Goal: Answer question/provide support

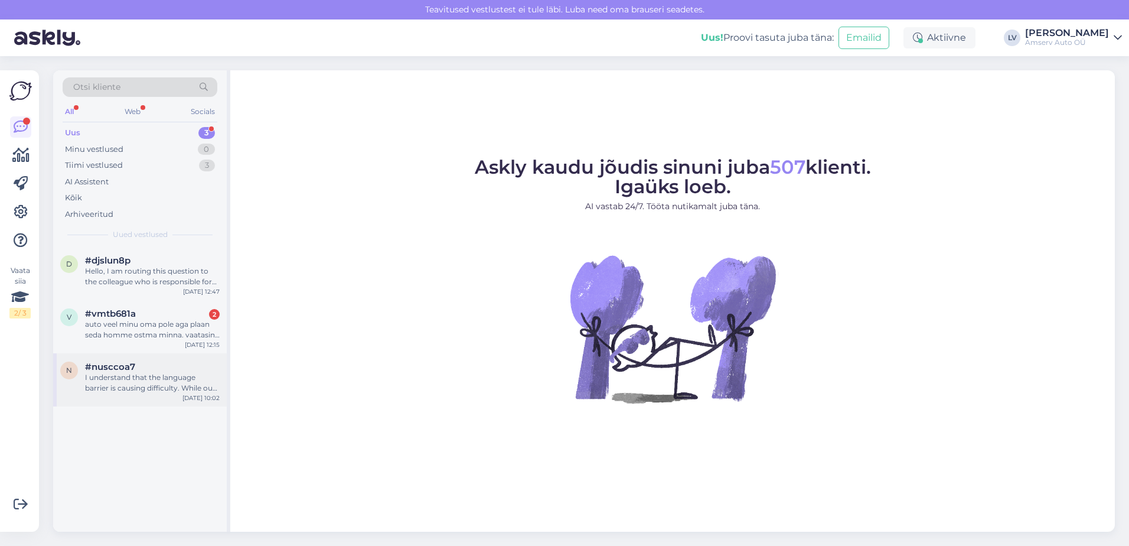
click at [134, 379] on div "I understand that the language barrier is causing difficulty. While our website…" at bounding box center [152, 382] width 135 height 21
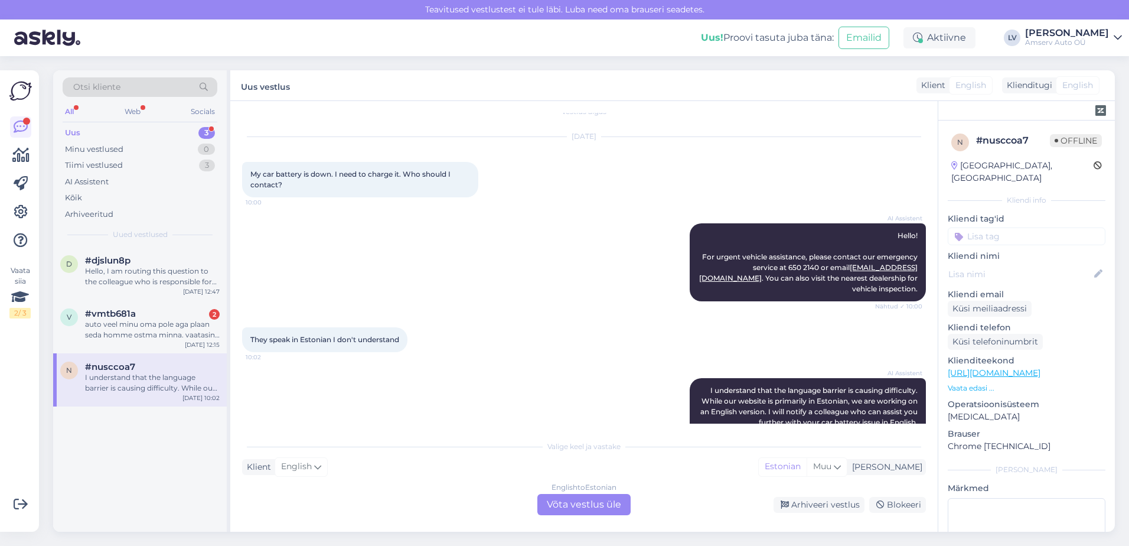
scroll to position [27, 0]
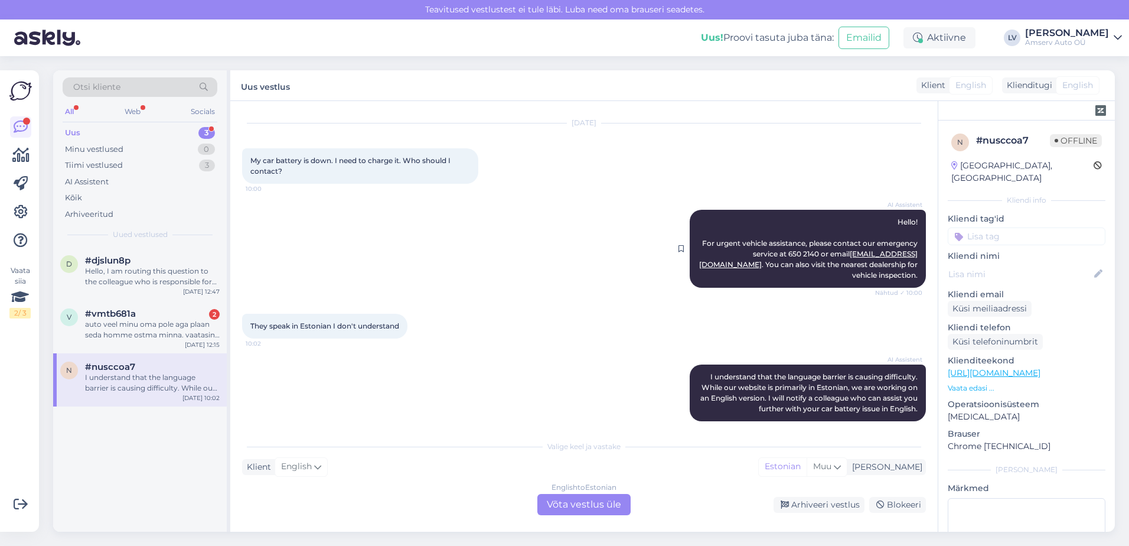
click at [741, 255] on span "Hello! For urgent vehicle assistance, please contact our emergency service at 6…" at bounding box center [809, 248] width 220 height 62
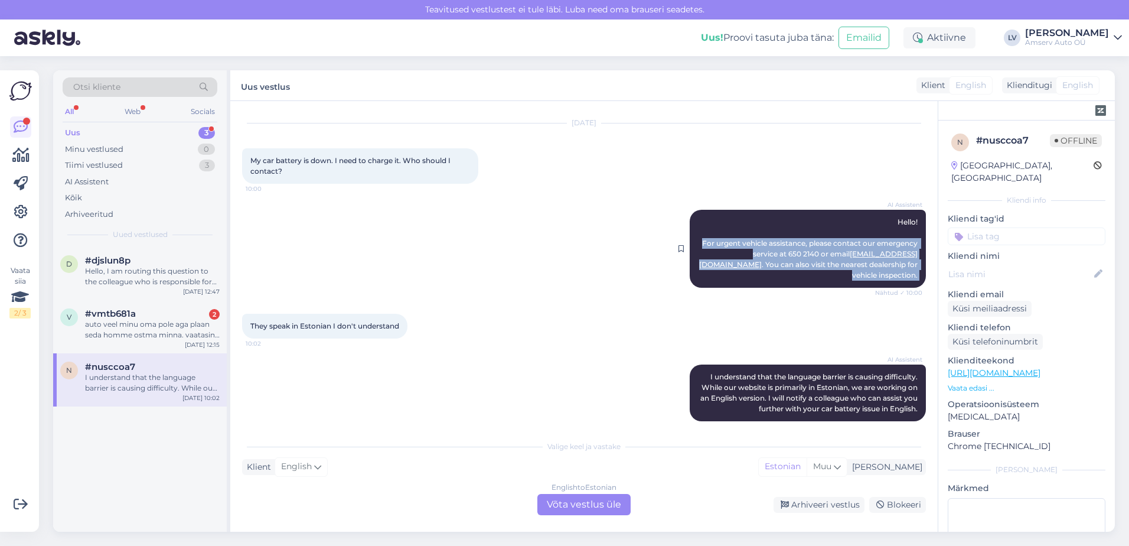
drag, startPoint x: 741, startPoint y: 255, endPoint x: 768, endPoint y: 257, distance: 27.9
click at [768, 257] on span "Hello! For urgent vehicle assistance, please contact our emergency service at 6…" at bounding box center [809, 248] width 220 height 62
click at [772, 256] on span "Hello! For urgent vehicle assistance, please contact our emergency service at 6…" at bounding box center [809, 248] width 220 height 62
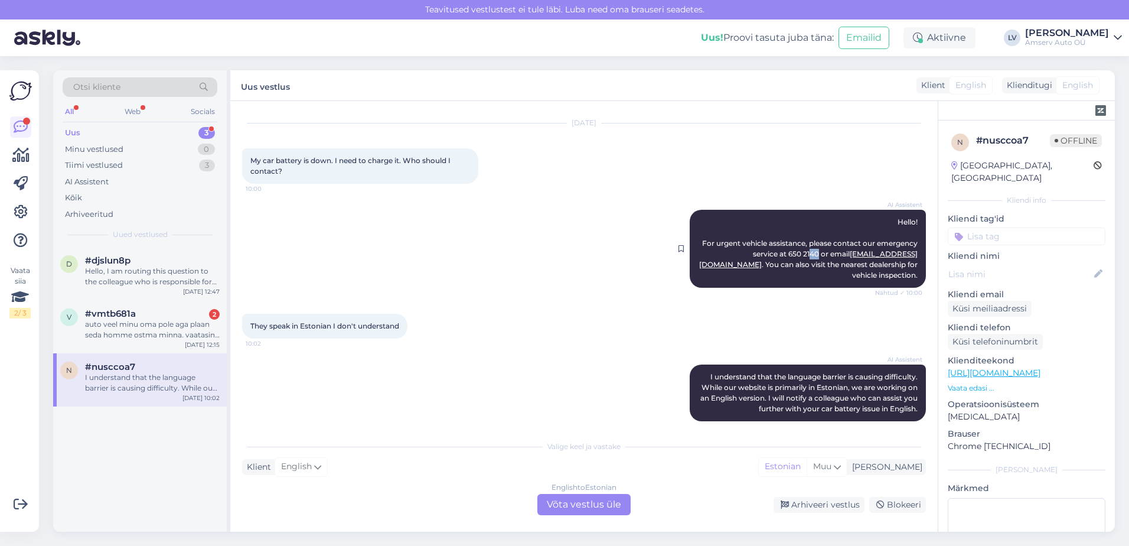
drag, startPoint x: 772, startPoint y: 253, endPoint x: 747, endPoint y: 257, distance: 25.2
click at [756, 256] on span "Hello! For urgent vehicle assistance, please contact our emergency service at 6…" at bounding box center [809, 248] width 220 height 62
drag, startPoint x: 747, startPoint y: 257, endPoint x: 768, endPoint y: 252, distance: 21.2
click at [768, 252] on span "Hello! For urgent vehicle assistance, please contact our emergency service at 6…" at bounding box center [809, 248] width 220 height 62
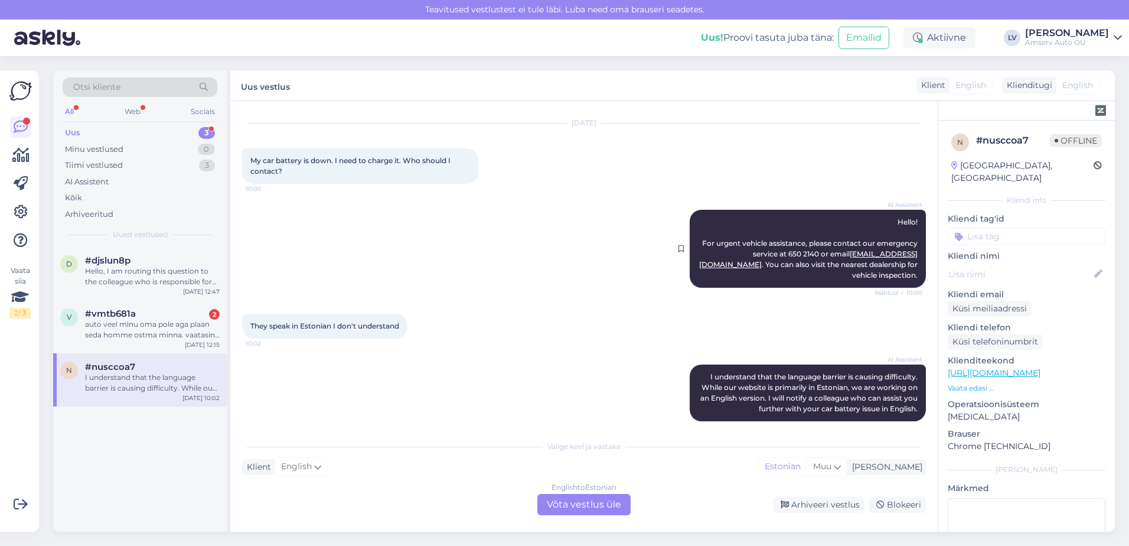
click at [773, 256] on span "Hello! For urgent vehicle assistance, please contact our emergency service at 6…" at bounding box center [809, 248] width 220 height 62
drag, startPoint x: 771, startPoint y: 252, endPoint x: 741, endPoint y: 256, distance: 30.4
click at [741, 256] on span "Hello! For urgent vehicle assistance, please contact our emergency service at 6…" at bounding box center [809, 248] width 220 height 62
drag, startPoint x: 741, startPoint y: 256, endPoint x: 751, endPoint y: 256, distance: 10.0
copy span "650 2140"
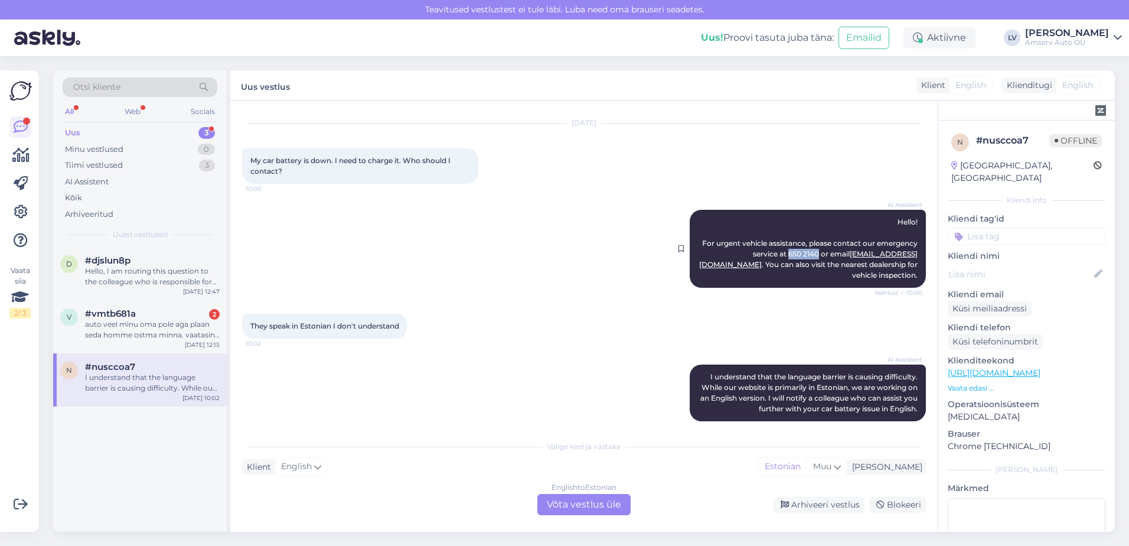
click at [784, 264] on span "Hello! For urgent vehicle assistance, please contact our emergency service at 6…" at bounding box center [809, 248] width 220 height 62
click at [1003, 213] on div "Kliendi tag'id" at bounding box center [1027, 229] width 158 height 32
click at [1005, 227] on input at bounding box center [1027, 236] width 158 height 18
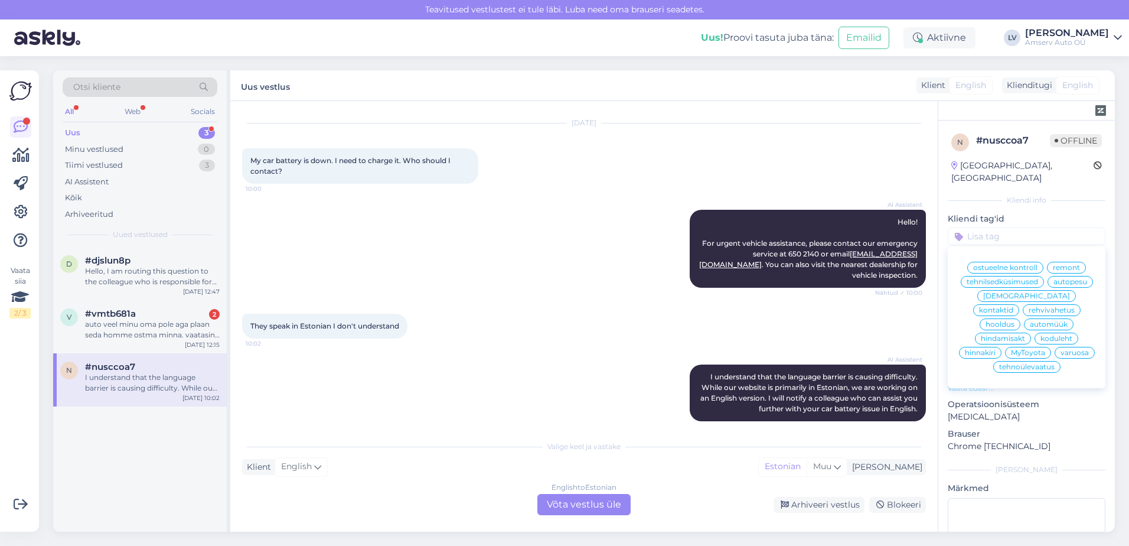
click at [1004, 276] on div "tehnilsedküsimused" at bounding box center [1002, 282] width 83 height 12
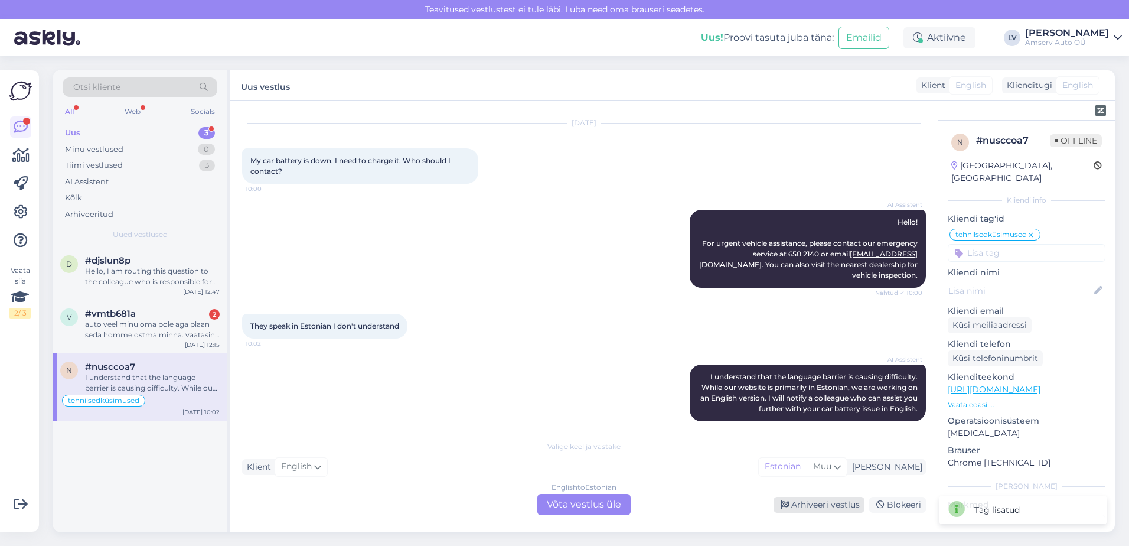
click at [817, 507] on div "Arhiveeri vestlus" at bounding box center [819, 505] width 91 height 16
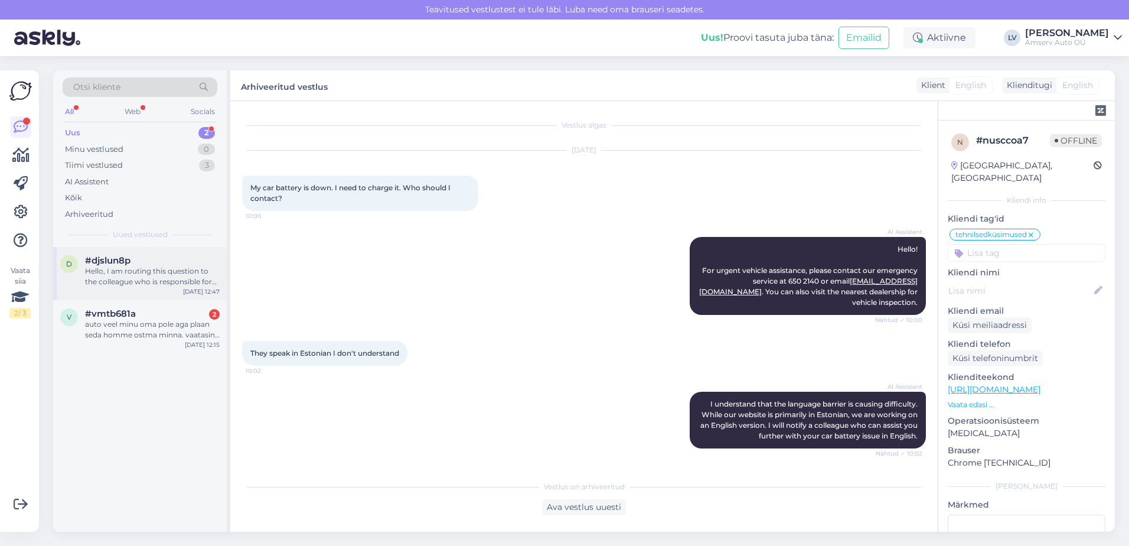
click at [144, 273] on div "Hello, I am routing this question to the colleague who is responsible for this …" at bounding box center [152, 276] width 135 height 21
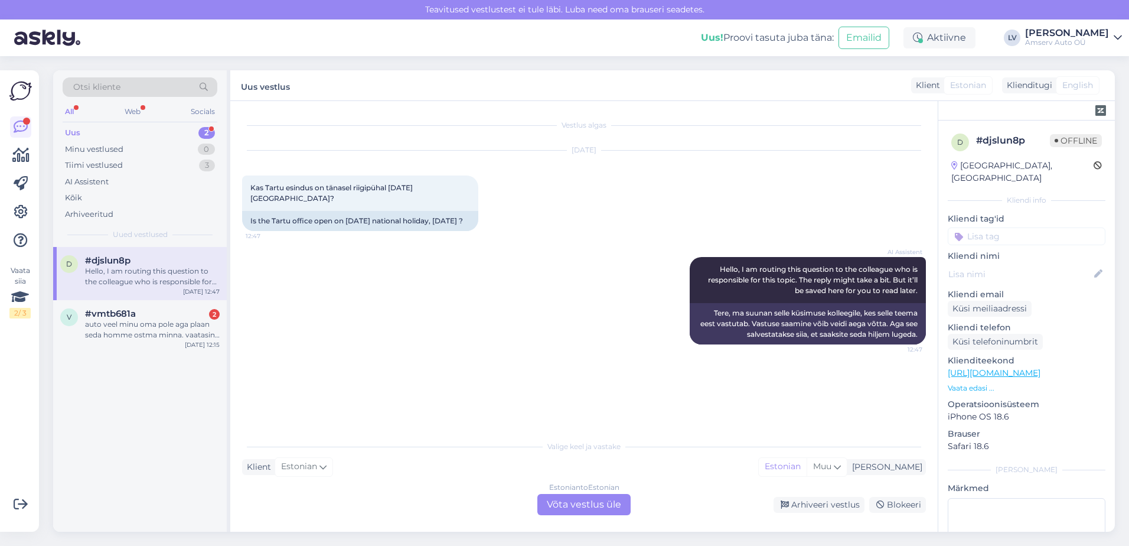
click at [1036, 227] on input at bounding box center [1027, 236] width 158 height 18
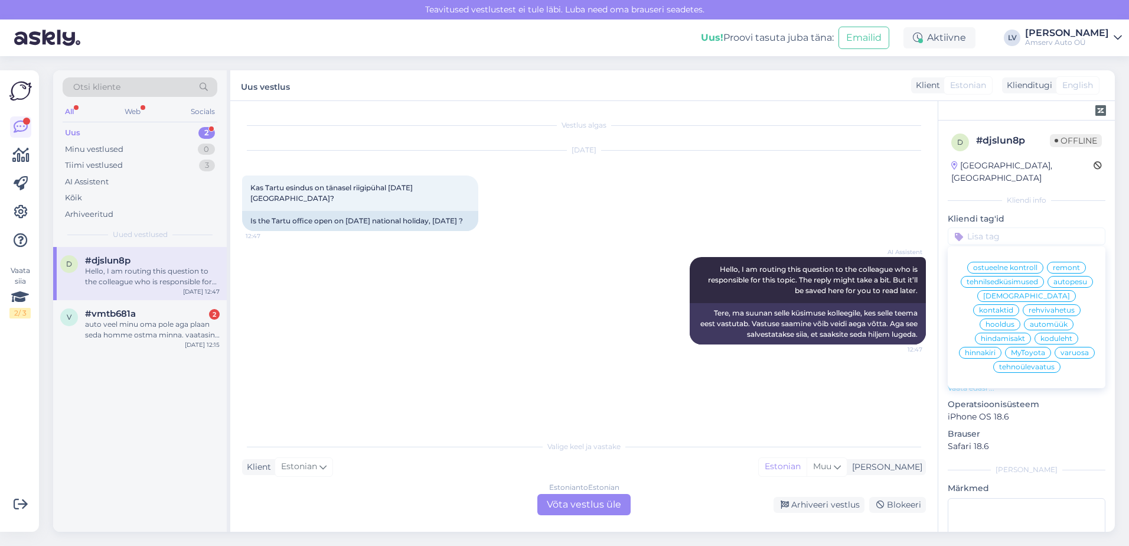
click at [1014, 307] on span "kontaktid" at bounding box center [996, 310] width 34 height 7
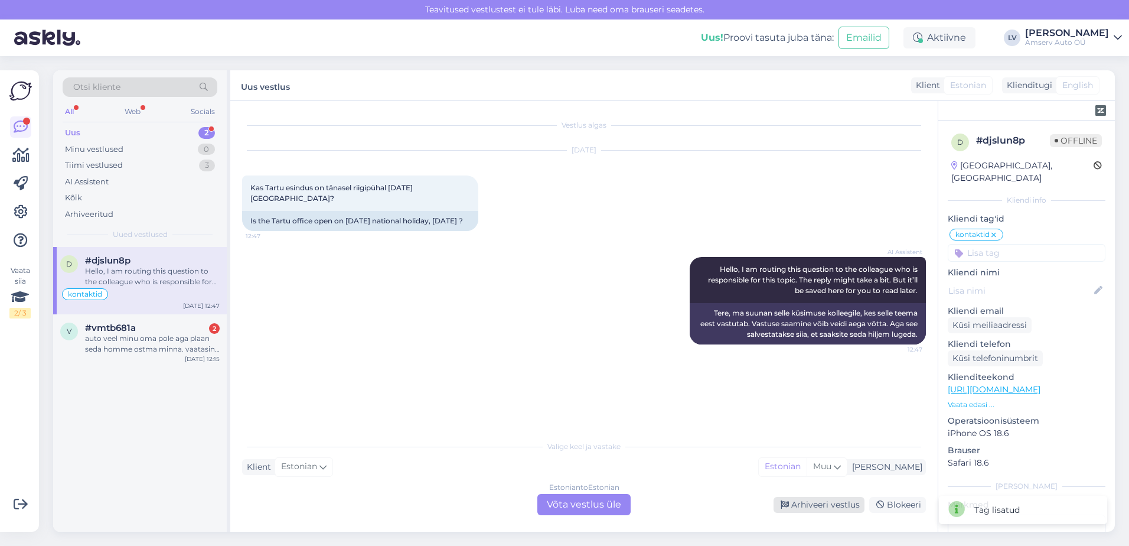
click at [838, 504] on div "Arhiveeri vestlus" at bounding box center [819, 505] width 91 height 16
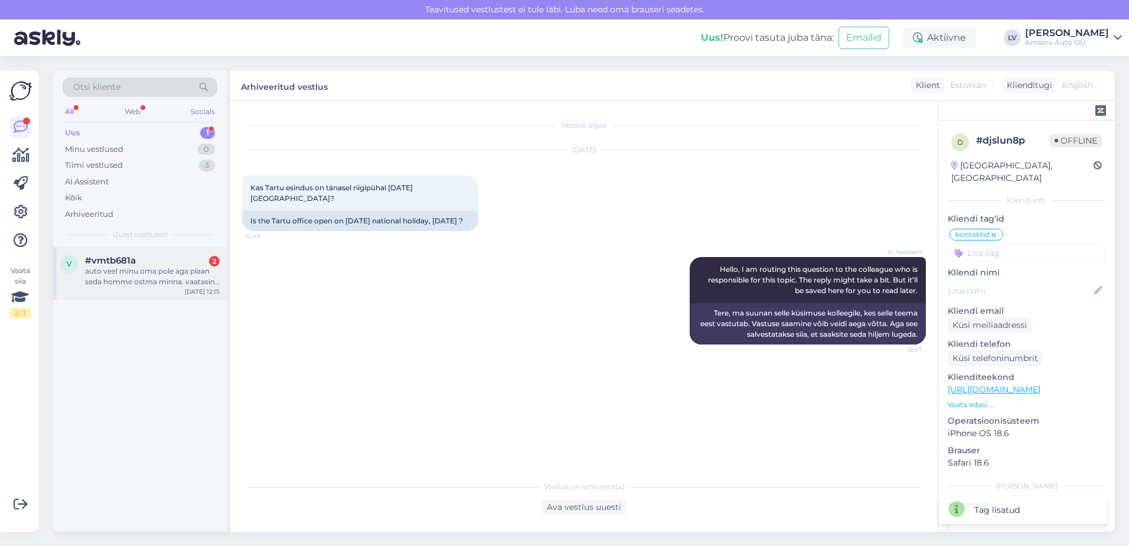
drag, startPoint x: 129, startPoint y: 275, endPoint x: 146, endPoint y: 284, distance: 18.5
click at [131, 276] on div "auto veel minu oma pole aga plaan seda homme ostma minna. vaatasin, et aasta ta…" at bounding box center [152, 276] width 135 height 21
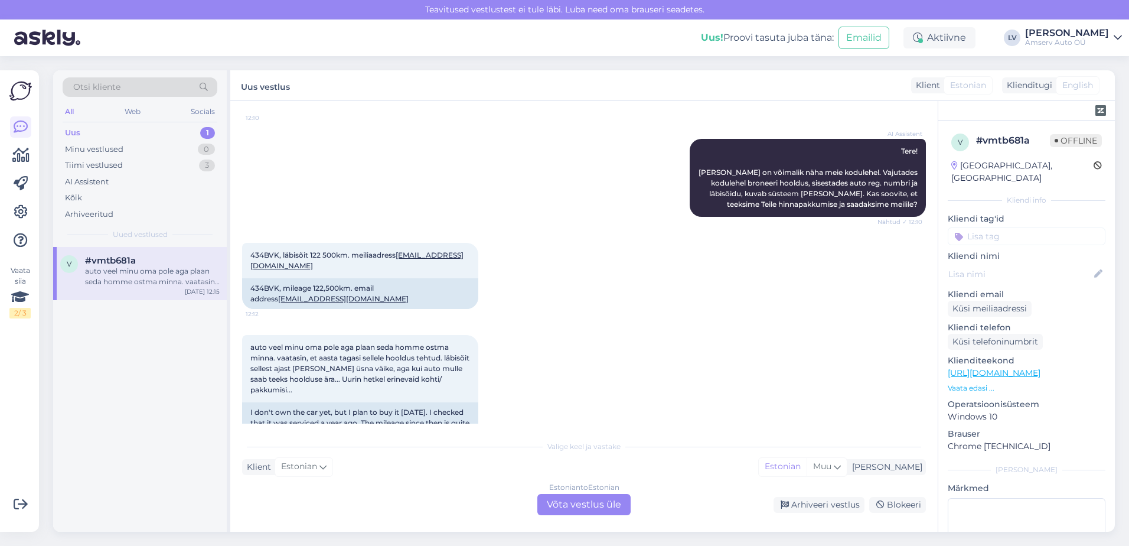
scroll to position [162, 0]
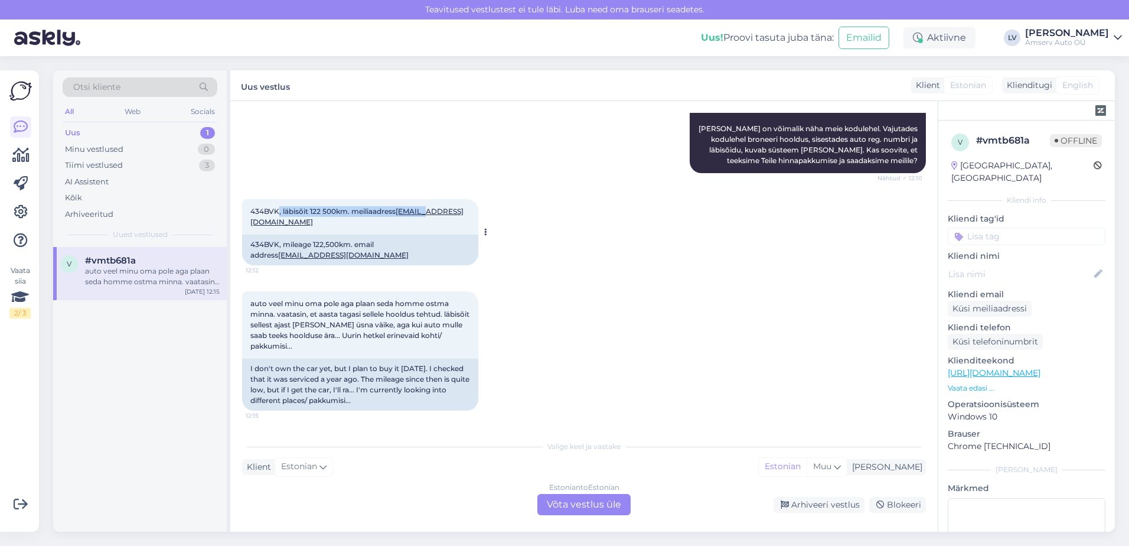
drag, startPoint x: 279, startPoint y: 213, endPoint x: 276, endPoint y: 218, distance: 6.1
click at [276, 218] on span "434BVK, läbisõit 122 500km. meiliaadress [EMAIL_ADDRESS][DOMAIN_NAME]" at bounding box center [356, 216] width 213 height 19
drag, startPoint x: 276, startPoint y: 218, endPoint x: 259, endPoint y: 219, distance: 17.2
click at [259, 219] on span "434BVK, läbisõit 122 500km. meiliaadress [EMAIL_ADDRESS][DOMAIN_NAME]" at bounding box center [356, 216] width 213 height 19
drag, startPoint x: 259, startPoint y: 219, endPoint x: 258, endPoint y: 206, distance: 13.0
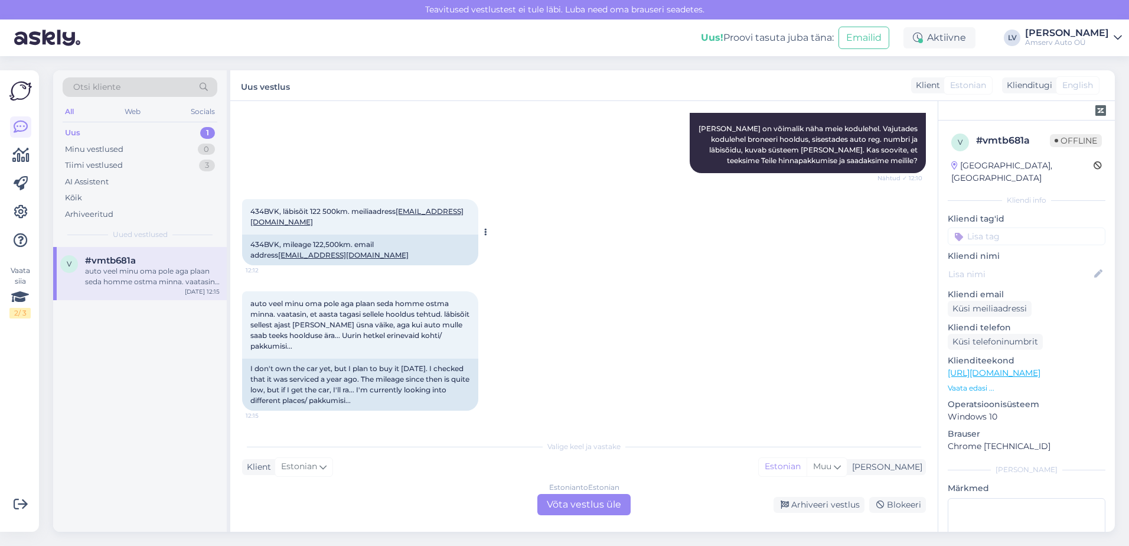
click at [258, 206] on div "434BVK, läbisõit 122 500km. meiliaadress [EMAIL_ADDRESS][DOMAIN_NAME] 12:12" at bounding box center [360, 216] width 236 height 35
drag, startPoint x: 258, startPoint y: 206, endPoint x: 279, endPoint y: 214, distance: 22.3
click at [279, 214] on div "434BVK, läbisõit 122 500km. meiliaadress [EMAIL_ADDRESS][DOMAIN_NAME] 12:12" at bounding box center [360, 216] width 236 height 35
drag, startPoint x: 279, startPoint y: 214, endPoint x: 272, endPoint y: 211, distance: 7.7
copy span "434BVK"
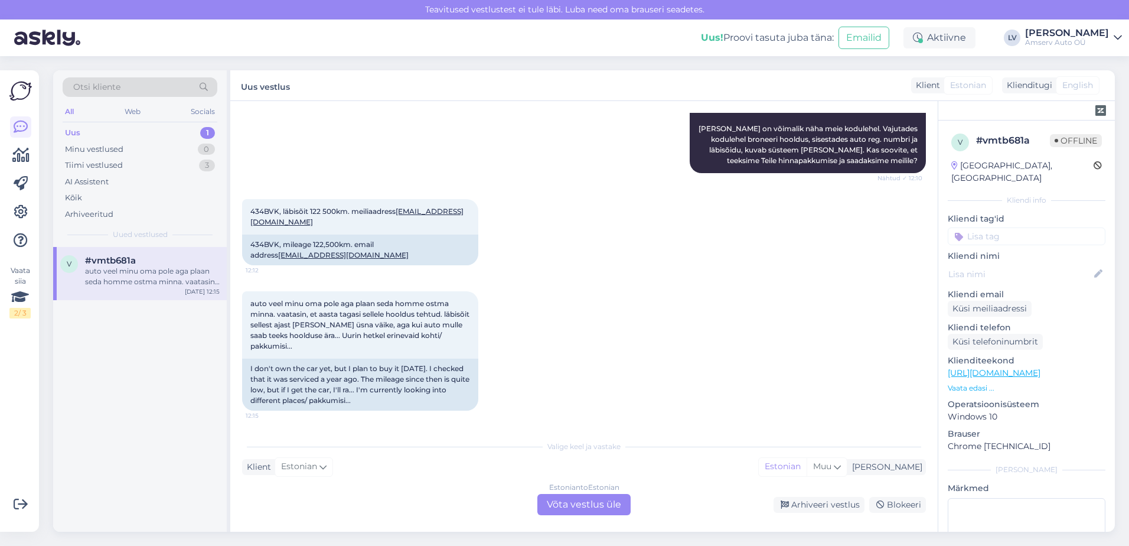
click at [629, 334] on div "auto veel minu oma pole aga plaan seda homme ostma minna. vaatasin, et aasta ta…" at bounding box center [584, 350] width 684 height 145
click at [522, 131] on div "AI Assistent Tere! [PERSON_NAME] on võimalik näha meie kodulehel. Vajutades kod…" at bounding box center [584, 134] width 684 height 104
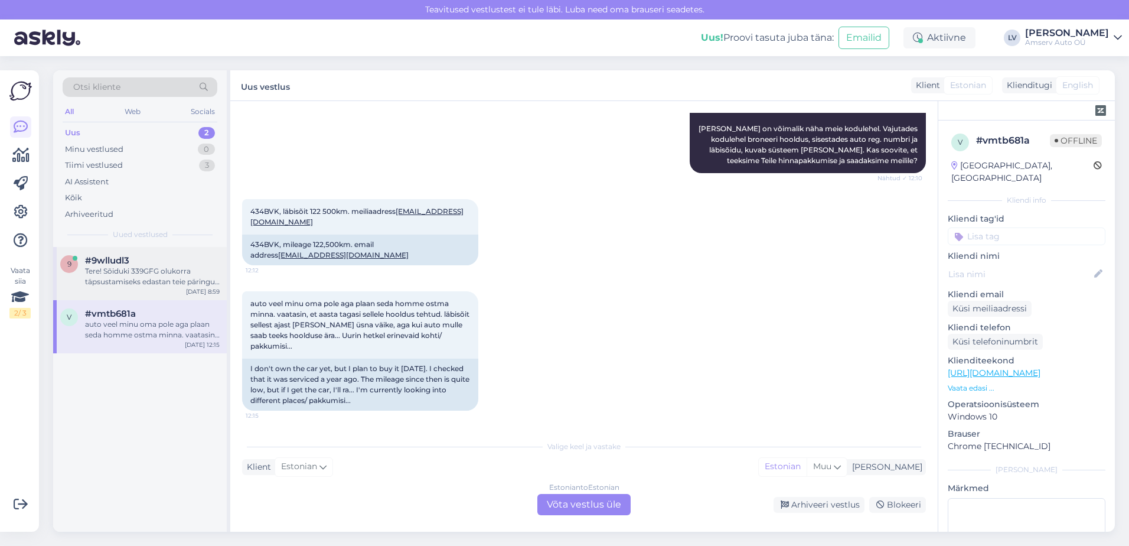
click at [132, 265] on div "#9wlludl3" at bounding box center [152, 260] width 135 height 11
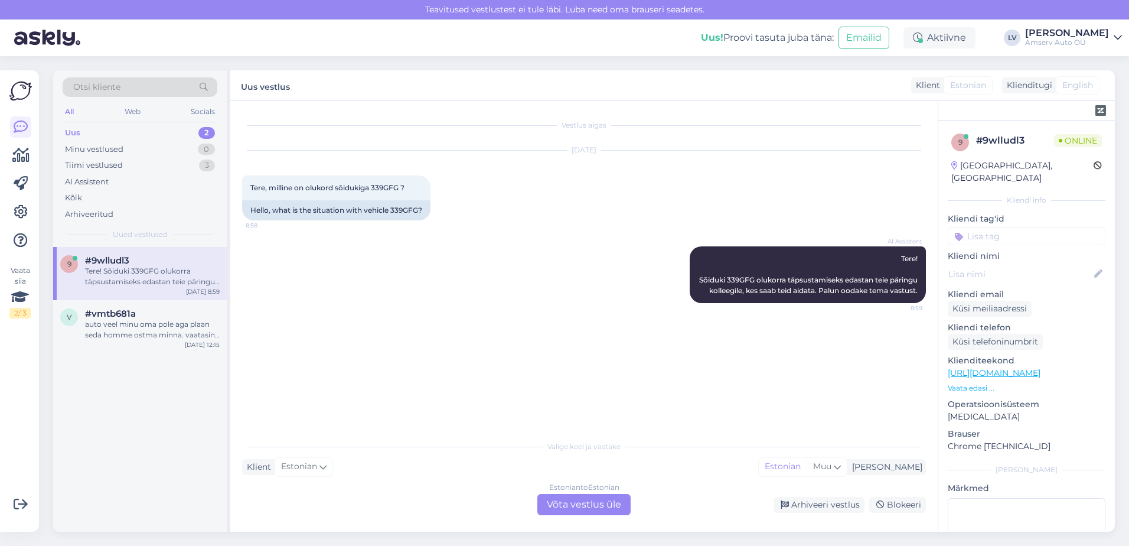
click at [601, 506] on div "Estonian to Estonian Võta vestlus üle" at bounding box center [584, 504] width 93 height 21
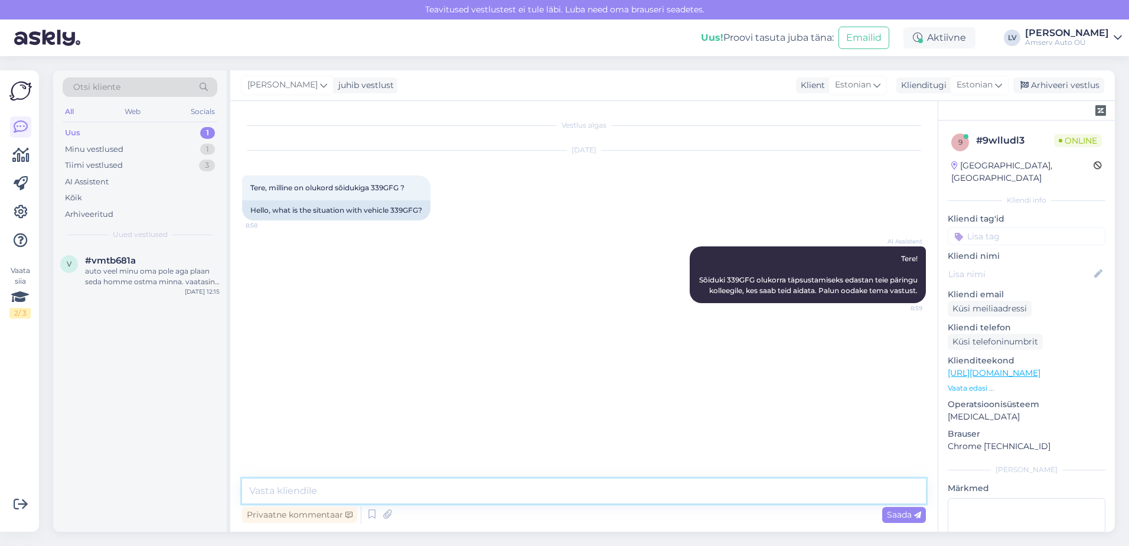
click at [473, 481] on textarea at bounding box center [584, 490] width 684 height 25
click at [495, 481] on textarea at bounding box center [584, 490] width 684 height 25
type textarea "Tere"
click at [890, 518] on span "Saada" at bounding box center [904, 514] width 34 height 11
click at [477, 482] on textarea at bounding box center [584, 490] width 684 height 25
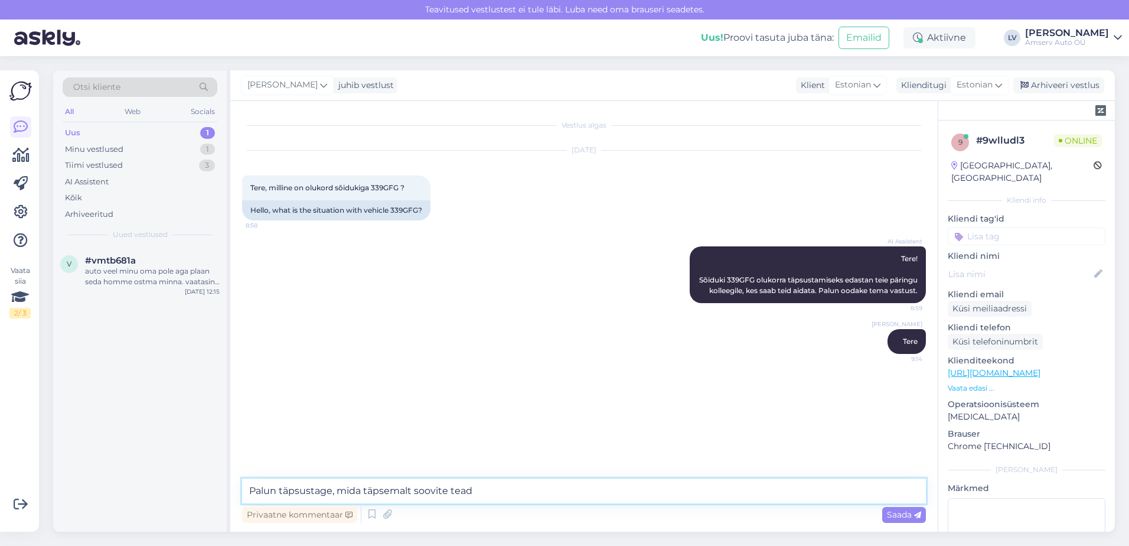
type textarea "Palun täpsustage, mida täpsemalt soovite teada"
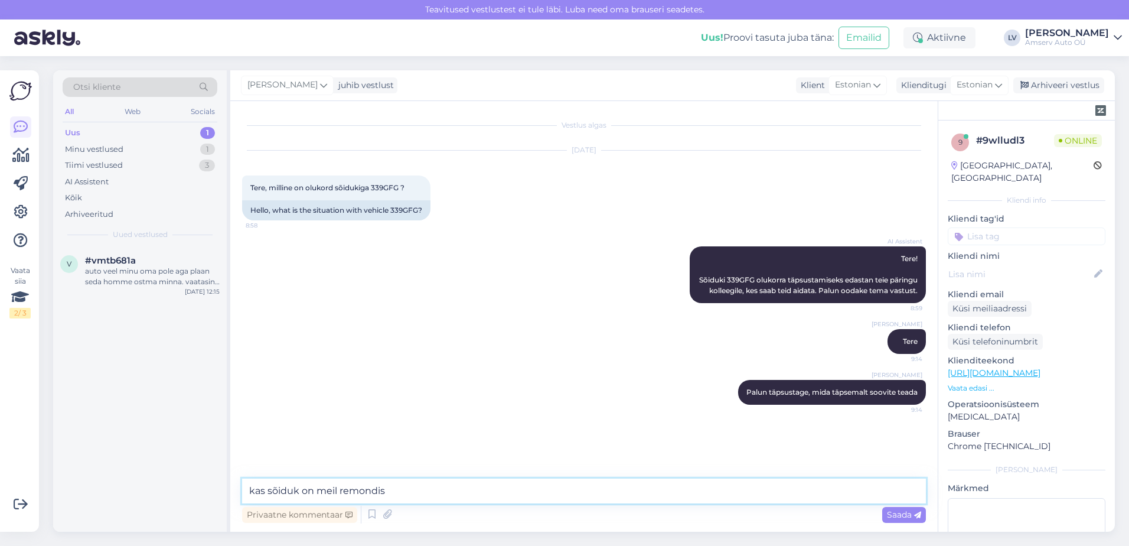
type textarea "kas sõiduk on meil remondis?"
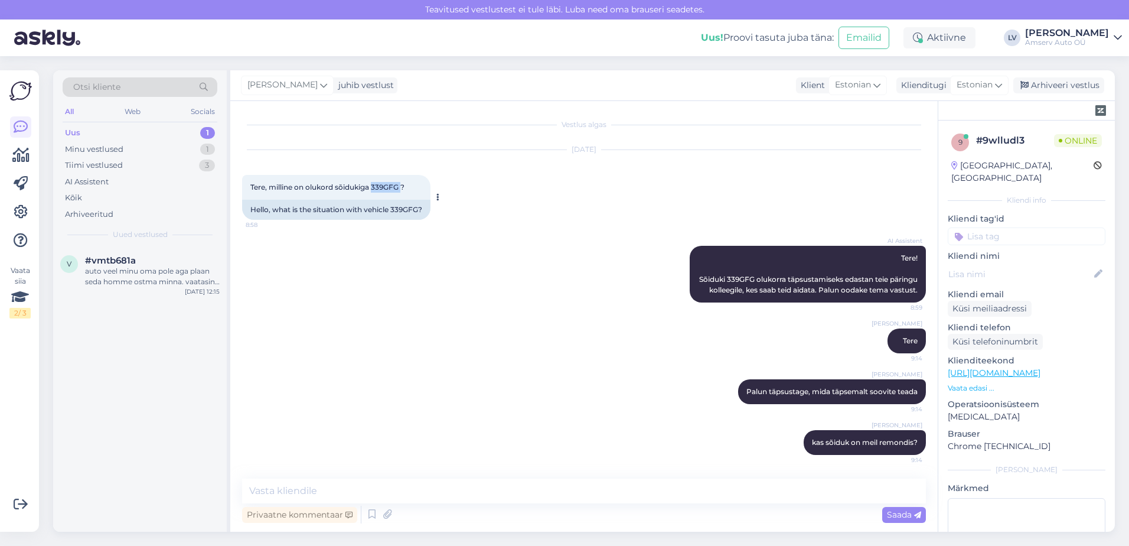
drag, startPoint x: 403, startPoint y: 177, endPoint x: 374, endPoint y: 174, distance: 29.0
click at [374, 183] on span "Tere, milline on olukord sõidukiga 339GFG ?" at bounding box center [327, 187] width 154 height 9
copy span "339GFG"
click at [203, 507] on div "v #vmtb681a auto veel minu oma pole aga plaan seda homme ostma minna. vaatasin,…" at bounding box center [140, 389] width 174 height 285
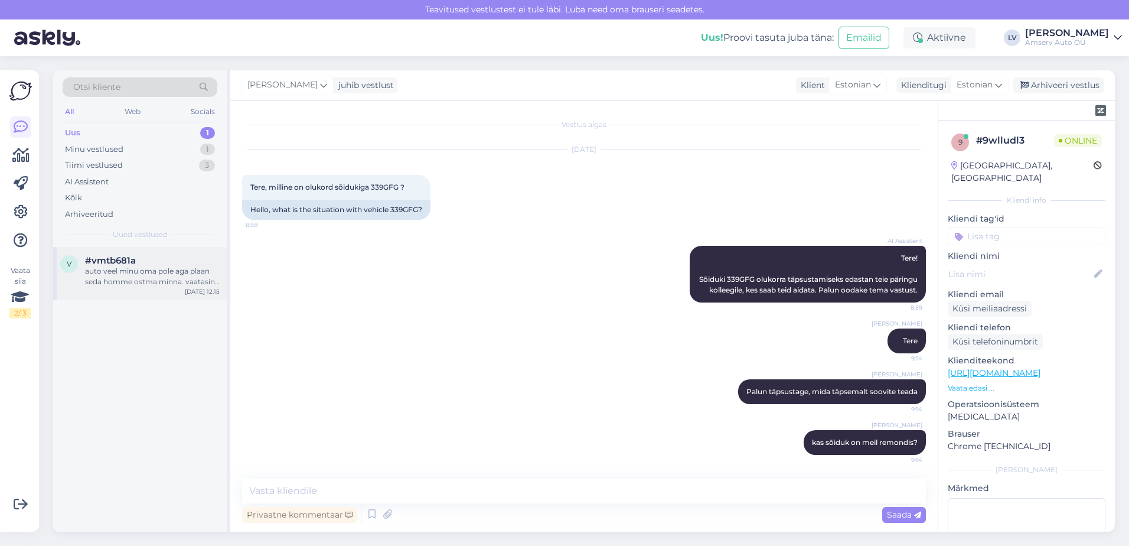
click at [109, 282] on div "auto veel minu oma pole aga plaan seda homme ostma minna. vaatasin, et aasta ta…" at bounding box center [152, 276] width 135 height 21
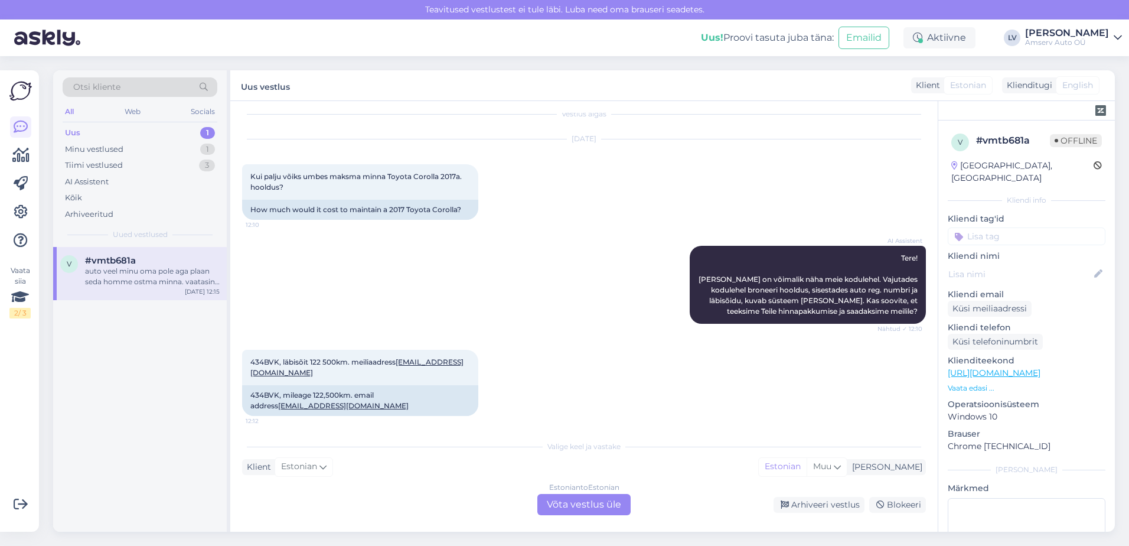
scroll to position [162, 0]
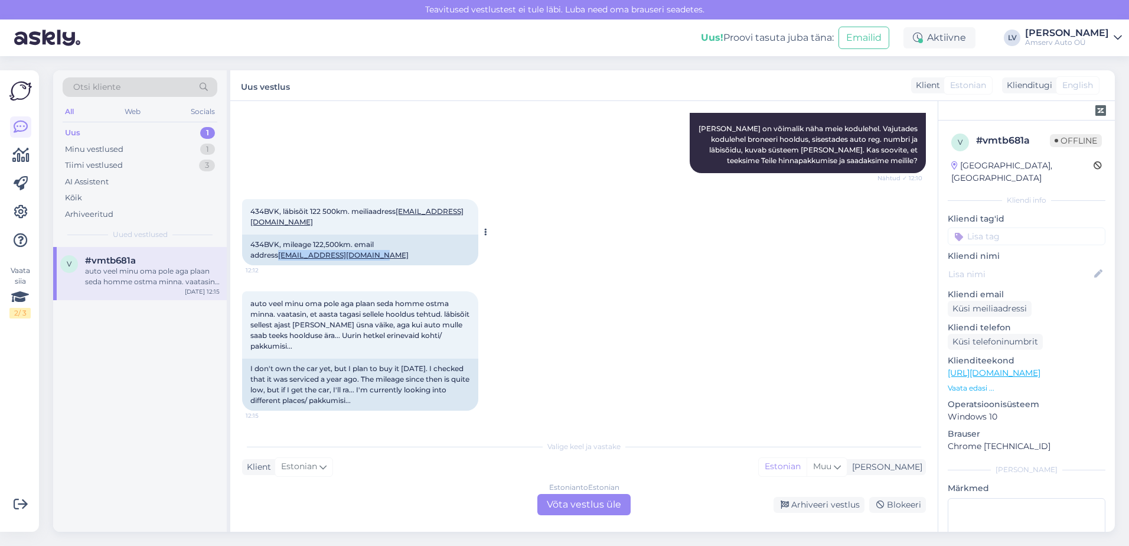
drag, startPoint x: 349, startPoint y: 253, endPoint x: 251, endPoint y: 260, distance: 97.8
click at [251, 260] on div "434BVK, mileage 122,500km. email address [EMAIL_ADDRESS][DOMAIN_NAME]" at bounding box center [360, 249] width 236 height 31
click at [555, 273] on div "434BVK, läbisõit 122 500km. meiliaadress [EMAIL_ADDRESS][DOMAIN_NAME] 12:12 434…" at bounding box center [584, 232] width 684 height 92
drag, startPoint x: 377, startPoint y: 262, endPoint x: 249, endPoint y: 256, distance: 128.3
click at [249, 256] on div "434BVK, mileage 122,500km. email address [EMAIL_ADDRESS][DOMAIN_NAME]" at bounding box center [360, 249] width 236 height 31
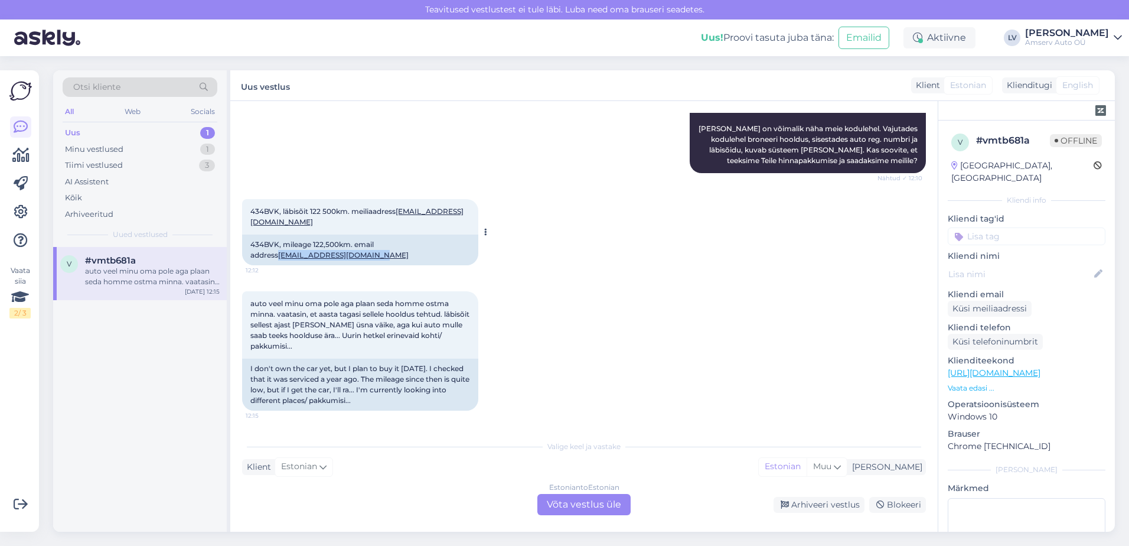
drag, startPoint x: 249, startPoint y: 256, endPoint x: 266, endPoint y: 256, distance: 17.1
click at [184, 131] on div "Uus 1" at bounding box center [140, 133] width 155 height 17
click at [131, 268] on div "auto veel minu oma pole aga plaan seda homme ostma minna. vaatasin, et aasta ta…" at bounding box center [152, 276] width 135 height 21
click at [145, 151] on div "Minu vestlused 1" at bounding box center [140, 149] width 155 height 17
click at [131, 276] on div "kas sõiduk on meil remondis?" at bounding box center [152, 271] width 135 height 11
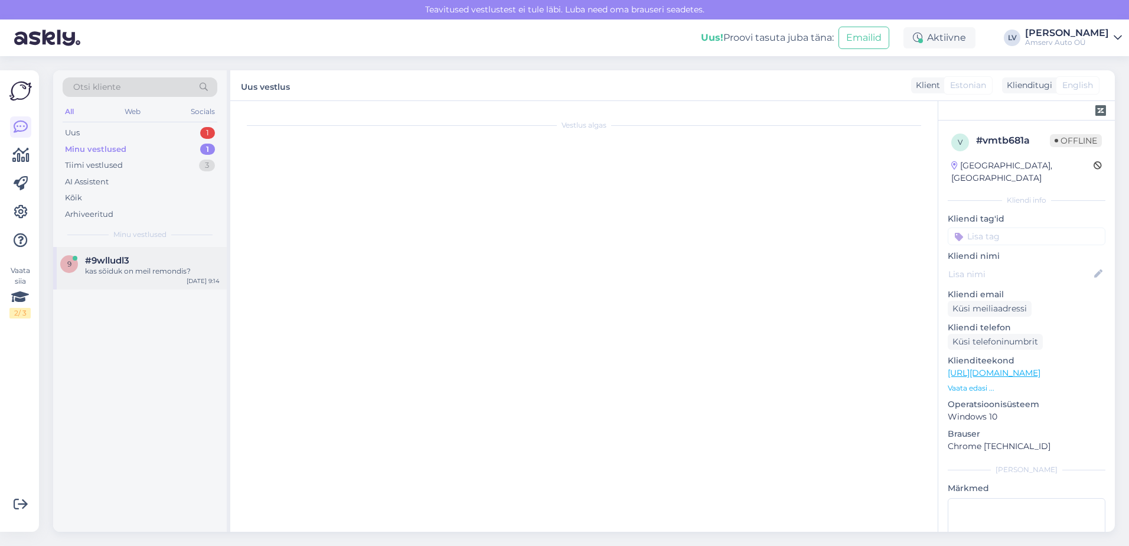
scroll to position [11, 0]
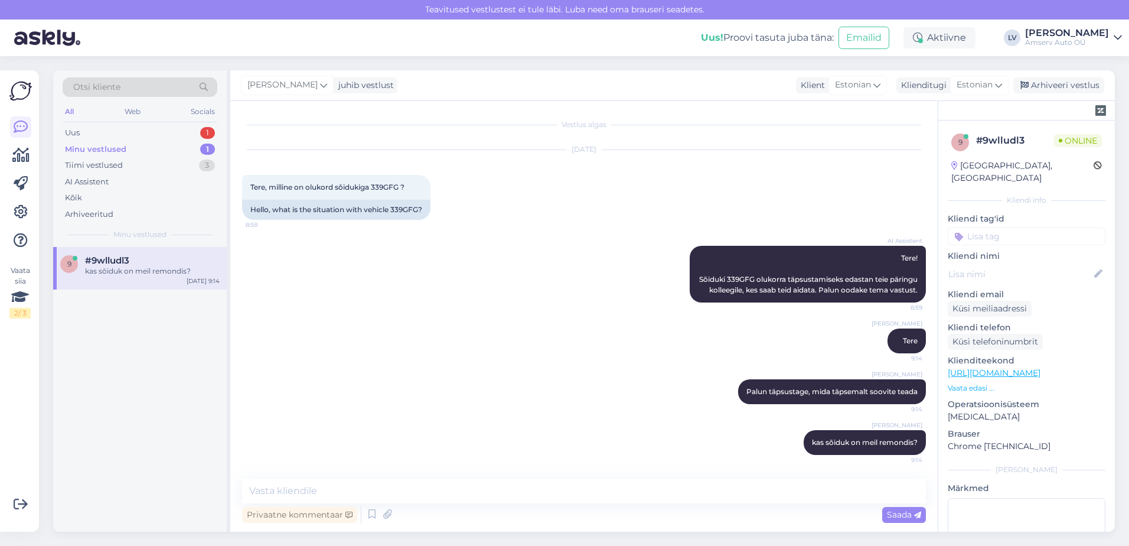
click at [92, 153] on div "Minu vestlused" at bounding box center [95, 150] width 61 height 12
click at [92, 127] on div "Uus 1" at bounding box center [140, 133] width 155 height 17
drag, startPoint x: 121, startPoint y: 265, endPoint x: 127, endPoint y: 263, distance: 6.2
click at [122, 265] on span "#vmtb681a" at bounding box center [110, 260] width 51 height 11
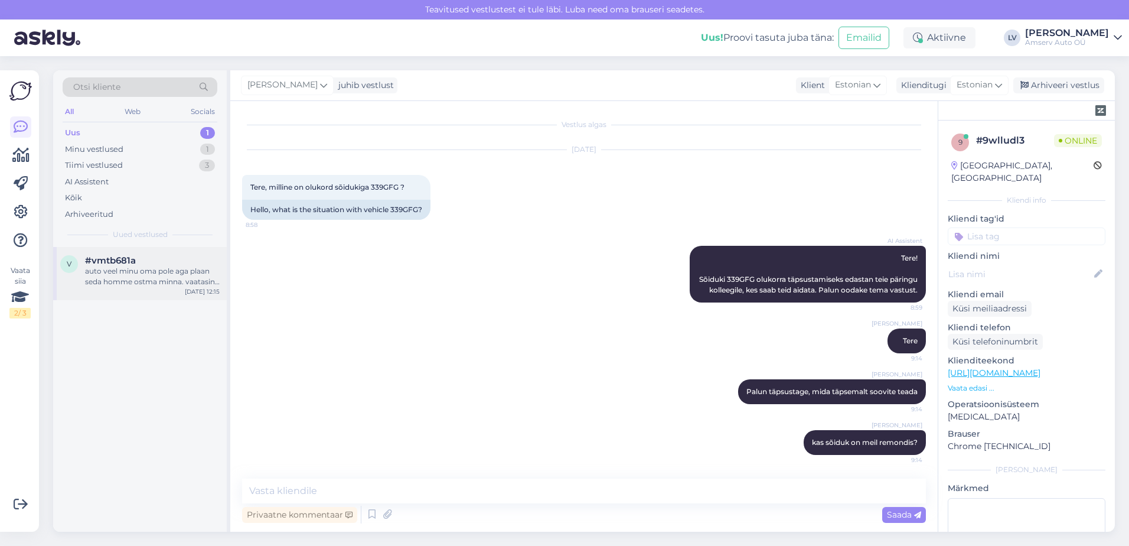
scroll to position [162, 0]
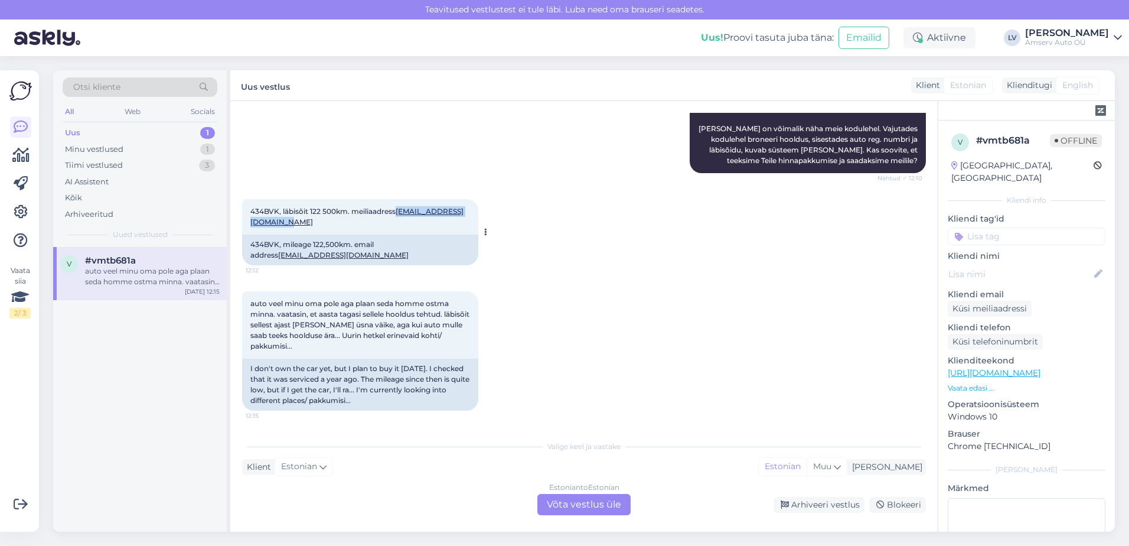
drag, startPoint x: 347, startPoint y: 224, endPoint x: 247, endPoint y: 226, distance: 100.4
click at [247, 226] on div "434BVK, läbisõit 122 500km. meiliaadress [EMAIL_ADDRESS][DOMAIN_NAME] 12:12" at bounding box center [360, 216] width 236 height 35
drag, startPoint x: 247, startPoint y: 226, endPoint x: 245, endPoint y: 211, distance: 14.9
click at [245, 211] on div "434BVK, läbisõit 122 500km. meiliaadress [EMAIL_ADDRESS][DOMAIN_NAME] 12:12" at bounding box center [360, 216] width 236 height 35
drag, startPoint x: 253, startPoint y: 211, endPoint x: 268, endPoint y: 211, distance: 15.4
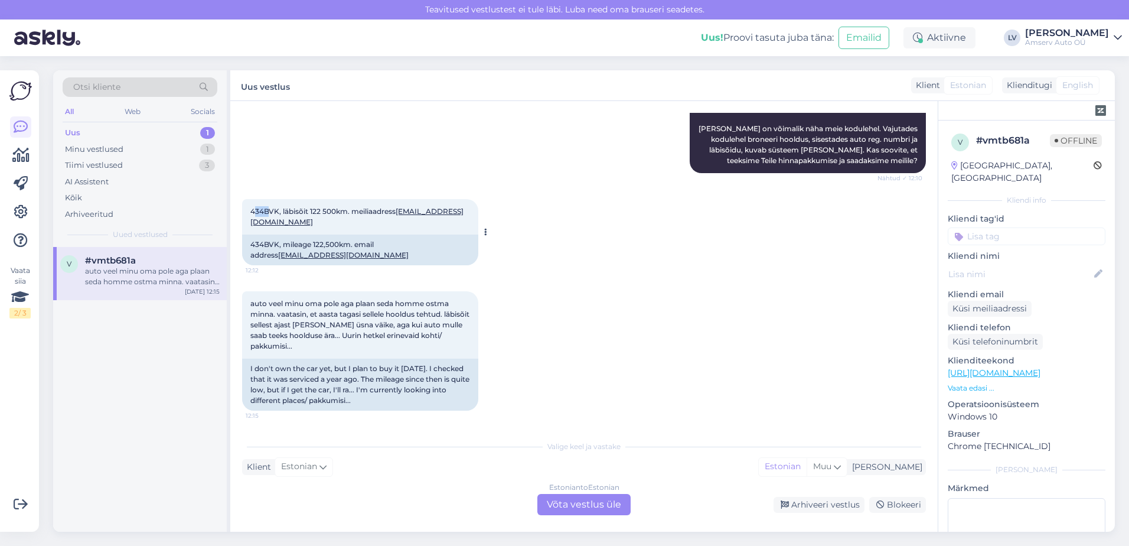
click at [268, 211] on span "434BVK, läbisõit 122 500km. meiliaadress [EMAIL_ADDRESS][DOMAIN_NAME]" at bounding box center [356, 216] width 213 height 19
drag, startPoint x: 268, startPoint y: 211, endPoint x: 283, endPoint y: 211, distance: 14.8
click at [283, 211] on span "434BVK, läbisõit 122 500km. meiliaadress [EMAIL_ADDRESS][DOMAIN_NAME]" at bounding box center [356, 216] width 213 height 19
drag, startPoint x: 279, startPoint y: 210, endPoint x: 251, endPoint y: 212, distance: 27.9
click at [251, 212] on span "434BVK, läbisõit 122 500km. meiliaadress [EMAIL_ADDRESS][DOMAIN_NAME]" at bounding box center [356, 216] width 213 height 19
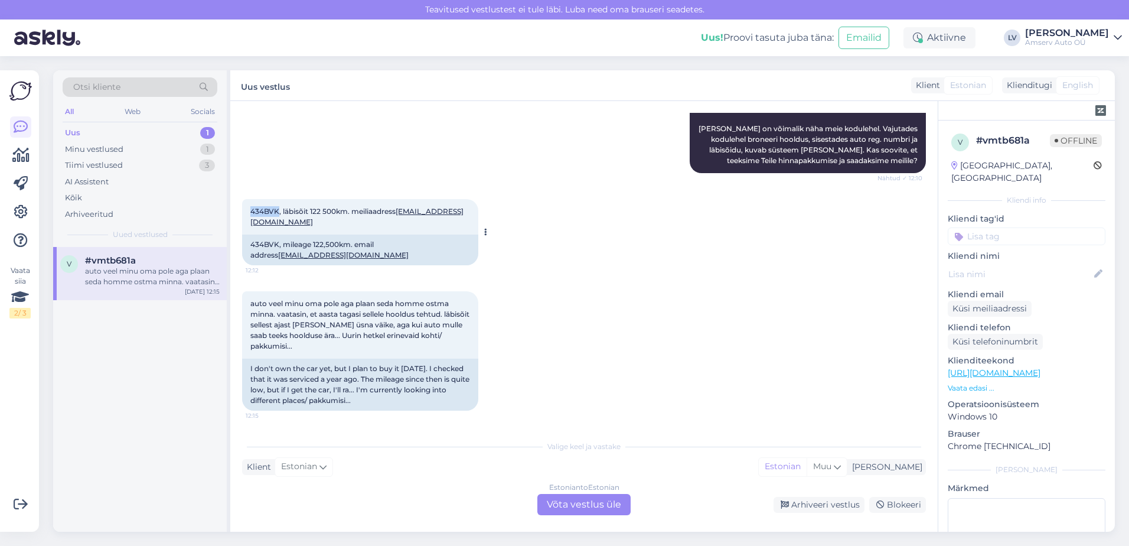
copy span "434BVK"
drag, startPoint x: 348, startPoint y: 255, endPoint x: 251, endPoint y: 259, distance: 97.0
click at [251, 259] on div "434BVK, mileage 122,500km. email address [EMAIL_ADDRESS][DOMAIN_NAME]" at bounding box center [360, 249] width 236 height 31
drag, startPoint x: 251, startPoint y: 259, endPoint x: 266, endPoint y: 255, distance: 15.9
copy link "[EMAIL_ADDRESS][DOMAIN_NAME]"
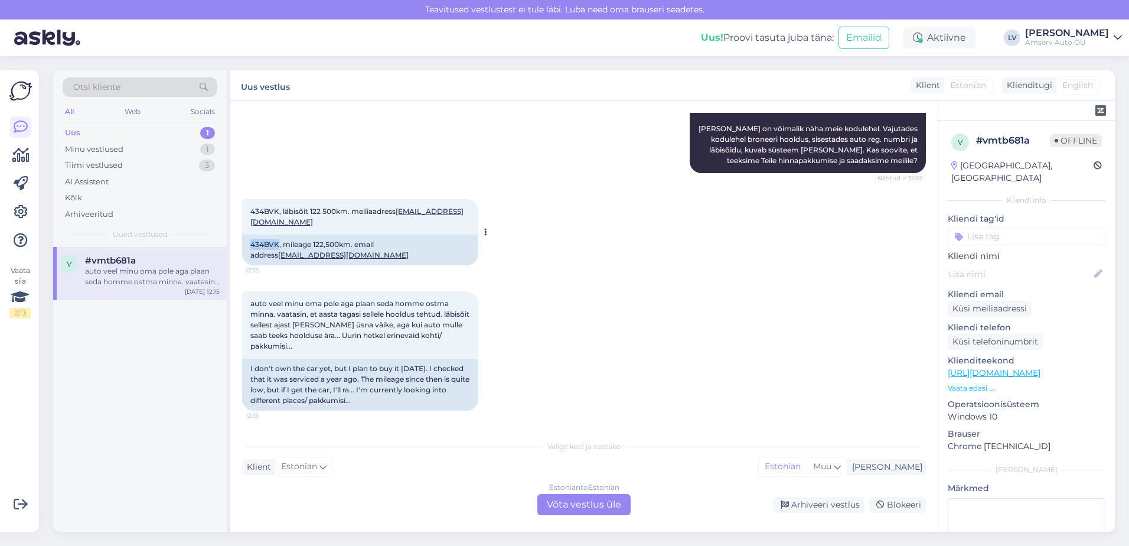
drag, startPoint x: 248, startPoint y: 245, endPoint x: 278, endPoint y: 246, distance: 30.1
click at [278, 246] on div "434BVK, mileage 122,500km. email address [EMAIL_ADDRESS][DOMAIN_NAME]" at bounding box center [360, 249] width 236 height 31
drag, startPoint x: 272, startPoint y: 247, endPoint x: 278, endPoint y: 245, distance: 6.4
click at [278, 245] on div "434BVK, mileage 122,500km. email address [EMAIL_ADDRESS][DOMAIN_NAME]" at bounding box center [360, 249] width 236 height 31
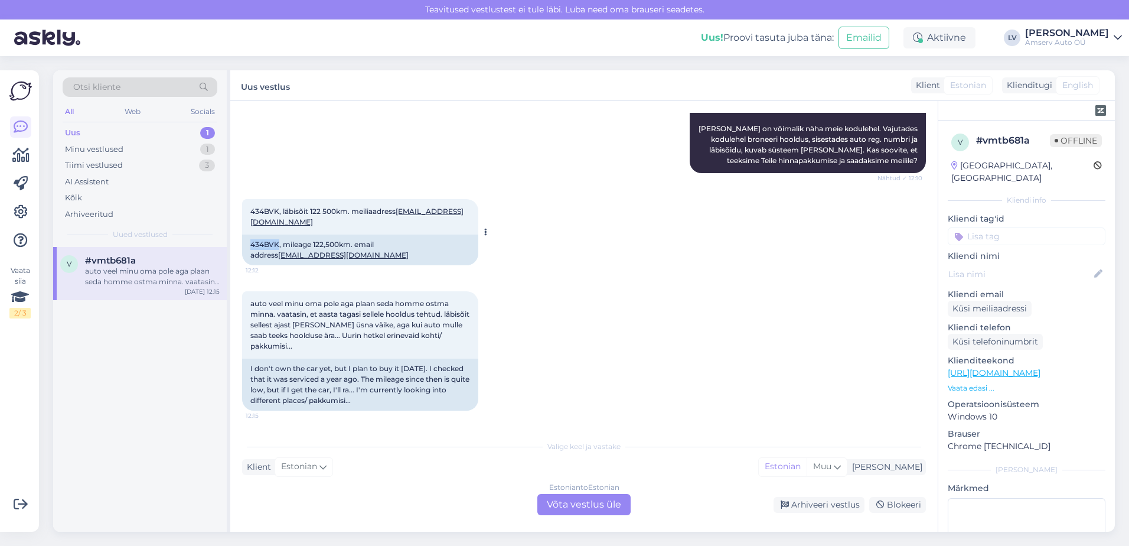
drag, startPoint x: 278, startPoint y: 245, endPoint x: 247, endPoint y: 245, distance: 31.3
click at [247, 245] on div "434BVK, mileage 122,500km. email address [EMAIL_ADDRESS][DOMAIN_NAME]" at bounding box center [360, 249] width 236 height 31
drag, startPoint x: 247, startPoint y: 245, endPoint x: 265, endPoint y: 243, distance: 17.8
copy div "434BVK"
click at [148, 144] on div "Minu vestlused 1" at bounding box center [140, 149] width 155 height 17
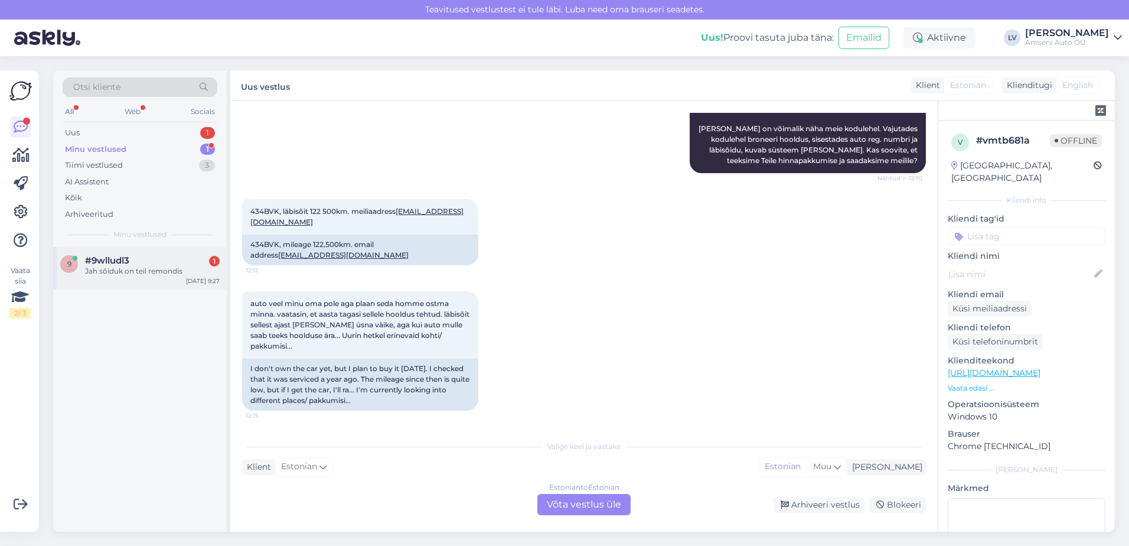
click at [152, 276] on div "Jah sõiduk on teil remondis" at bounding box center [152, 271] width 135 height 11
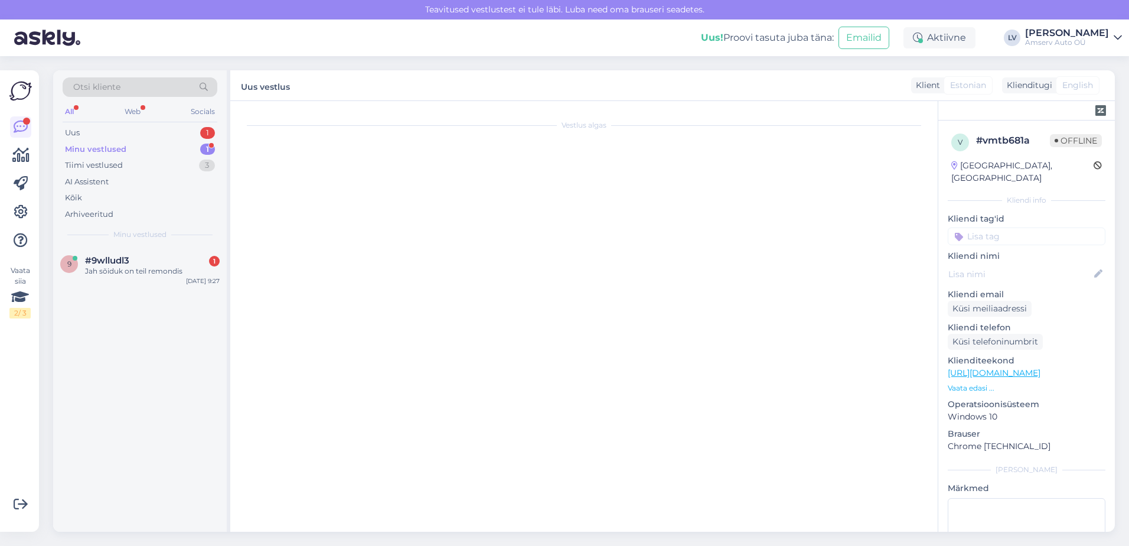
scroll to position [62, 0]
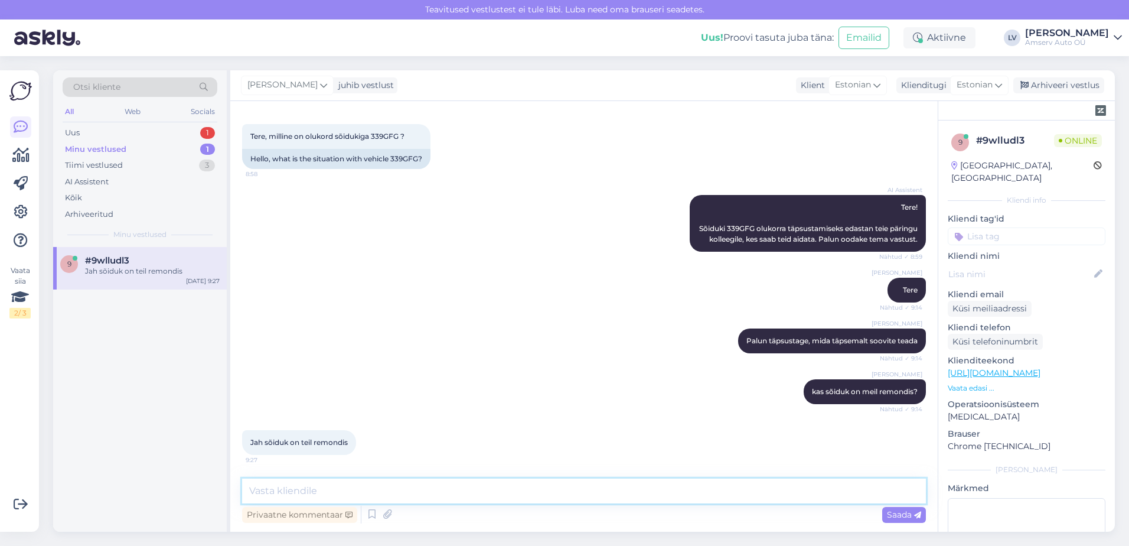
click at [278, 493] on textarea at bounding box center [584, 490] width 684 height 25
click at [304, 491] on textarea at bounding box center [584, 490] width 684 height 25
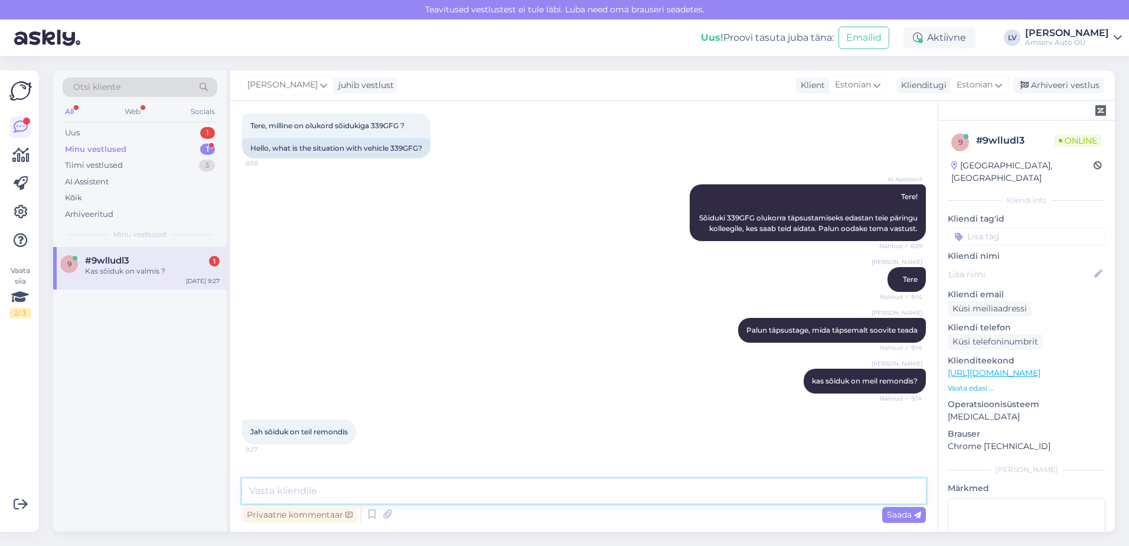
scroll to position [113, 0]
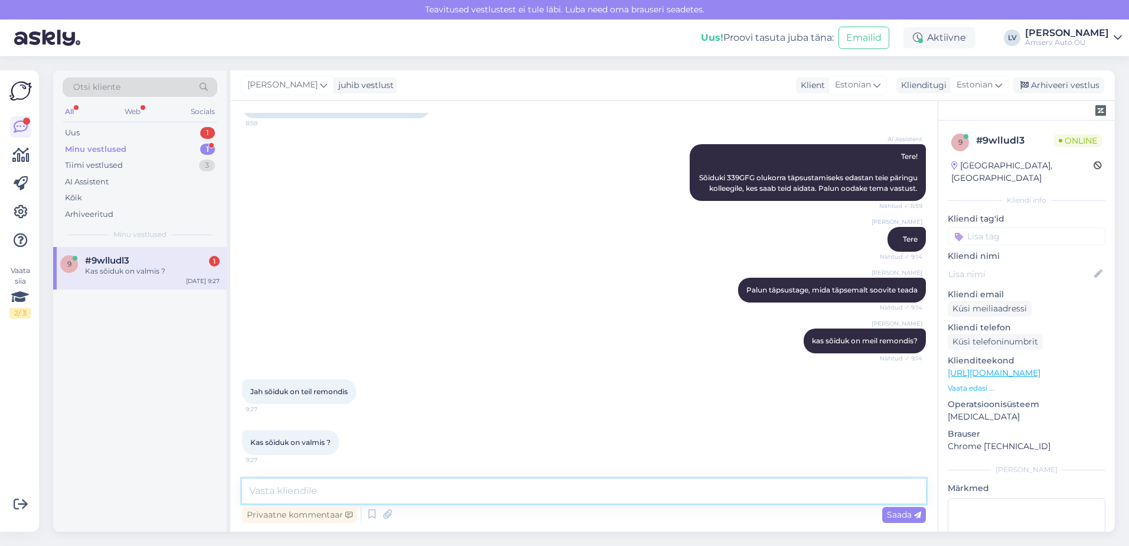
drag, startPoint x: 318, startPoint y: 486, endPoint x: 323, endPoint y: 494, distance: 9.0
click at [318, 487] on textarea at bounding box center [584, 490] width 684 height 25
type textarea "Kahjuks ma seda infot hetkel ei näe , aga palun võtke ühendust numbril 6502143"
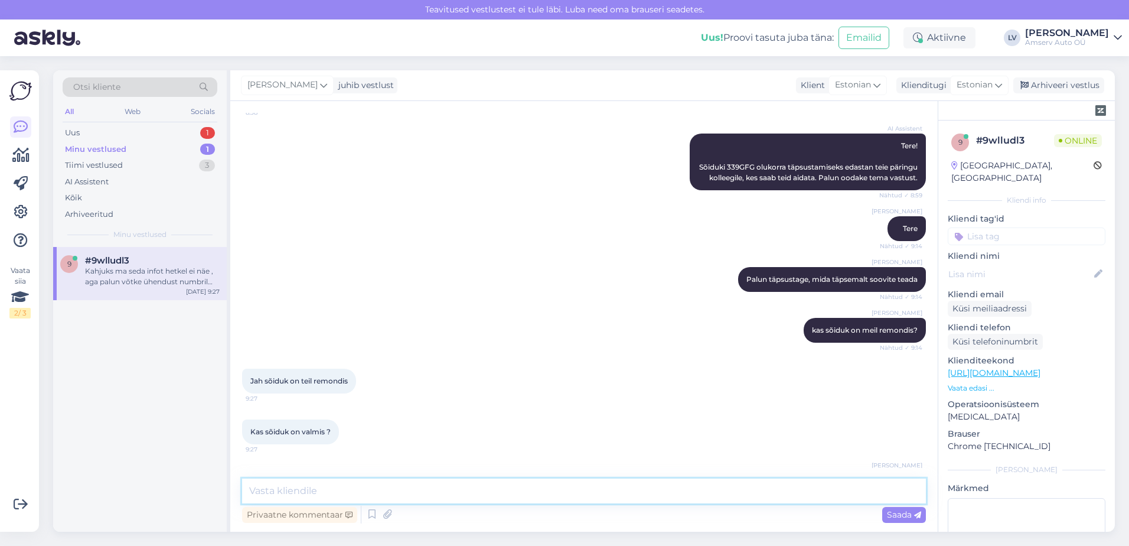
scroll to position [174, 0]
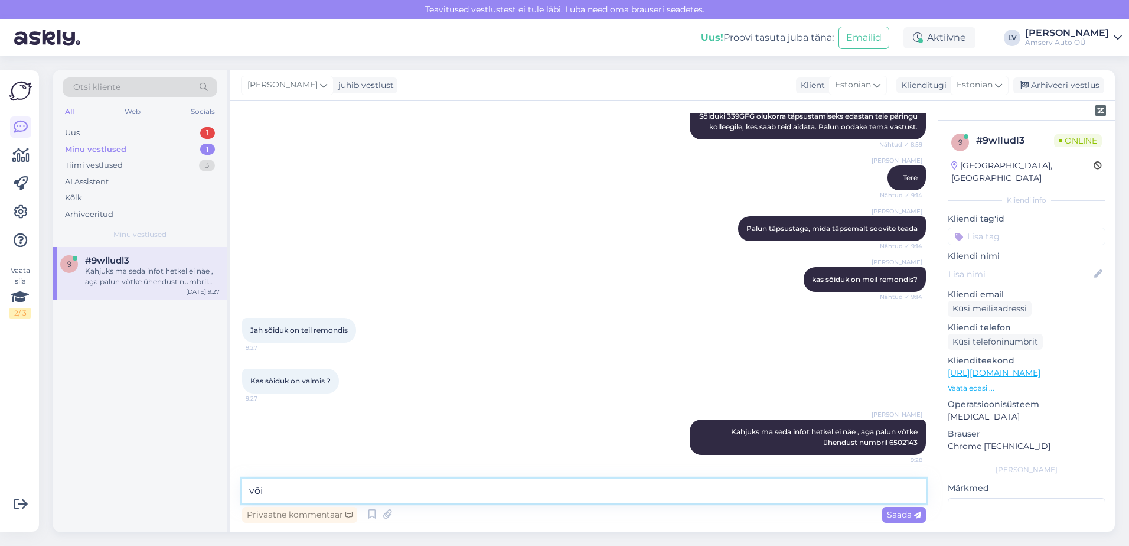
paste textarea "650 2142"
type textarea "või 650 2142"
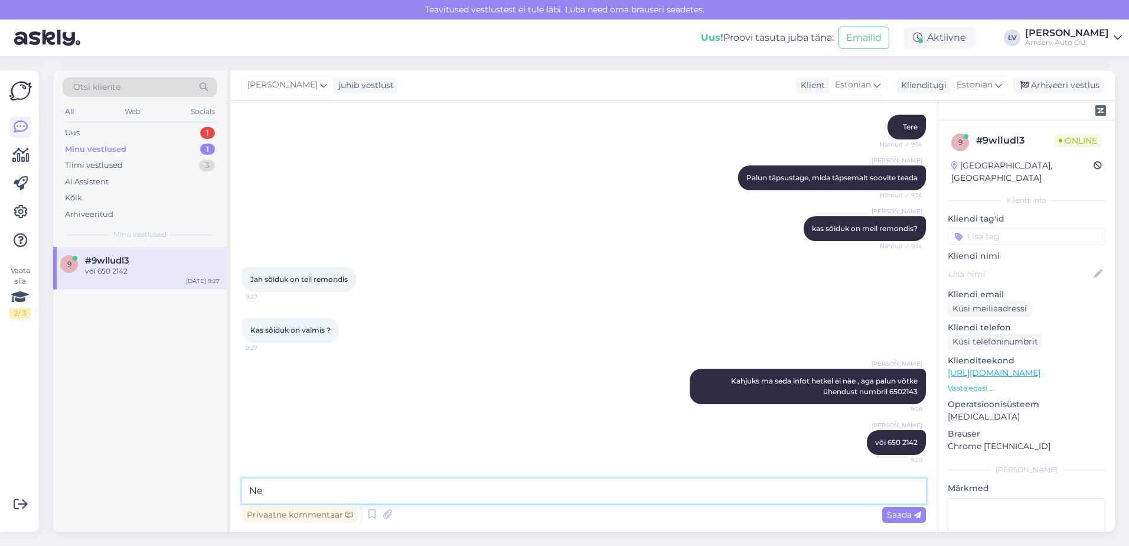
type textarea "N"
click at [636, 489] on textarea at bounding box center [584, 490] width 684 height 25
type textarea "Kas saan veel Teile abiks olla?"
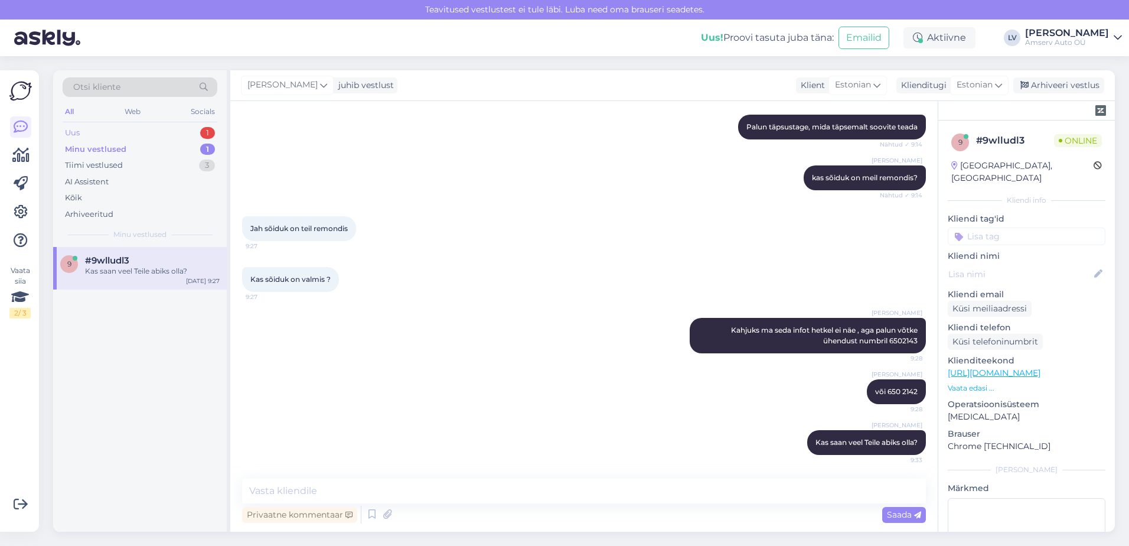
click at [99, 134] on div "Uus 1" at bounding box center [140, 133] width 155 height 17
click at [110, 279] on div "auto veel minu oma pole aga plaan seda homme ostma minna. vaatasin, et aasta ta…" at bounding box center [152, 276] width 135 height 21
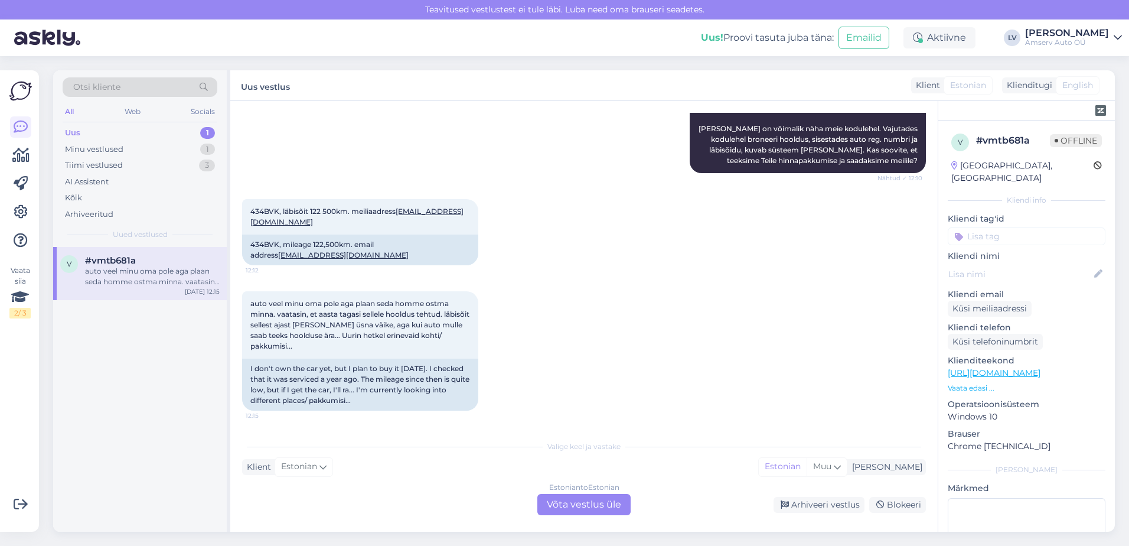
scroll to position [162, 0]
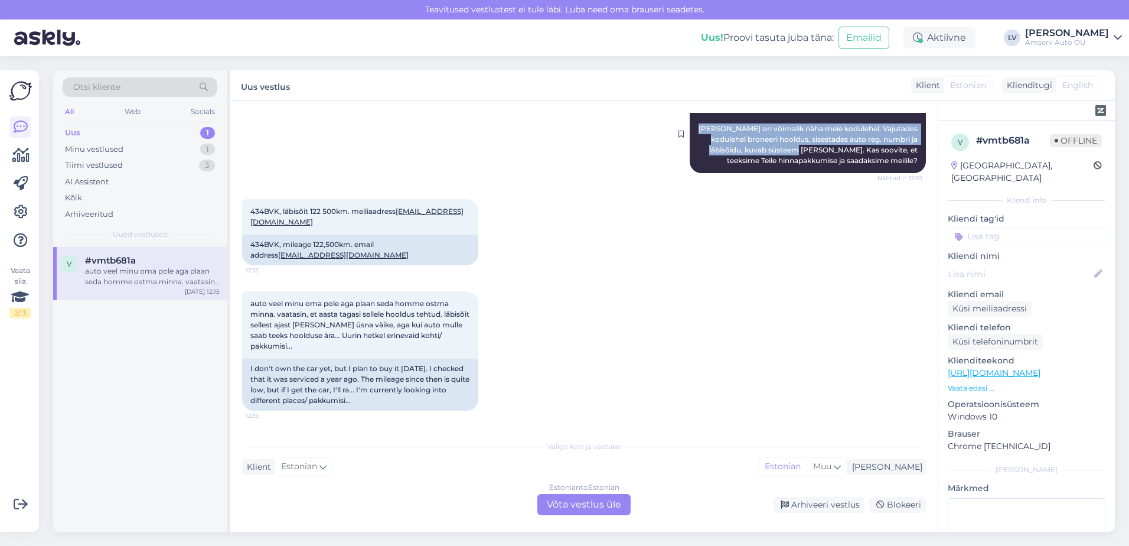
drag, startPoint x: 692, startPoint y: 126, endPoint x: 804, endPoint y: 151, distance: 115.1
click at [804, 151] on span "Tere! [PERSON_NAME] on võimalik näha meie kodulehel. Vajutades kodulehel bronee…" at bounding box center [809, 134] width 221 height 62
drag, startPoint x: 804, startPoint y: 151, endPoint x: 781, endPoint y: 150, distance: 23.1
copy span "[PERSON_NAME] on võimalik näha meie kodulehel. Vajutades kodulehel broneeri hoo…"
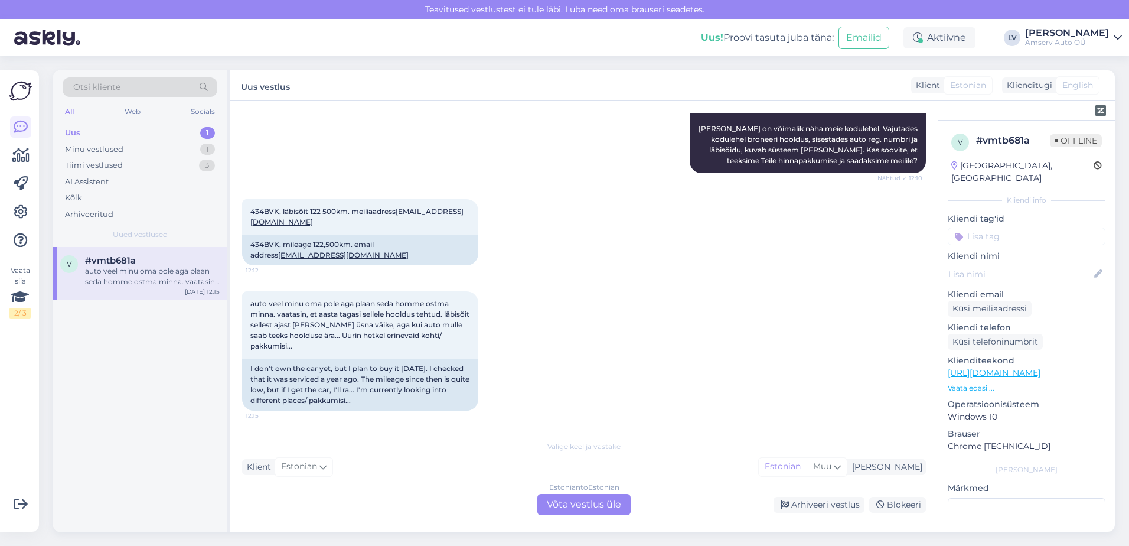
click at [559, 514] on div "Estonian to Estonian Võta vestlus üle" at bounding box center [584, 504] width 93 height 21
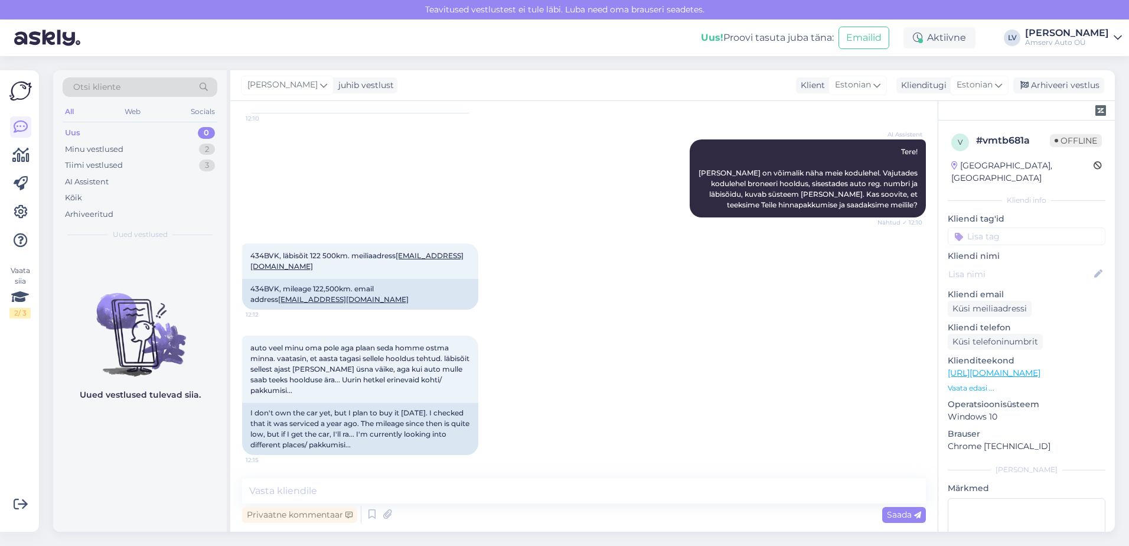
scroll to position [118, 0]
click at [1007, 227] on input at bounding box center [1027, 236] width 158 height 18
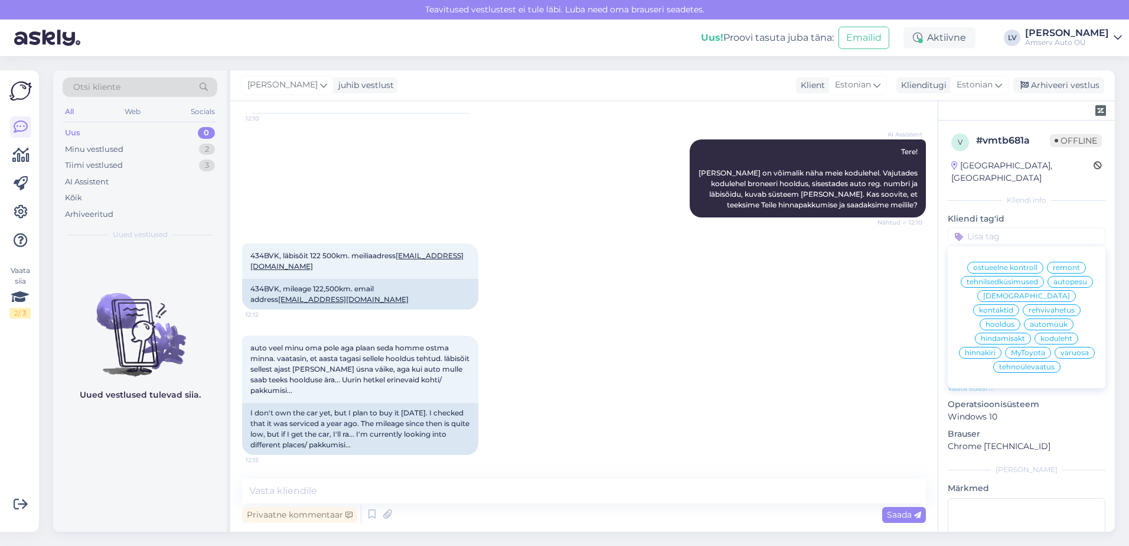
click at [1015, 321] on span "hooldus" at bounding box center [1000, 324] width 29 height 7
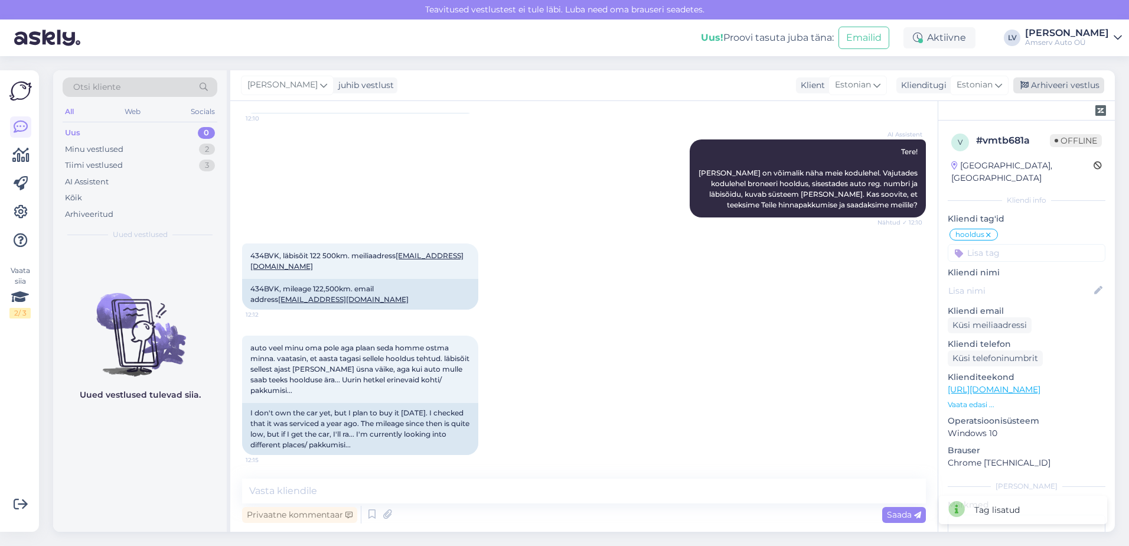
click at [1050, 85] on div "Arhiveeri vestlus" at bounding box center [1059, 85] width 91 height 16
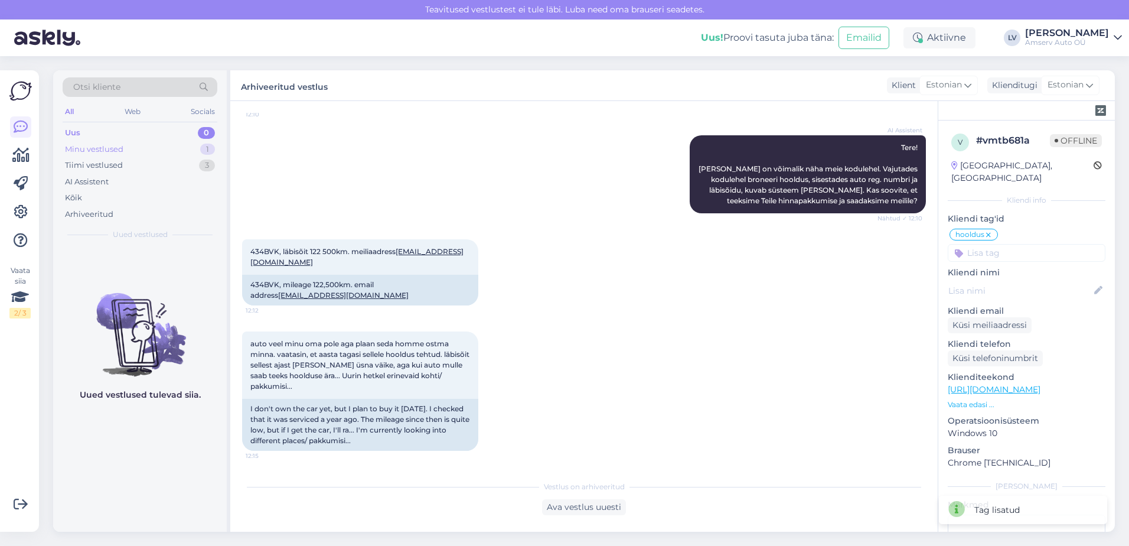
click at [148, 147] on div "Minu vestlused 1" at bounding box center [140, 149] width 155 height 17
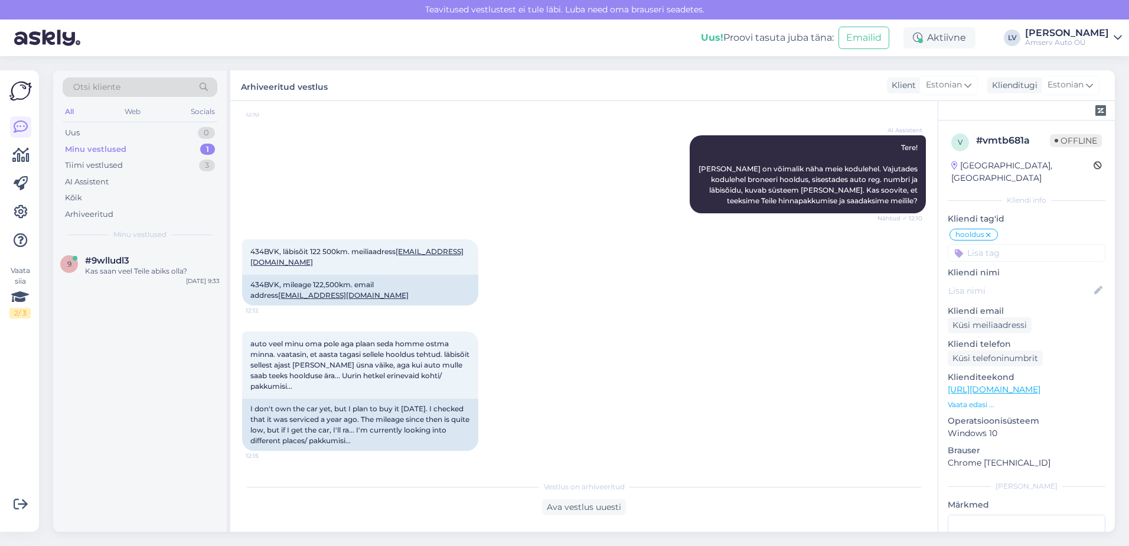
click at [186, 149] on div "Minu vestlused 1" at bounding box center [140, 149] width 155 height 17
click at [187, 151] on div "Minu vestlused 1" at bounding box center [140, 149] width 155 height 17
click at [136, 259] on div "#9wlludl3" at bounding box center [152, 260] width 135 height 11
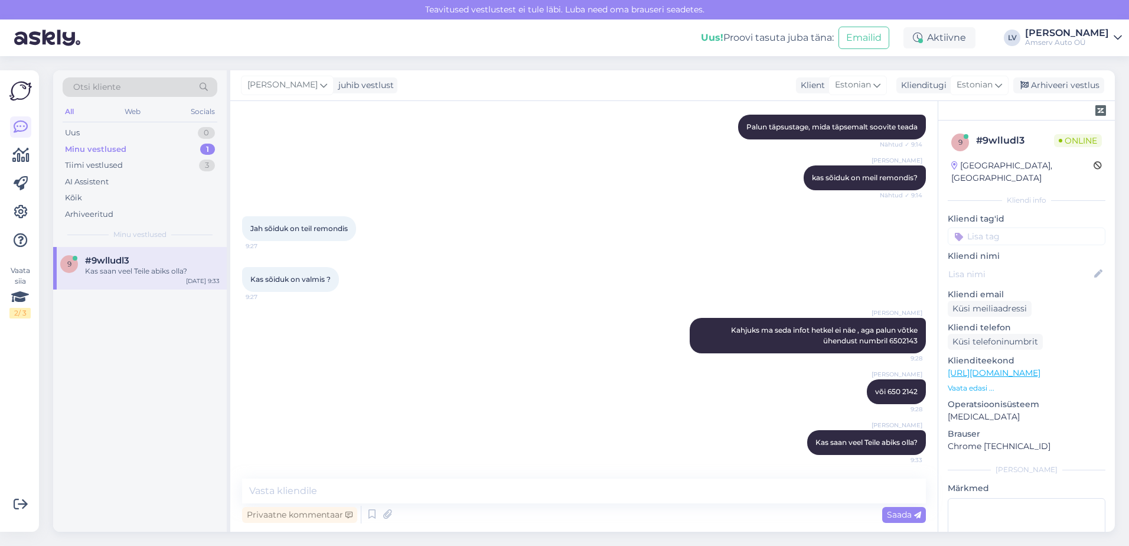
click at [1052, 227] on input at bounding box center [1027, 236] width 158 height 18
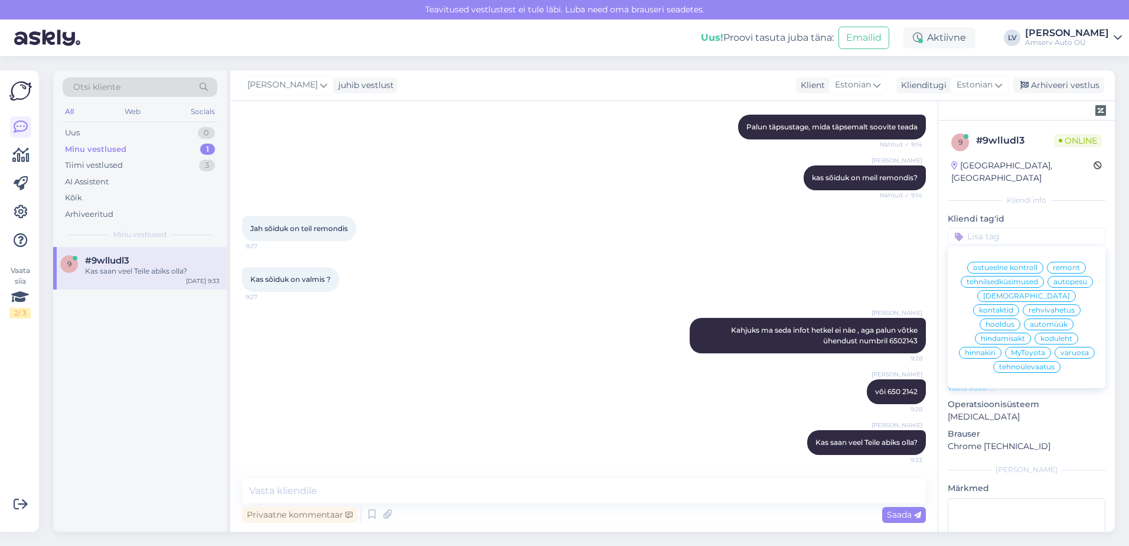
click at [1056, 264] on span "remont" at bounding box center [1066, 267] width 27 height 7
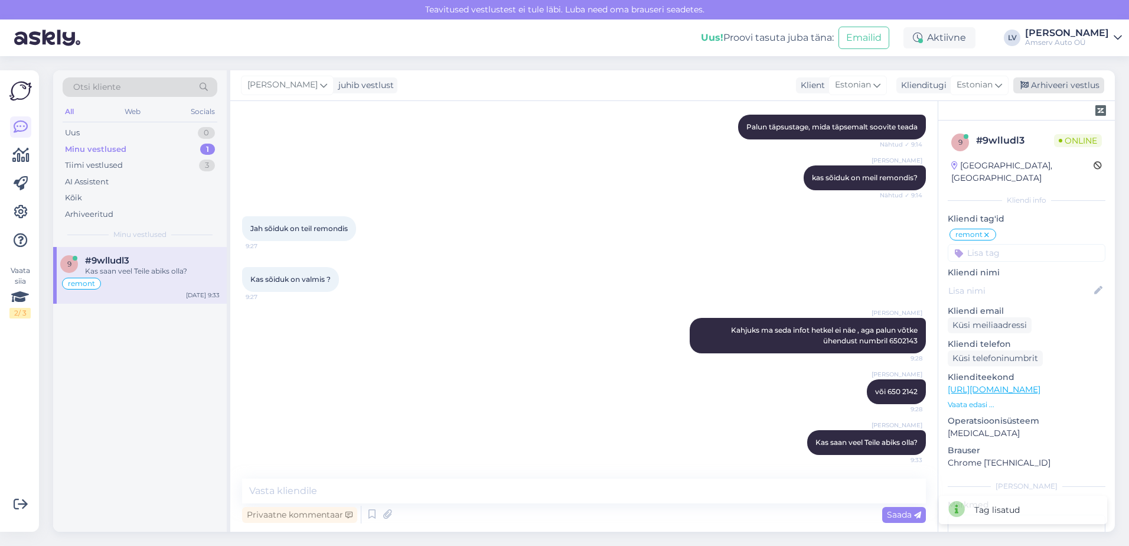
click at [1058, 80] on div "Arhiveeri vestlus" at bounding box center [1059, 85] width 91 height 16
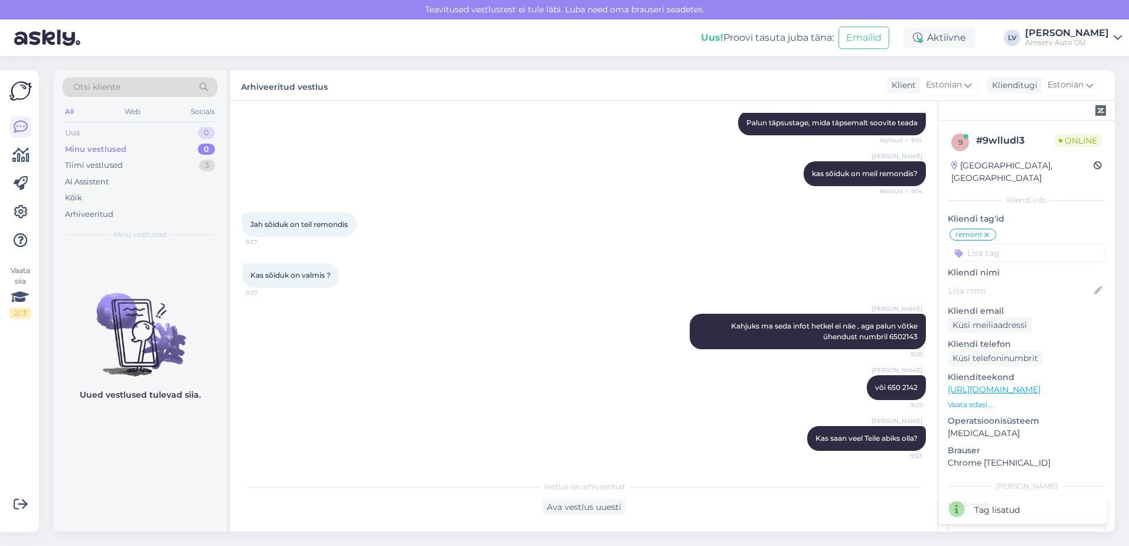
click at [97, 127] on div "Uus 0" at bounding box center [140, 133] width 155 height 17
click at [237, 471] on div "Vestlus algas [DATE] Tere, milline on olukord sõidukiga 339GFG ? 8:58 Hello, wh…" at bounding box center [584, 316] width 708 height 431
click at [944, 45] on div "Aktiivne" at bounding box center [940, 37] width 72 height 21
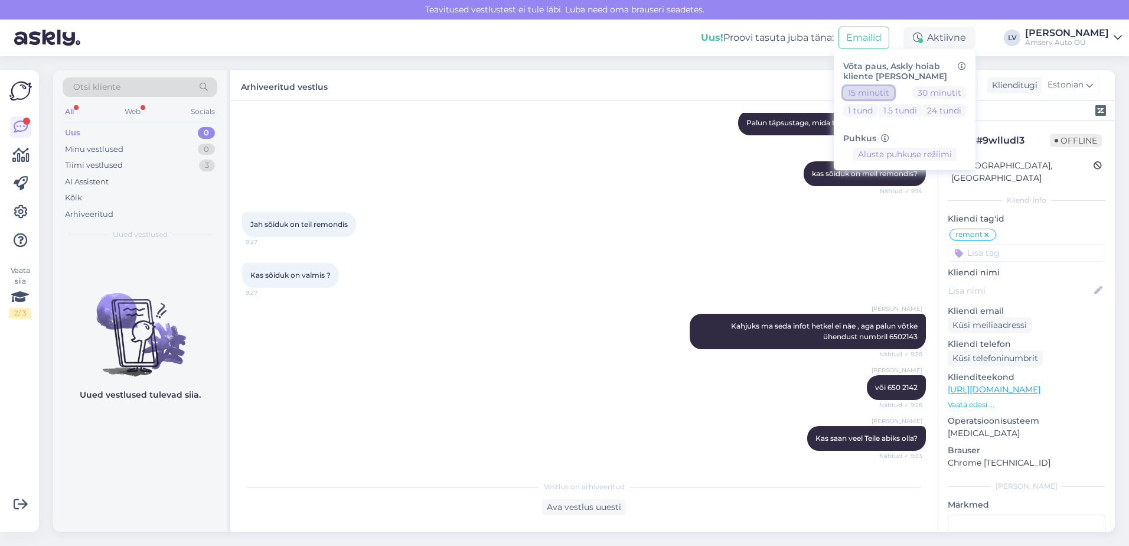
click at [877, 96] on button "15 minutit" at bounding box center [868, 92] width 51 height 13
click at [184, 134] on div "Uus 0" at bounding box center [140, 133] width 155 height 17
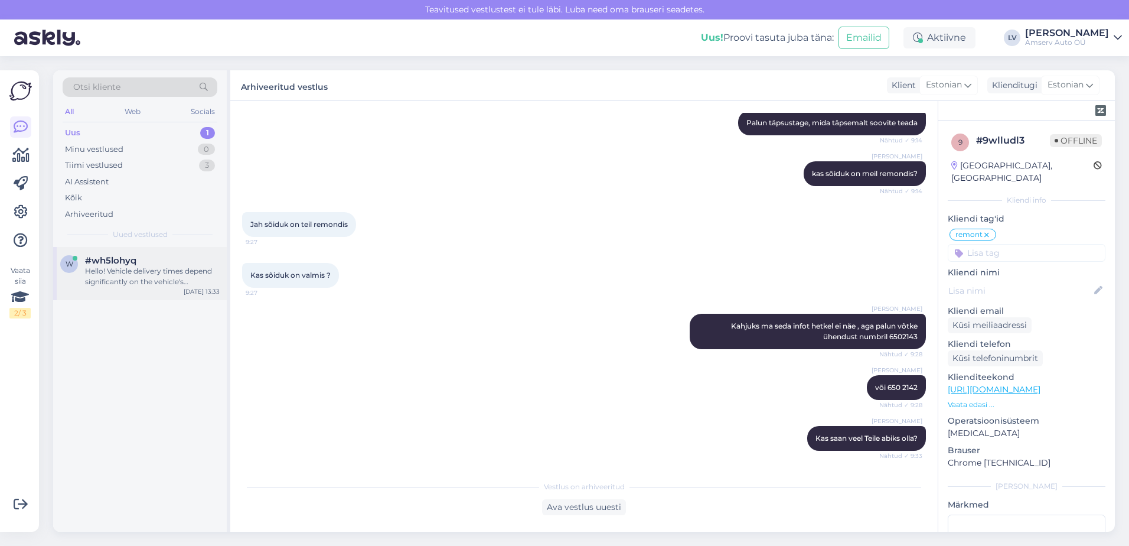
click at [124, 289] on div "w #wh5lohyq Hello! Vehicle delivery times depend significantly on the vehicle's…" at bounding box center [140, 273] width 174 height 53
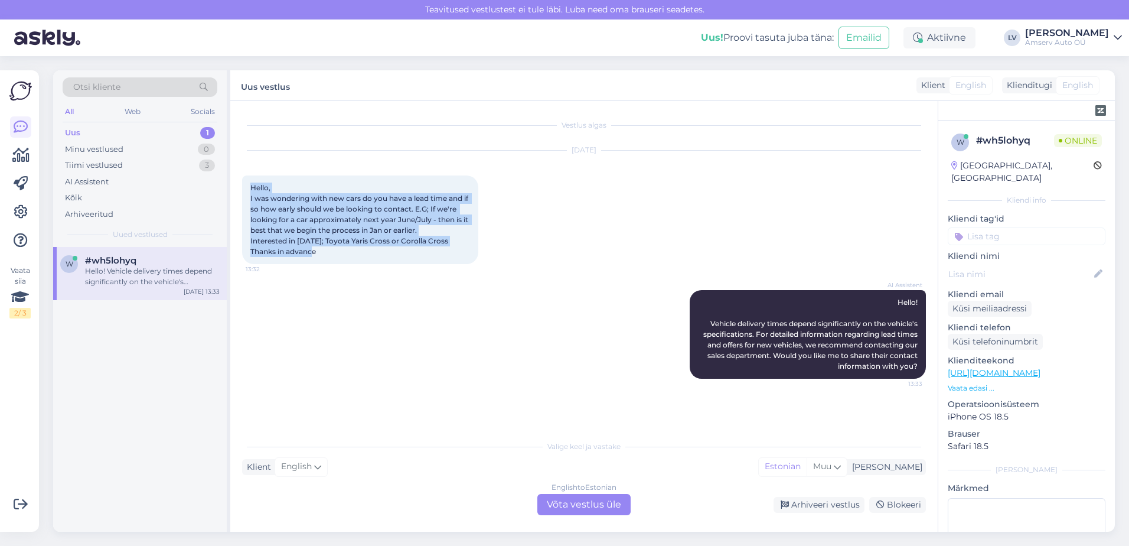
drag, startPoint x: 368, startPoint y: 268, endPoint x: 250, endPoint y: 184, distance: 144.4
click at [250, 184] on div "[DATE] Hello, I was wondering with new cars do you have a lead time and if so h…" at bounding box center [584, 207] width 684 height 139
drag, startPoint x: 250, startPoint y: 184, endPoint x: 295, endPoint y: 205, distance: 49.7
copy span "Hello, I was wondering with new cars do you have a lead time and if so how earl…"
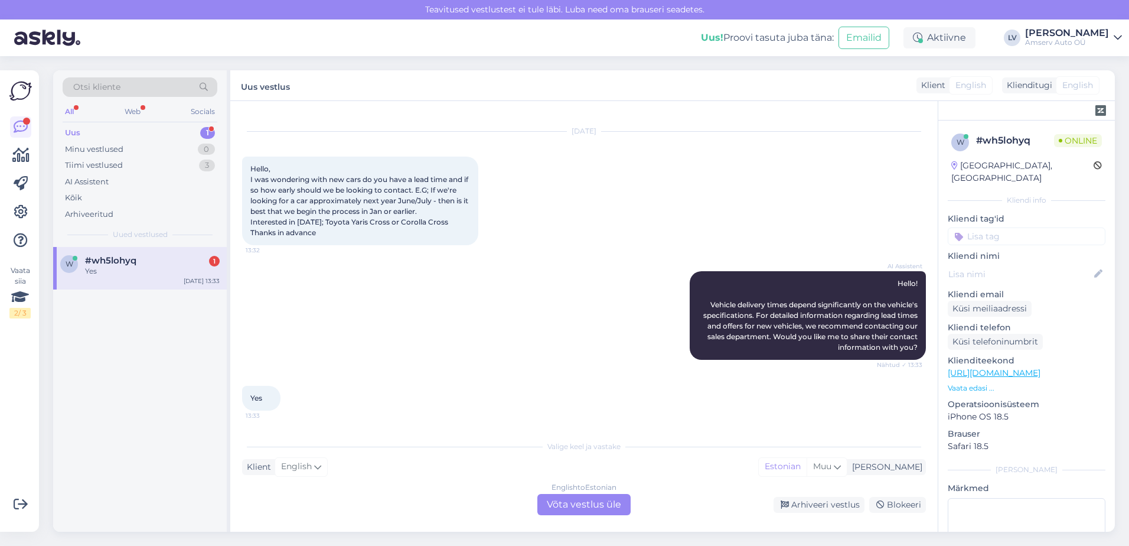
click at [558, 503] on div "English to Estonian Võta vestlus üle" at bounding box center [584, 504] width 93 height 21
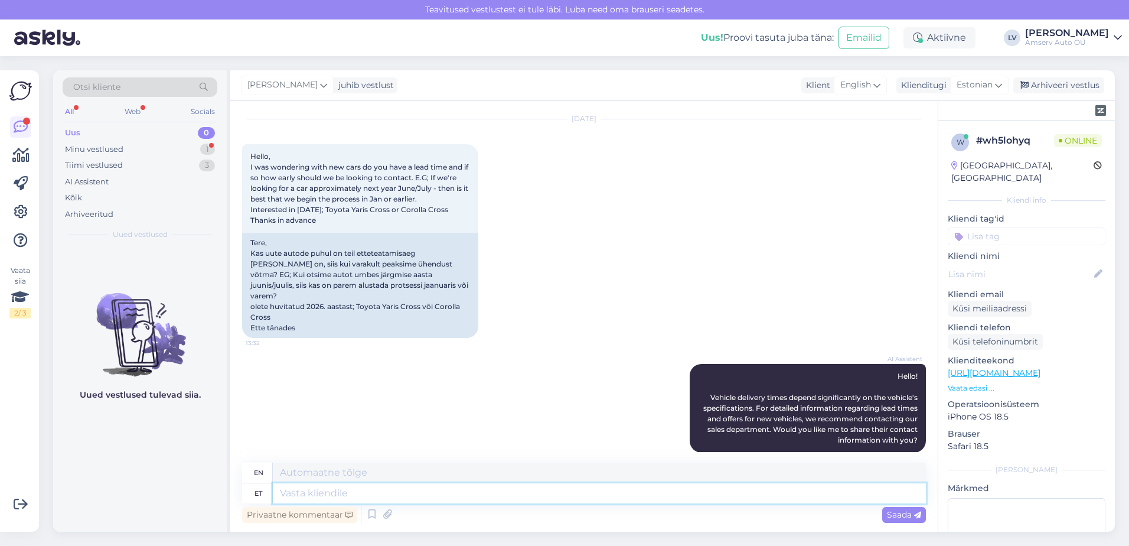
click at [350, 500] on textarea at bounding box center [599, 493] width 653 height 20
type textarea "Tere"
type textarea "Hello"
type textarea "Tere"
click at [909, 515] on span "Saada" at bounding box center [904, 514] width 34 height 11
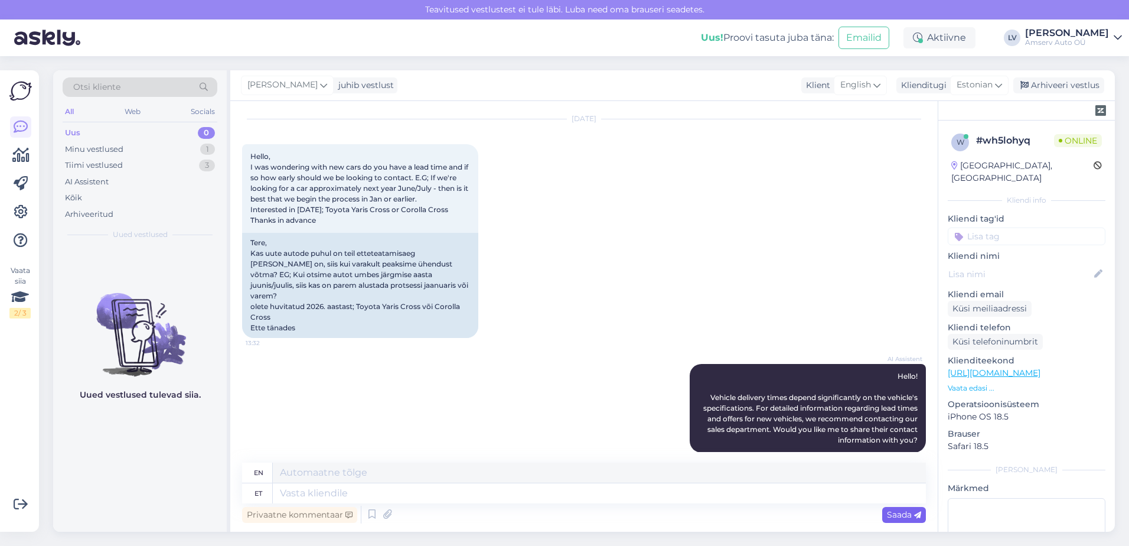
scroll to position [176, 0]
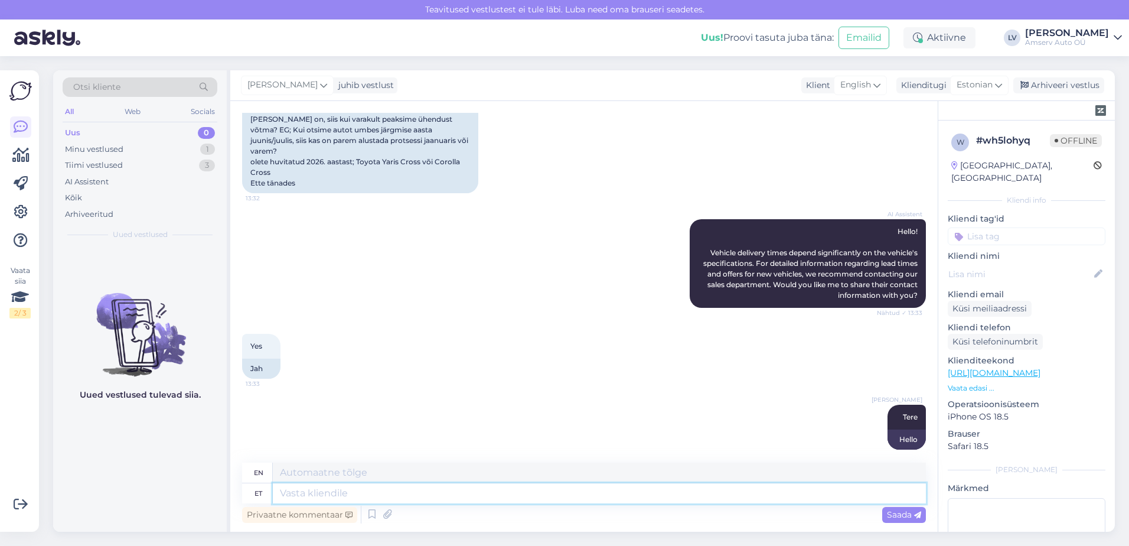
click at [627, 488] on textarea at bounding box center [599, 493] width 653 height 20
type textarea "Uus t"
type textarea "New"
type textarea "Uus Toyota"
type textarea "New Toyota"
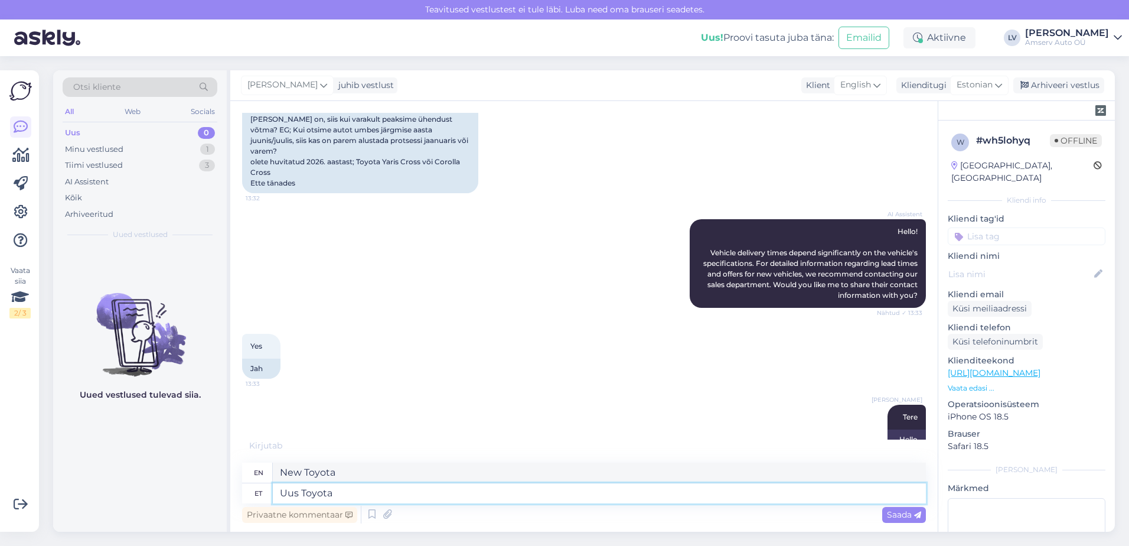
type textarea "Uus Toyota C"
type textarea "New Toyota"
type textarea "Uus Toyota Corolla"
type textarea "New Toyota Corolla"
type textarea "Uus Toyota Corolla Cross o"
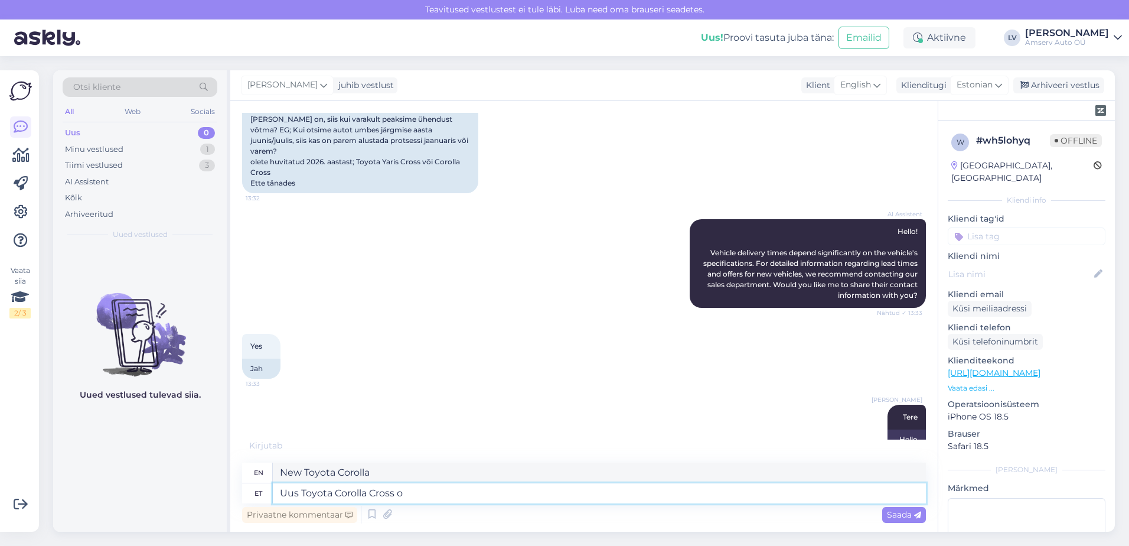
type textarea "New Toyota Corolla Cross"
type textarea "Uus Toyota Corolla Cross on s"
type textarea "The new Toyota Corolla Cross is"
type textarea "Uus Toyota Corolla Cross on saabunud"
type textarea "The new Toyota Corolla Cross has arrived"
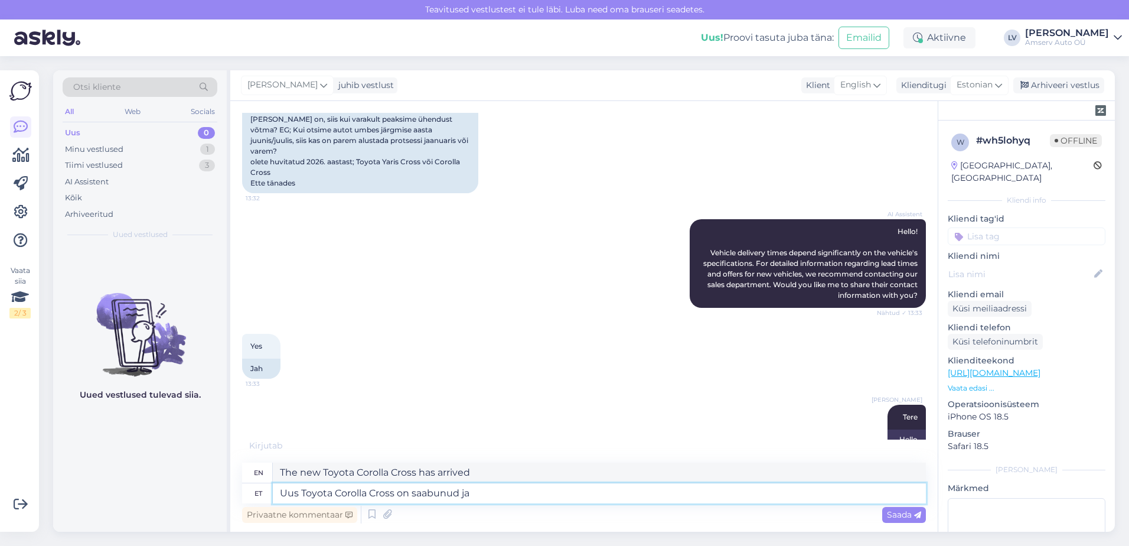
type textarea "Uus Toyota Corolla Cross on saabunud ja s"
type textarea "The new Toyota Corolla Cross has arrived and"
type textarea "Uus Toyota Corolla Cross on saabunud ja saab tu"
type textarea "The new Toyota Corolla Cross has arrived and will be"
type textarea "Uus Toyota Corolla Cross on saabunud ja saab tulla p"
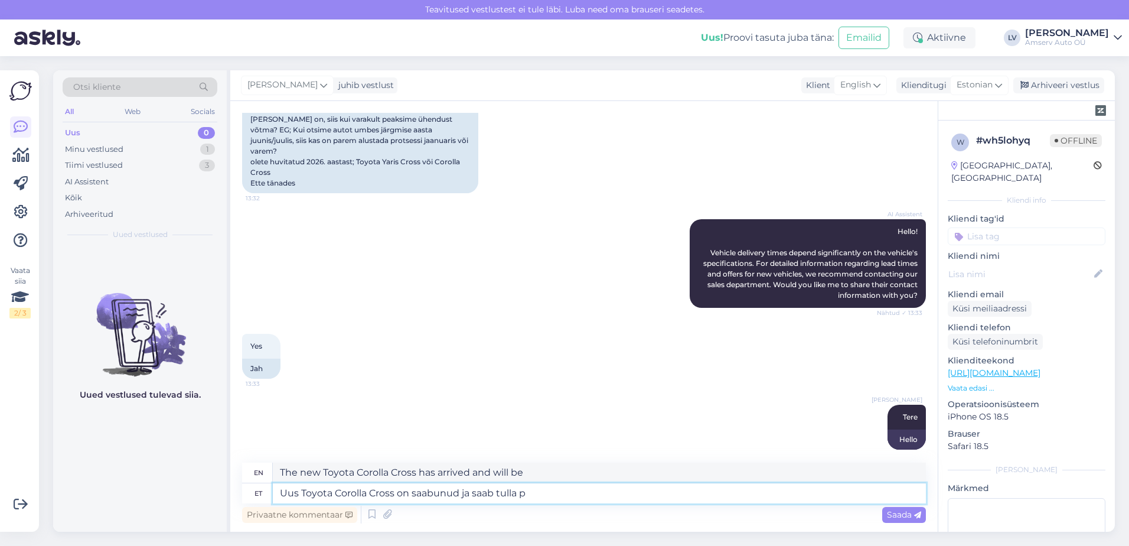
type textarea "The new Toyota Corolla Cross has arrived and can be had"
type textarea "Uus Toyota Corolla Cross on saabunud ja saab tulla proovisõidule"
type textarea "The new Toyota Corolla Cross has arrived and is available for a test drive"
type textarea "Uus Toyota Corolla Cross on saabunud ja saab tulla proovisõidule"
click at [898, 512] on span "Saada" at bounding box center [904, 514] width 34 height 11
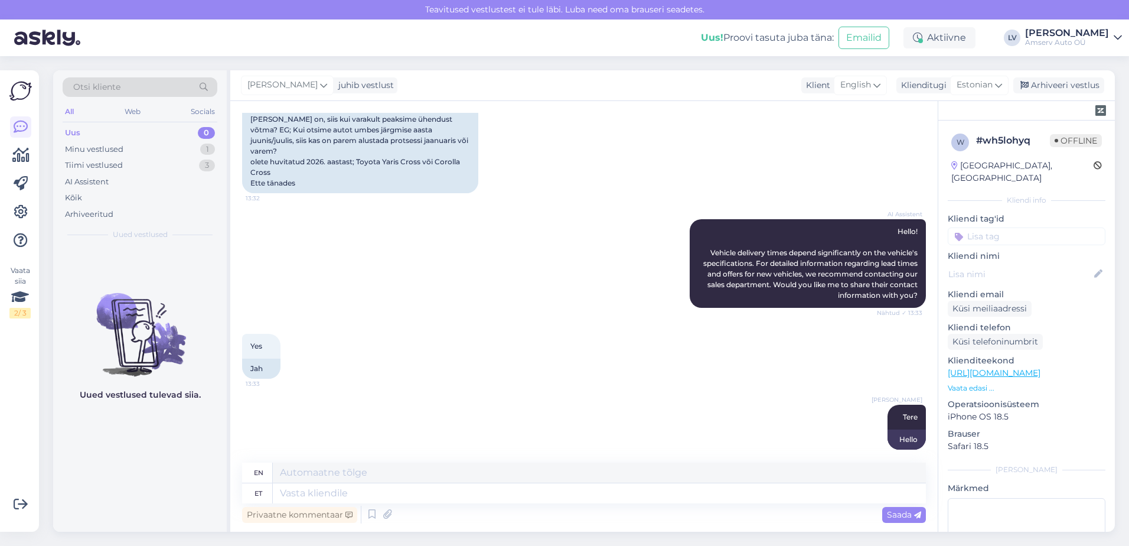
scroll to position [268, 0]
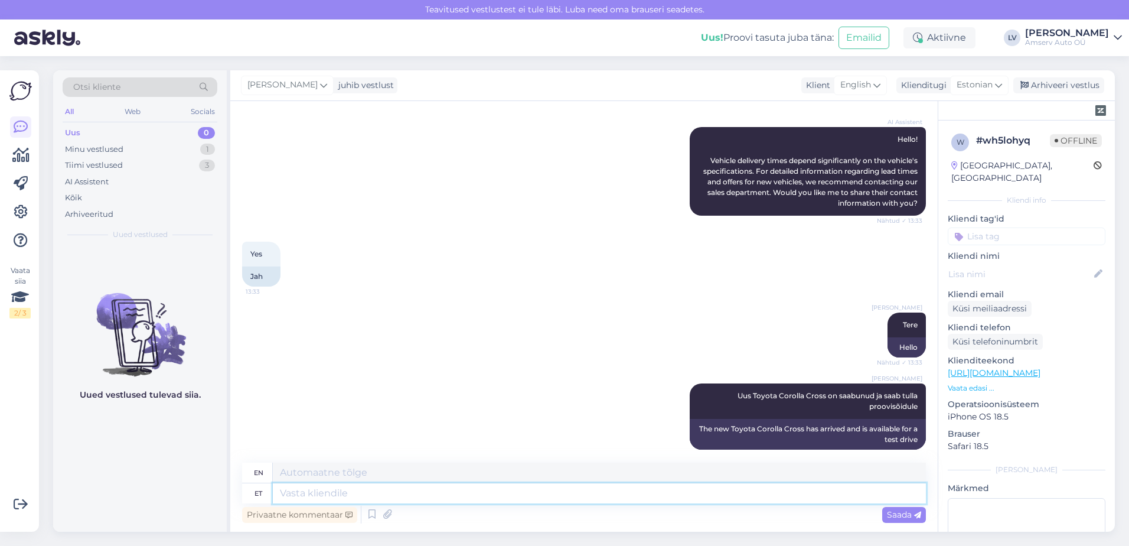
click at [832, 494] on textarea at bounding box center [599, 493] width 653 height 20
type textarea "Kui Te"
type textarea "If"
type textarea "[PERSON_NAME]"
type textarea "If you are"
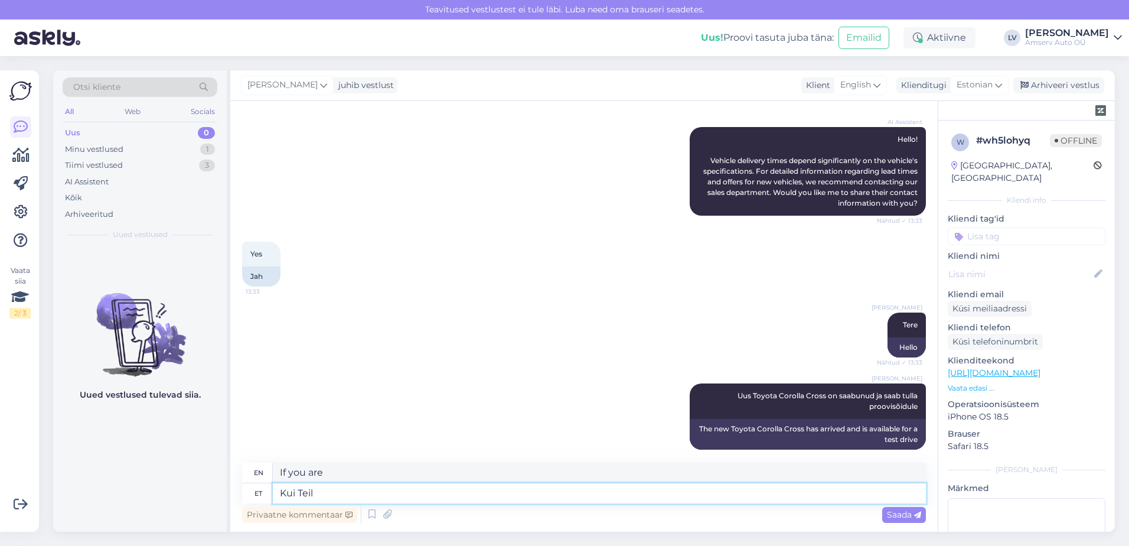
type textarea "Kui Teil o"
type textarea "If you"
type textarea "Kui Teil on m"
type textarea "If you have"
type textarea "Kui Teil on [PERSON_NAME]"
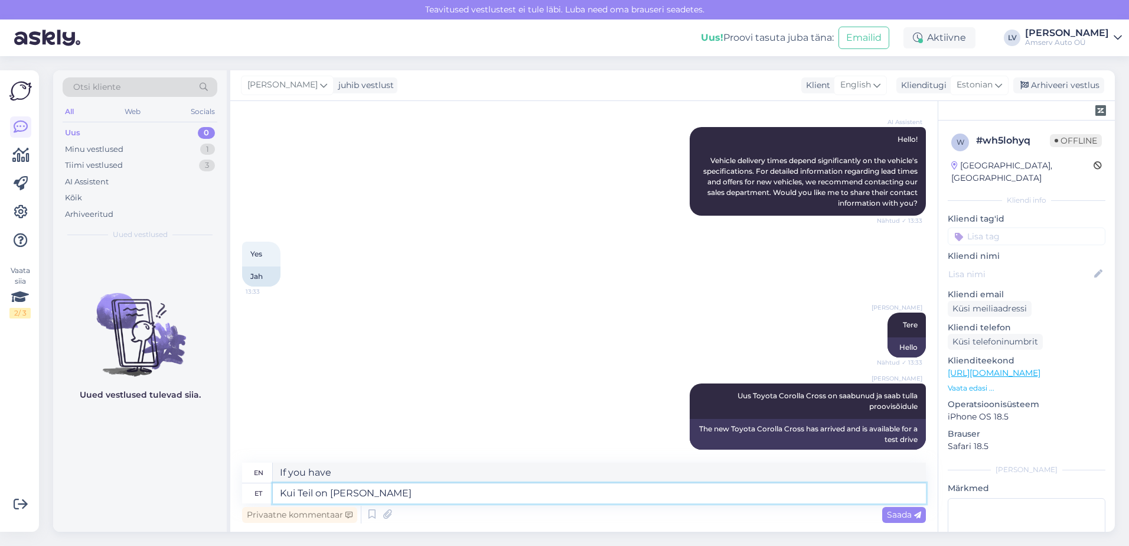
type textarea "If you have an idea"
type textarea "Kui Teil on [PERSON_NAME] osta uut"
type textarea "If you are thinking of buying"
type textarea "Kui Teil on [PERSON_NAME] osta uut a"
type textarea "If you are thinking of buying a new one"
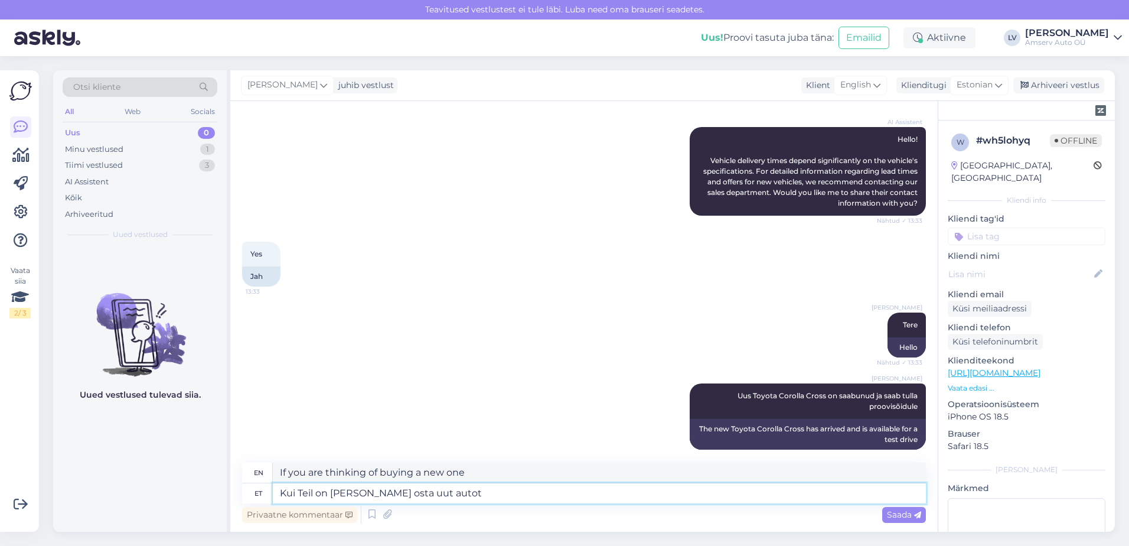
type textarea "Kui Teil on [PERSON_NAME] osta uut autot ,"
type textarea "If you are thinking of buying a new car"
type textarea "Kui Teil on [PERSON_NAME] osta uut autot , sii"
type textarea "If you are thinking of buying a new car,"
type textarea "Kui Teil on [PERSON_NAME] osta uut autot , siis t"
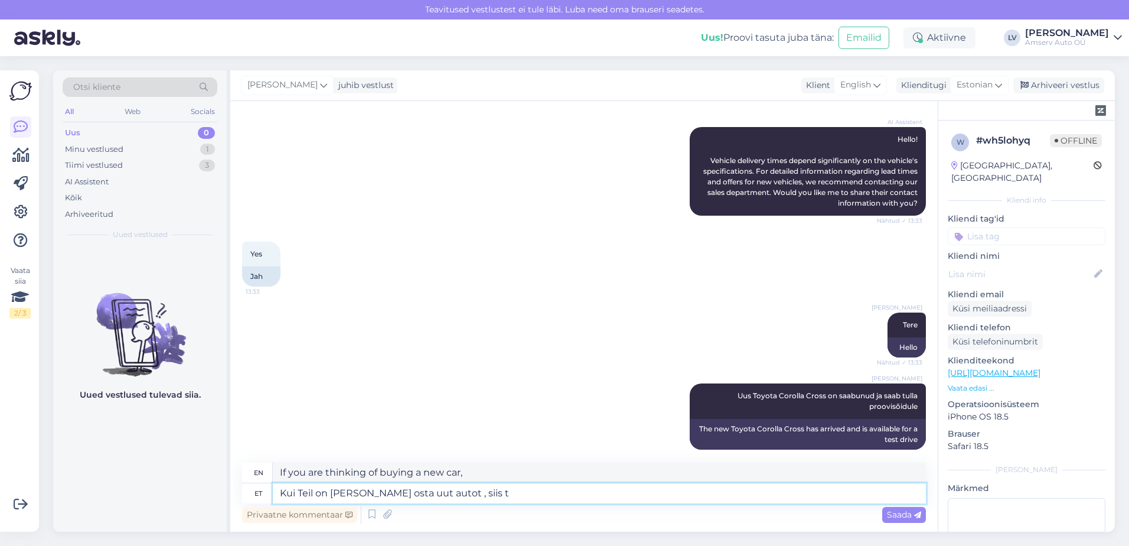
type textarea "If you are thinking of buying a new car, then"
type textarea "Kui Teil on [PERSON_NAME] osta uut autot , siis tasub va"
type textarea "If you are thinking of buying a new car, it is worth"
type textarea "Kui Teil on [PERSON_NAME] osta uut autot , siis tasub varakult ü"
type textarea "If you are thinking of buying a new car, it pays to do it early."
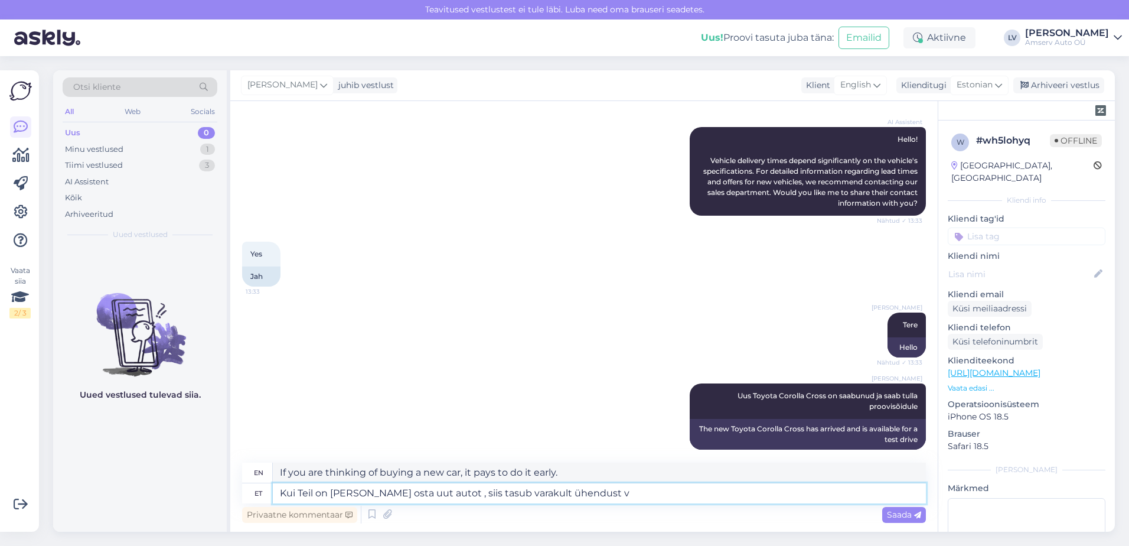
type textarea "Kui Teil on [PERSON_NAME] osta uut autot , siis tasub varakult ühendust võ"
type textarea "If you are thinking of buying a new car, it is worth contacting us early."
type textarea "Kui Teil on [PERSON_NAME] osta uut autot , siis tasub varakult ühendust [PERSON…"
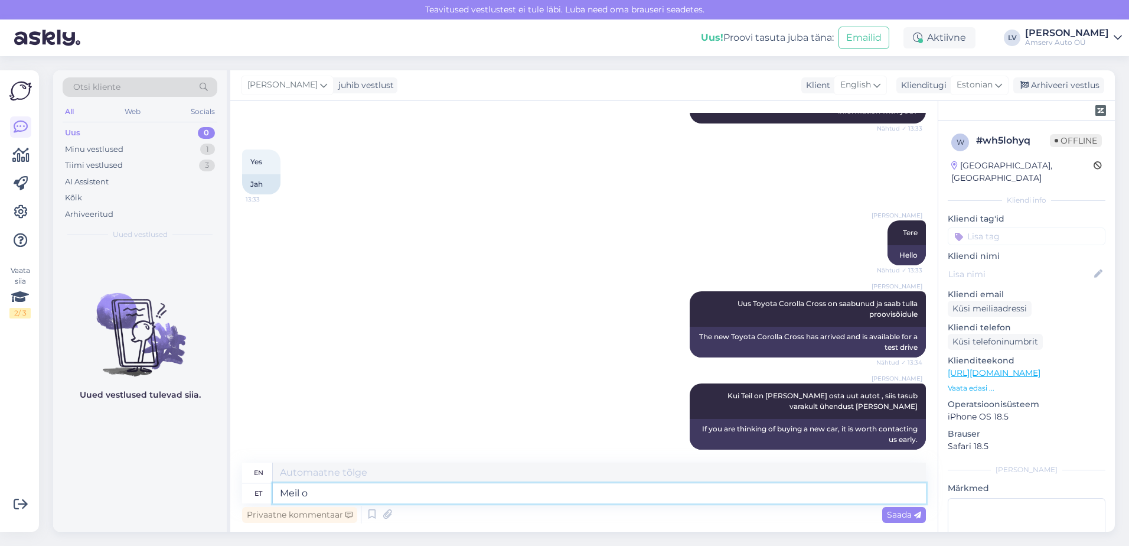
type textarea "Meil on"
type textarea "We"
type textarea "Meil on vä"
type textarea "We have"
type textarea "Meil on väga he"
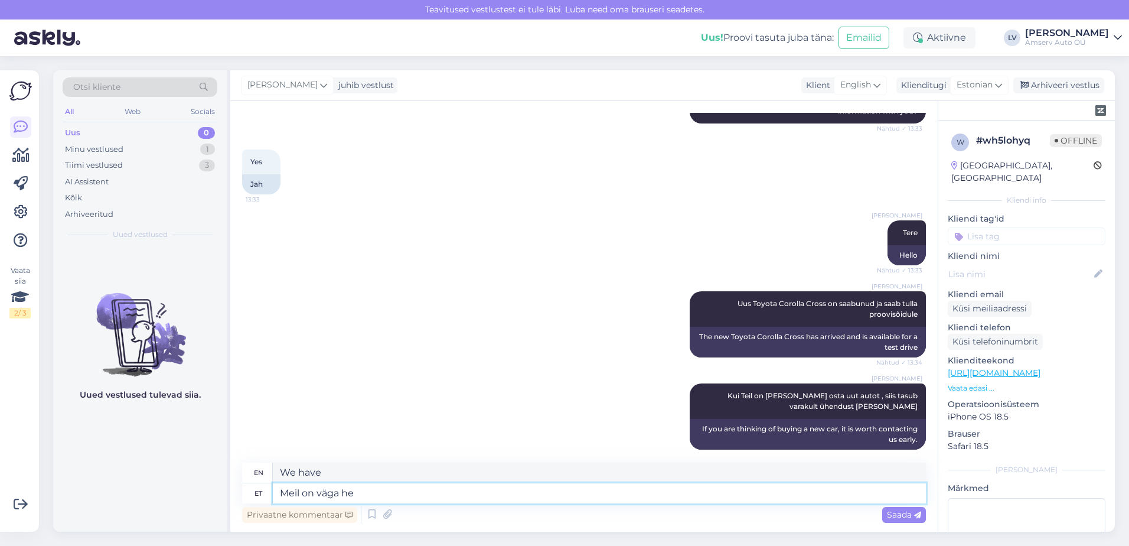
type textarea "We have a lot"
type textarea "Meil on väga hea mü"
type textarea "We are very good."
type textarea "Meil on väga hea müügi m"
type textarea "We have very good sales"
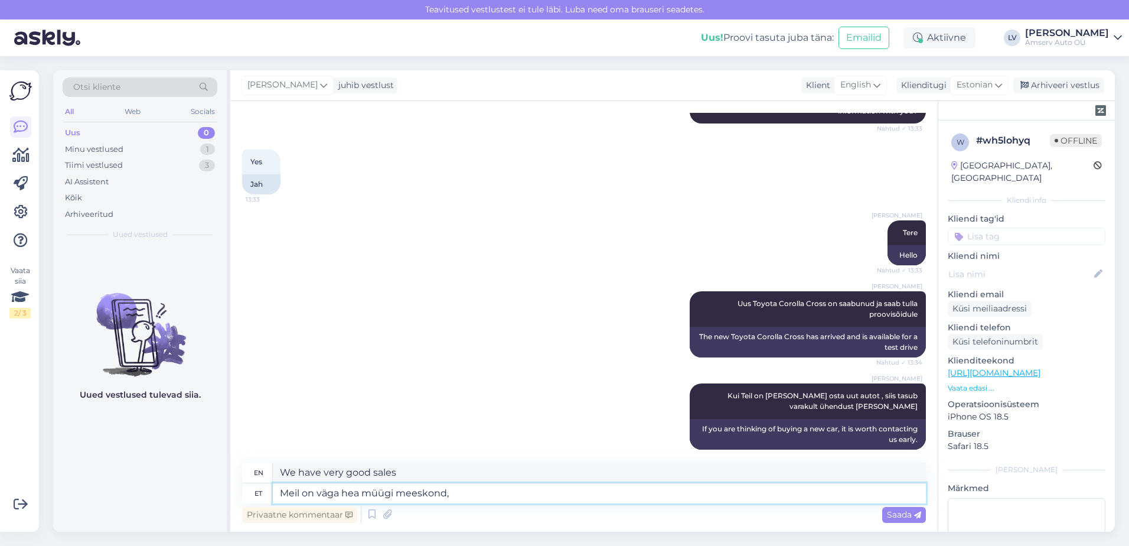
type textarea "Meil on väga hea müügi meeskond, k"
type textarea "We have a very good sales team,"
type textarea "Meil on väga hea müügi meeskond, kes s"
type textarea "We have a very good sales team who"
type textarea "Meil on väga hea müügi meeskond, kes saab"
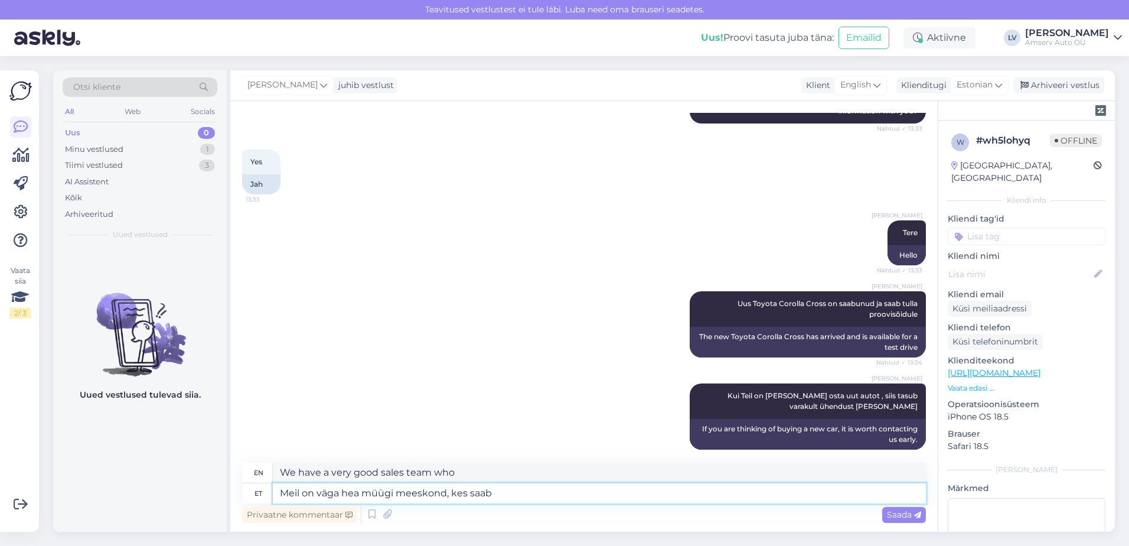
type textarea "We have a very good sales team who can"
type textarea "Meil on väga hea müügi meeskond, kes saab Teid k"
type textarea "We have a very good sales team who can help you"
type textarea "Meil on väga hea müügi meeskond, kes saab Teid konsulteerida."
type textarea "We have a very good sales team who can advise you."
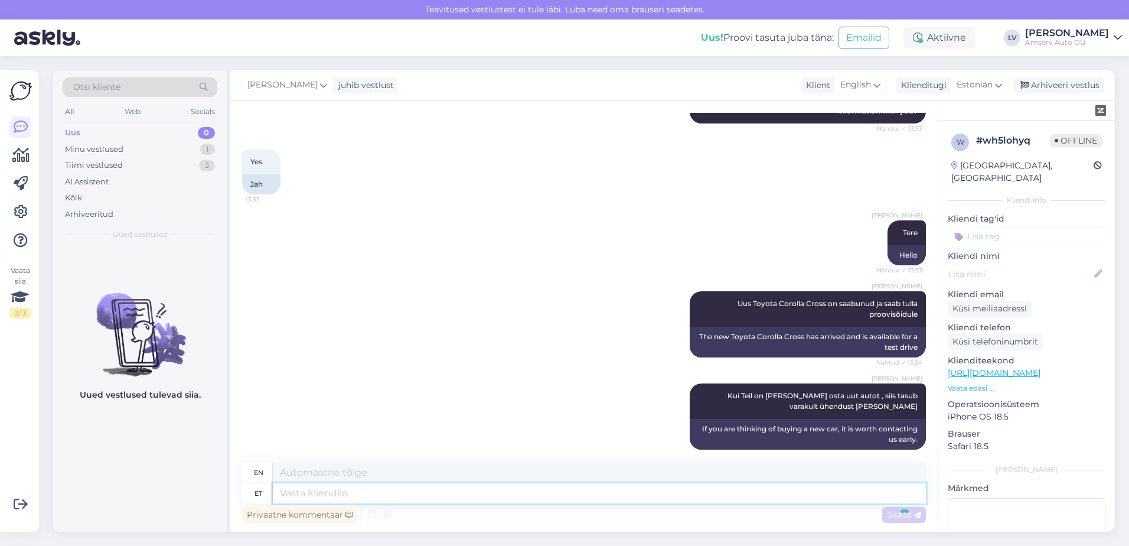
scroll to position [442, 0]
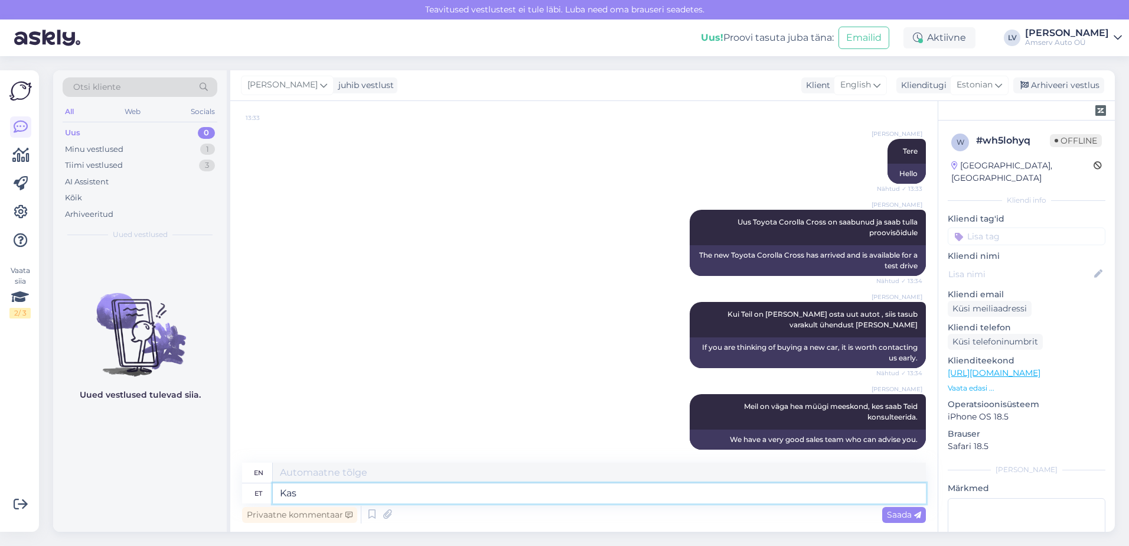
type textarea "Kas s"
type textarea "Is"
type textarea "Kas soovite, et"
type textarea "Do you want to"
type textarea "Kas soovite, et [PERSON_NAME]"
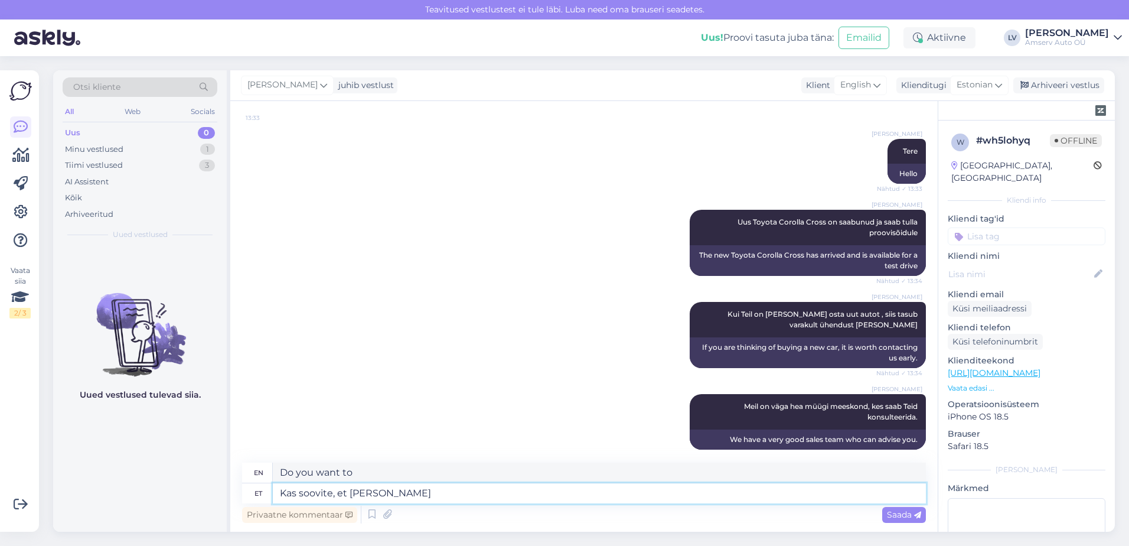
scroll to position [534, 0]
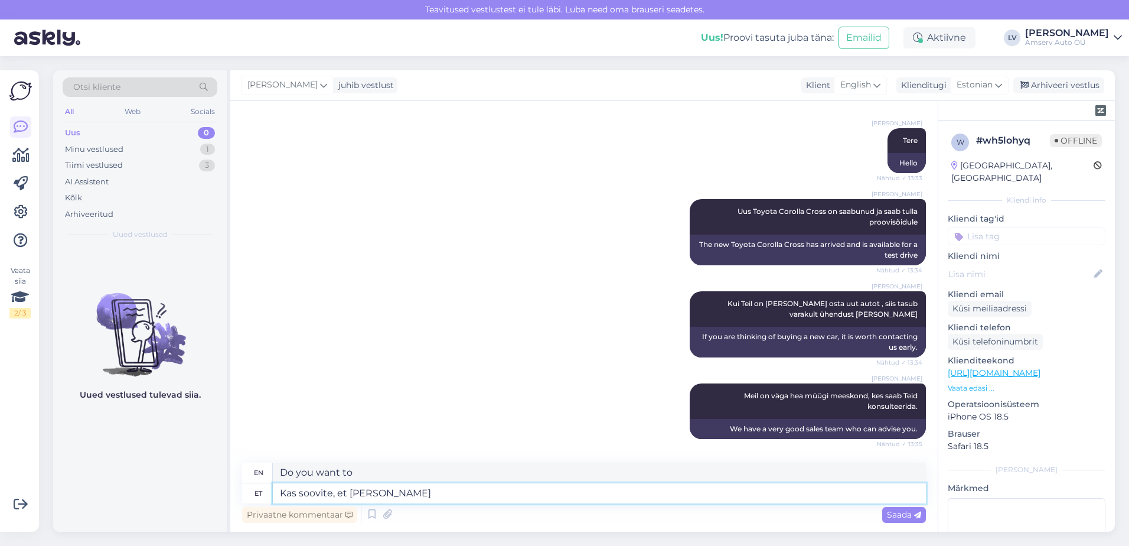
type textarea "Do you want me to share?"
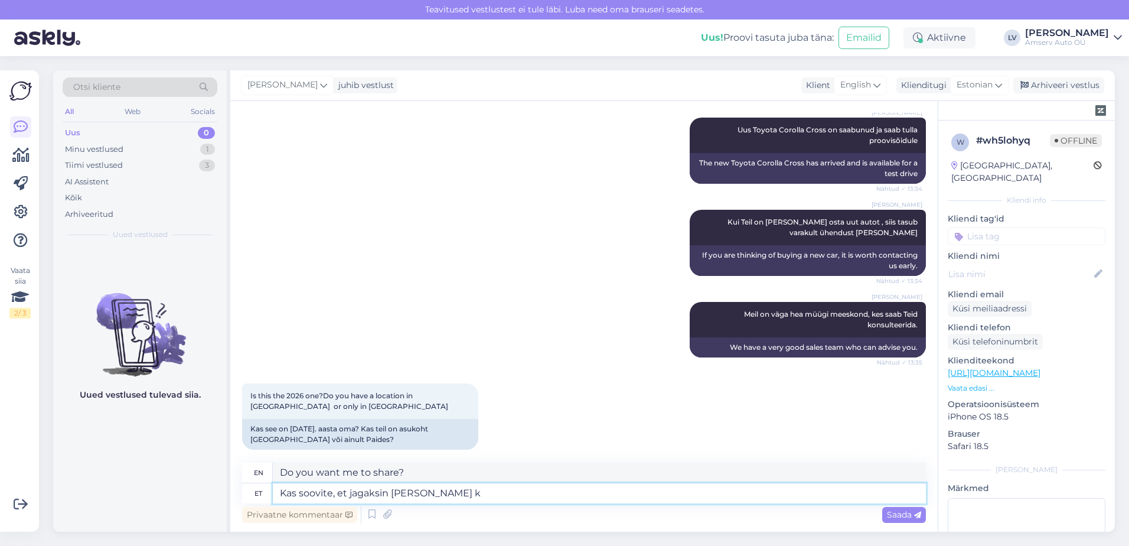
type textarea "Kas soovite, et jagaksin Teiega ko"
type textarea "Would you like me to share with you?"
type textarea "Kas soovite, et [PERSON_NAME] [PERSON_NAME] kontakti?"
type textarea "Would you like me to share my contact with you?"
click at [277, 498] on textarea "Kas soovite, et [PERSON_NAME] [PERSON_NAME] kontakti?" at bounding box center [599, 493] width 653 height 20
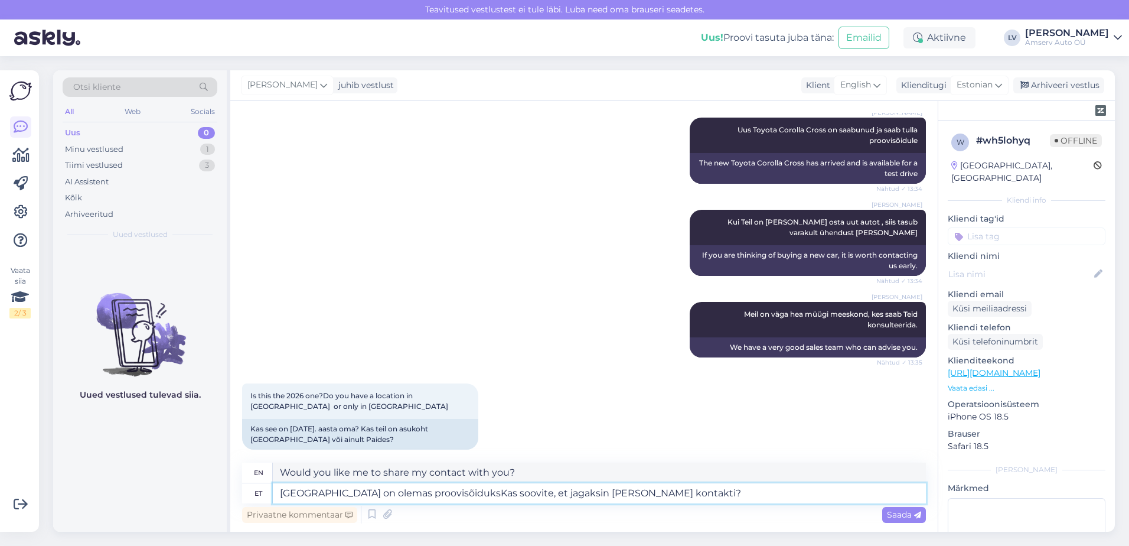
type textarea "[GEOGRAPHIC_DATA] on olemas proovisõiduks Kas soovite, et jagaksin [PERSON_NAME…"
type textarea "There is a test drive available in [GEOGRAPHIC_DATA]. Would you like me to shar…"
type textarea "[GEOGRAPHIC_DATA] on olemas proovisõiduks , CoKas soovite, et jagaksin [PERSON_…"
type textarea "There is a test drive available in [GEOGRAPHIC_DATA]. Would you like me to shar…"
type textarea "[GEOGRAPHIC_DATA] on olemas proovisõiduks , Corolla Cross 2026. Kas soovite, et…"
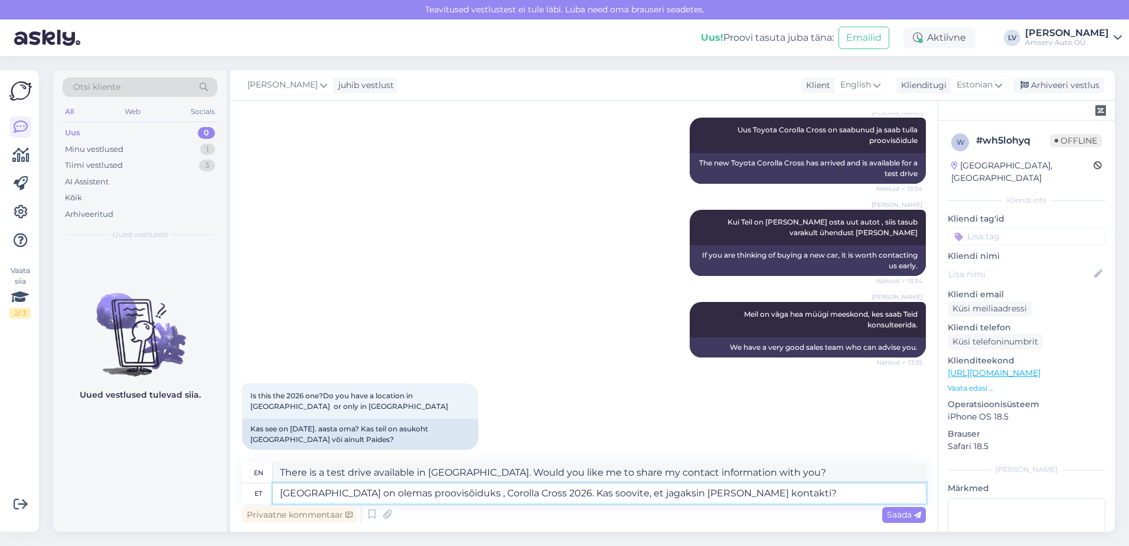
type textarea "There is a Corolla Cross 2026 available for test drive in [GEOGRAPHIC_DATA]. Wo…"
click at [740, 501] on textarea "[GEOGRAPHIC_DATA] on olemas proovisõiduks , Corolla Cross 2026. Kas soovite, et…" at bounding box center [599, 493] width 653 height 20
type textarea "[GEOGRAPHIC_DATA] on olemas proovisõiduks , Corolla Cross 2026. Kas soovite, et…"
click at [896, 517] on span "Saada" at bounding box center [904, 514] width 34 height 11
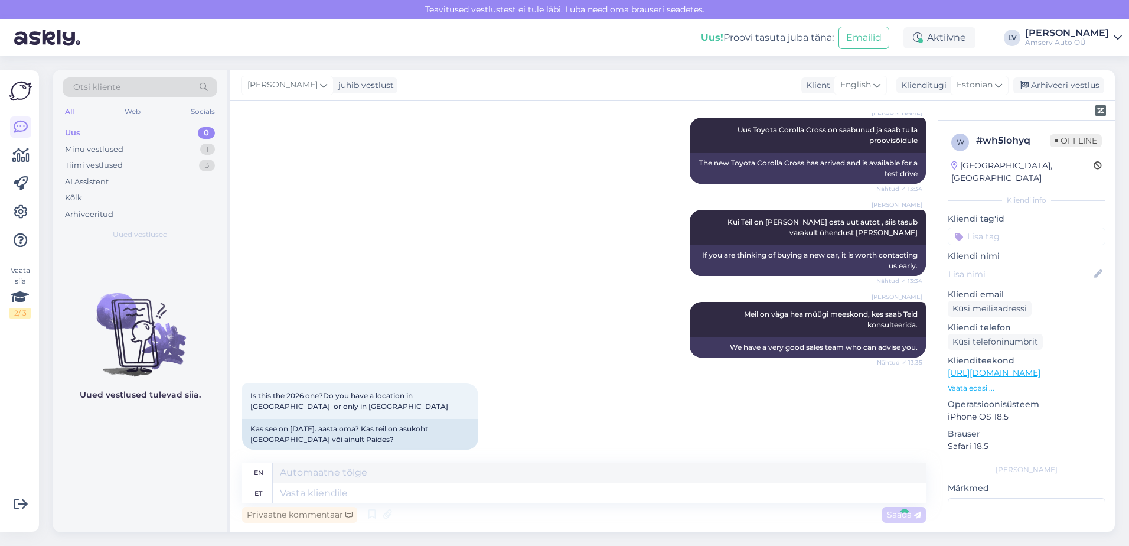
scroll to position [626, 0]
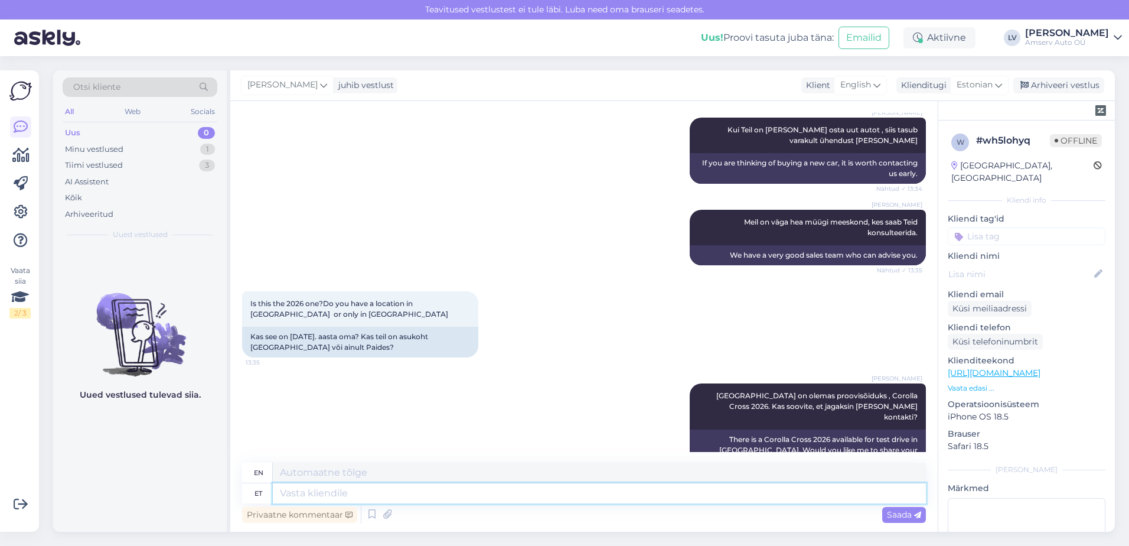
click at [796, 491] on textarea at bounding box center [599, 493] width 653 height 20
type textarea "Paide ko"
type textarea "Paide"
type textarea "Paide kohta"
type textarea "About Paide"
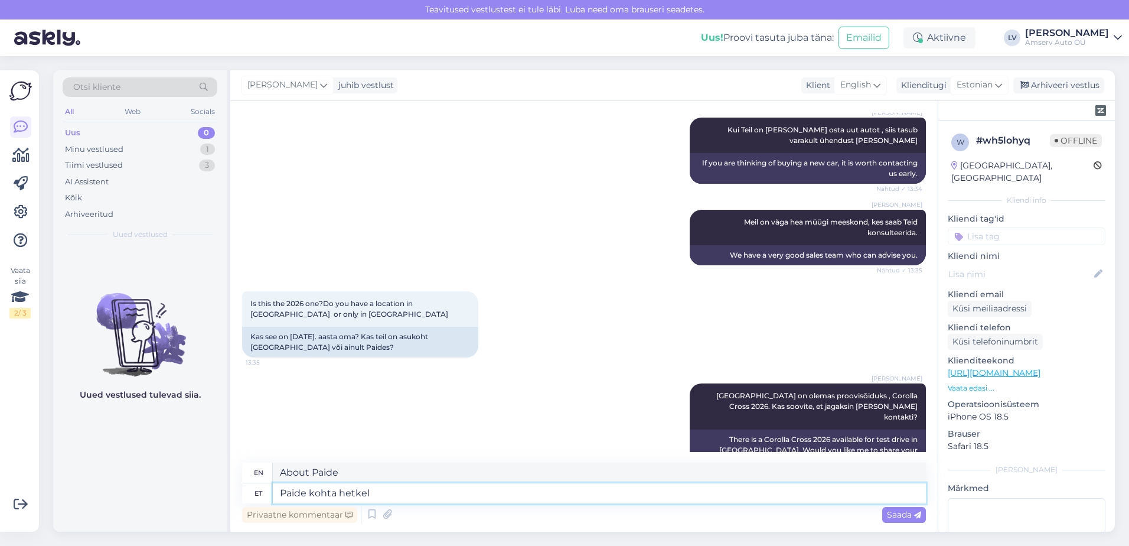
type textarea "Paide kohta hetkel"
type textarea "Paid location at the moment"
type textarea "Paide kohta hetkel info po"
type textarea "Current information about Paide"
type textarea "Paide kohta hetkel info pole n"
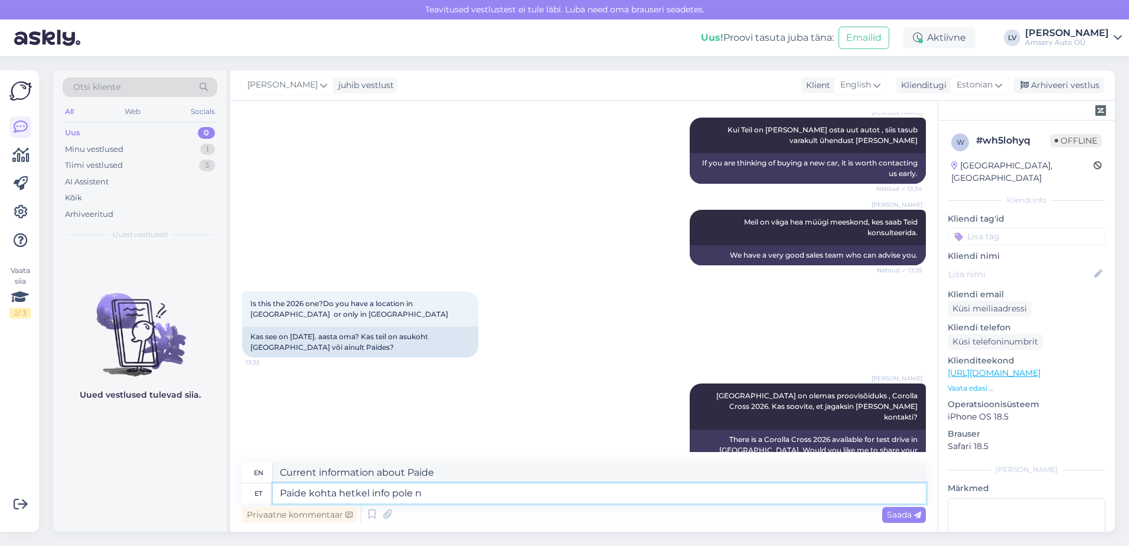
type textarea "There is currently no information about Paide."
type textarea "Paide kohta hetkel info pole nähtav ag"
type textarea "No information is currently visible for Paide."
type textarea "[PERSON_NAME] kohta hetkel info pole nähtav aga s"
type textarea "There is currently no information available about Paide, but"
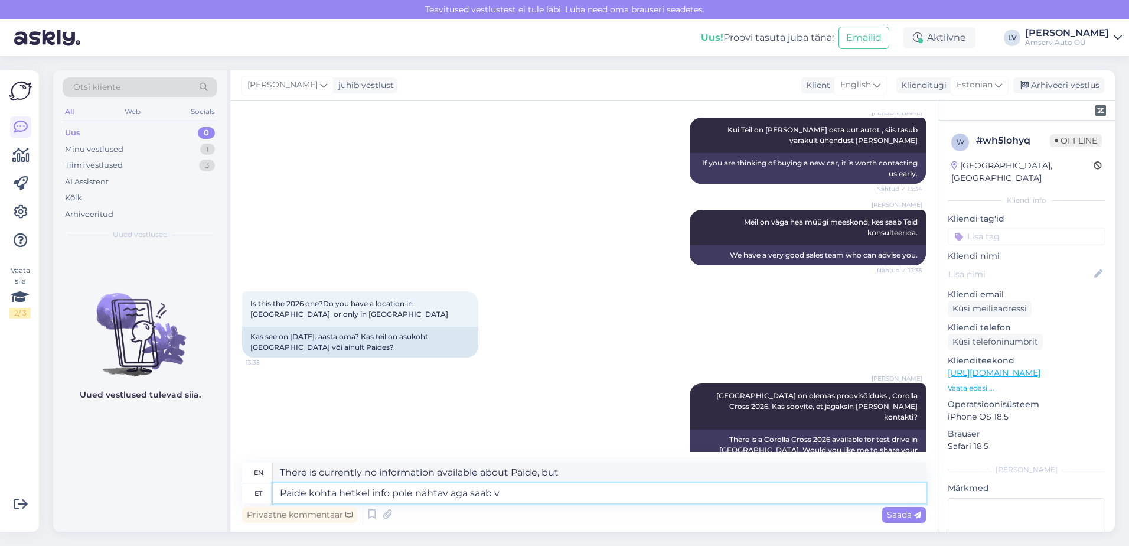
type textarea "Paide kohta hetkel info pole nähtav aga saab võ"
type textarea "There is currently no information available about Paide, but you can"
type textarea "Paide kohta hetkel info pole nähtav aga saab [PERSON_NAME]"
type textarea "There is currently no information available about Paide, but you can take it."
type textarea "Paide kohta hetkel info pole nähtav aga saab [PERSON_NAME] ühendust ot"
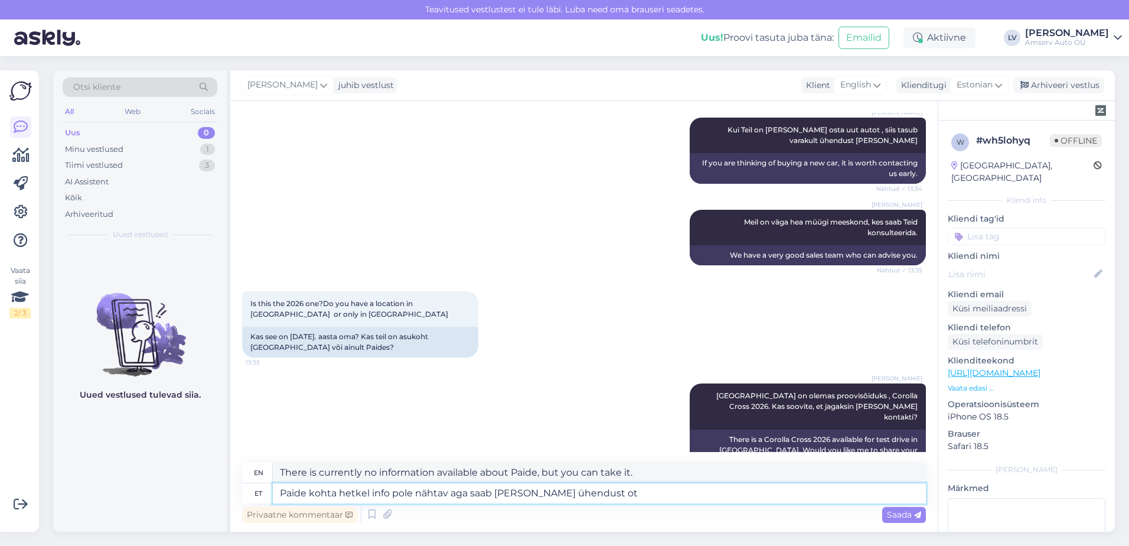
type textarea "There is currently no information available about Paide, but you can contact us."
type textarea "Paide kohta hetkel info pole nähtav aga saab [PERSON_NAME] ühendust otse"
type textarea "There is currently no information available about Paide, but you can contact us…"
type textarea "Paide kohta hetkel info pole nähtav aga saab [PERSON_NAME] ühendust otse Paide"
type textarea "There is currently no information available about Paide, but you can contact Pa…"
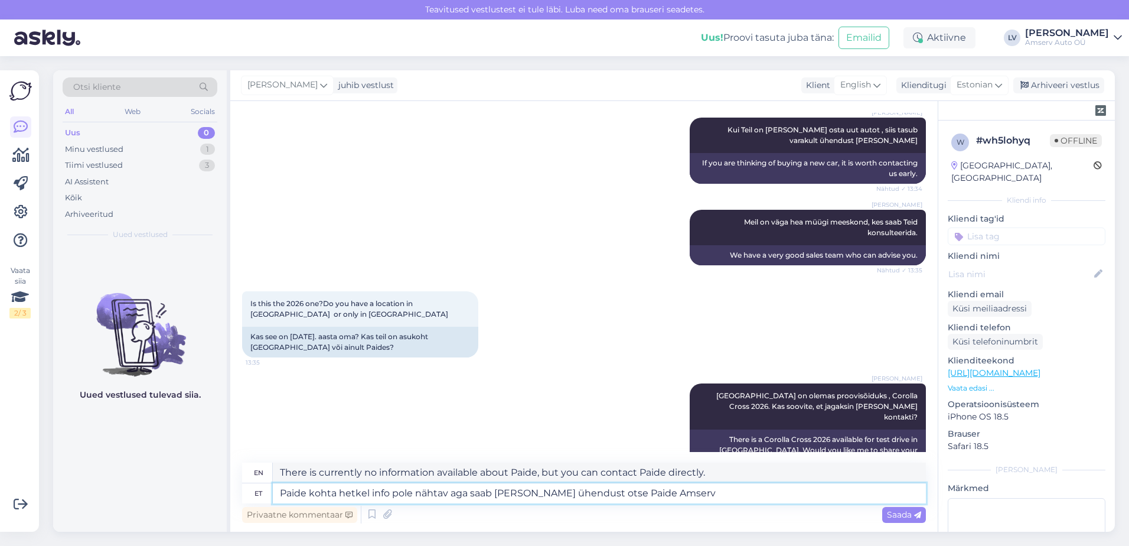
type textarea "Paide kohta hetkel info pole nähtav aga saab [PERSON_NAME] ühendust otse Paide …"
type textarea "There is currently no information available about Paide, but you can contact Pa…"
type textarea "Paide kohta hetkel info pole nähtav aga saab [PERSON_NAME] ühendust otse Paide …"
type textarea "There is currently no information available about Paide, but you can contact Pa…"
type textarea "Paide kohta hetkel info pole nähtav aga saab [PERSON_NAME] ühendust otse"
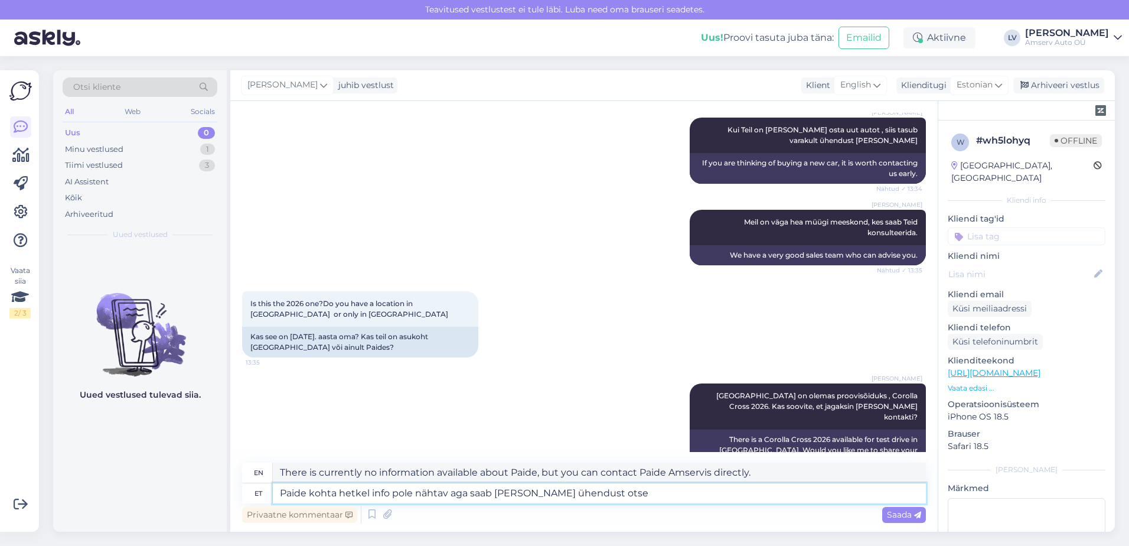
type textarea "There is currently no information available about Paide, but you can contact Pa…"
type textarea "Paide kohta hetkel info pole nähtav aga saab [PERSON_NAME] ühendus"
type textarea "There is currently no information available about Paide, but you can contact us…"
type textarea "Paide kohta hetkel info pole nähtav aga saab [PERSON_NAME]"
type textarea "There is currently no information available about Paide, but you can contact us."
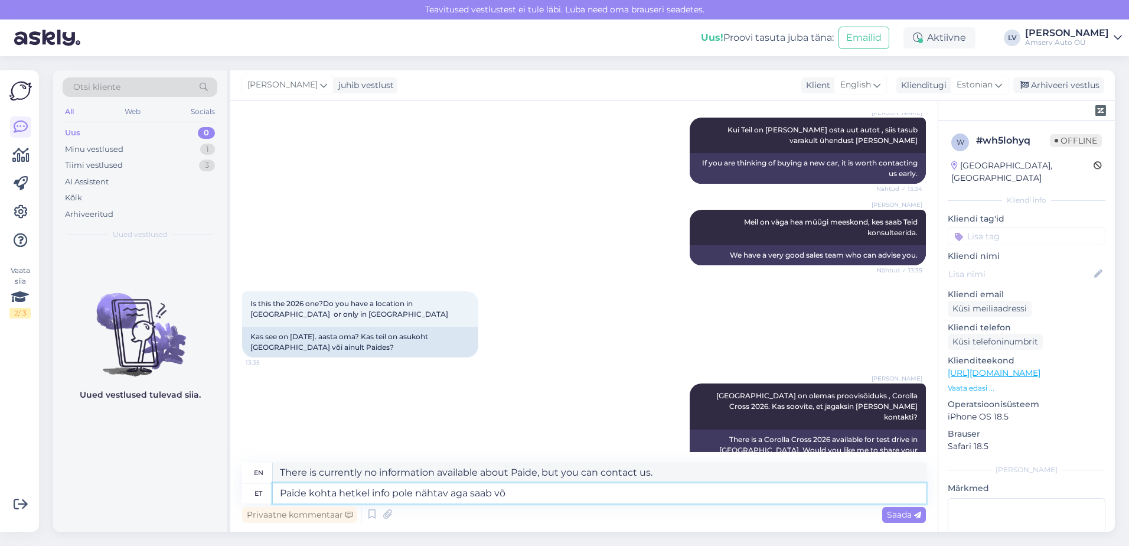
type textarea "Paide kohta hetkel info pole nähtav aga saab v"
type textarea "There is currently no information available about Paide, but you can take it."
type textarea "Paide kohta hetkel info pole nähtav"
type textarea "There is currently no information available about Paide, but you can"
type textarea "Paide kohta hetkel info pole [PERSON_NAME]"
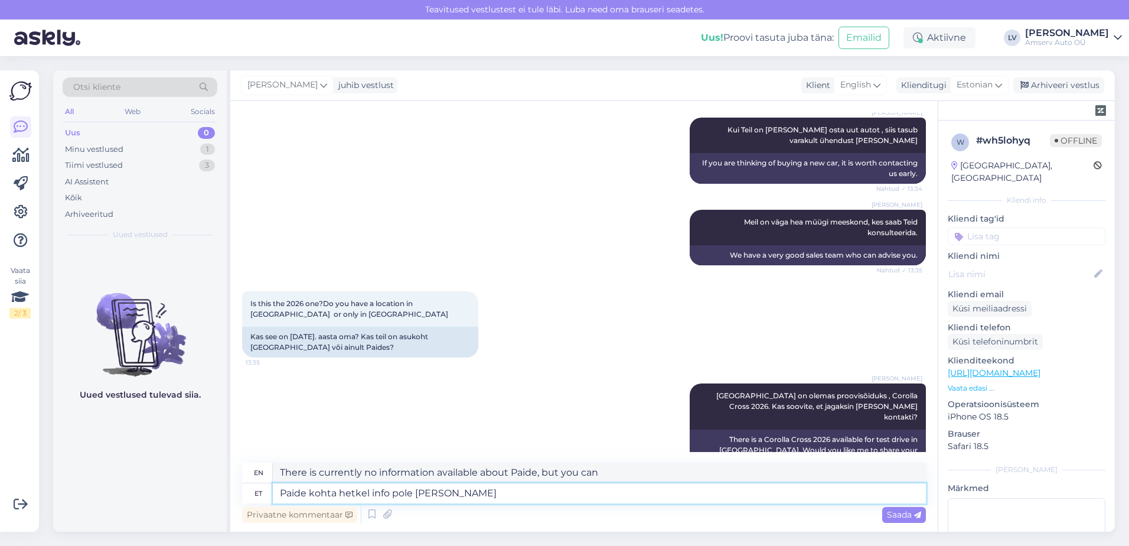
type textarea "There is currently no information available about Paide, but"
type textarea "Paide kohta hetkel info pole nä"
type textarea "No information is currently visible for Paide."
type textarea "Paide kohta hetkel info"
type textarea "There is currently no information about Paide."
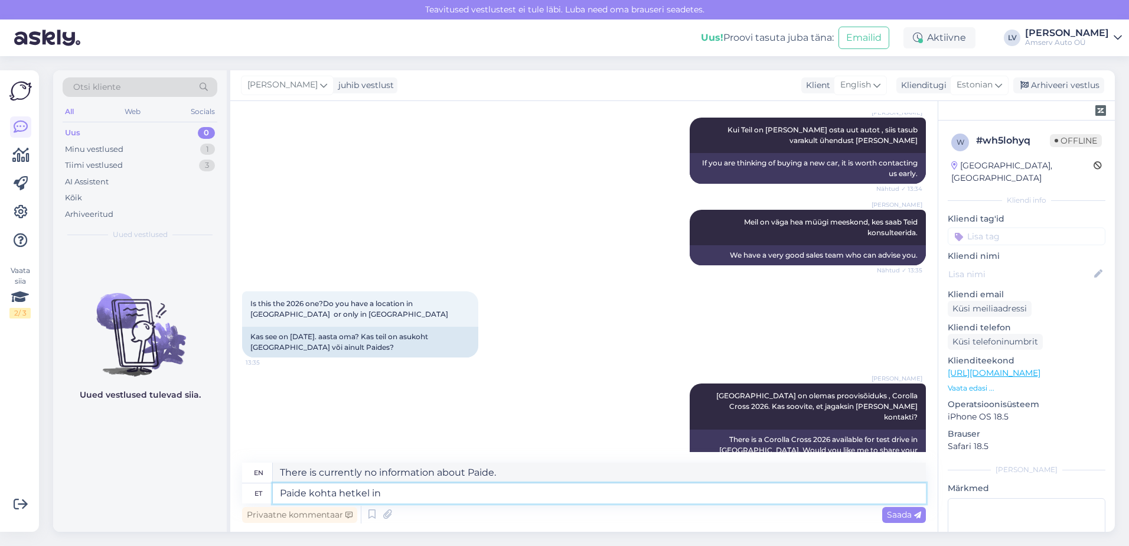
type textarea "Paide kohta hetkel i"
type textarea "Current information about Paide"
type textarea "Paide kohta h"
type textarea "Paid location at the moment"
type textarea "Pai"
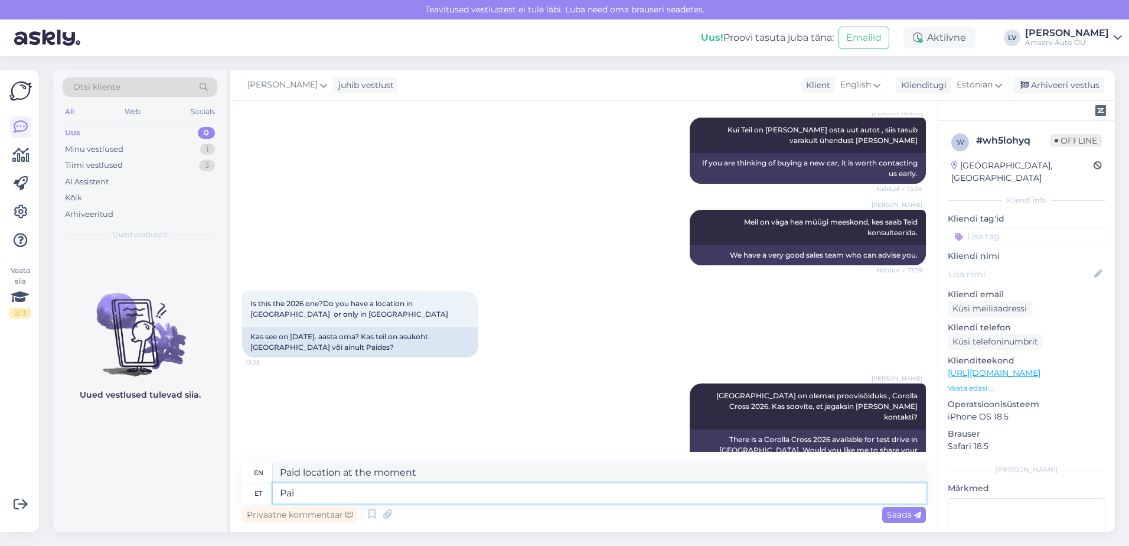
type textarea "Paide"
type textarea "P"
type textarea "About Paide"
type textarea "Amservi"
type textarea "Amserv"
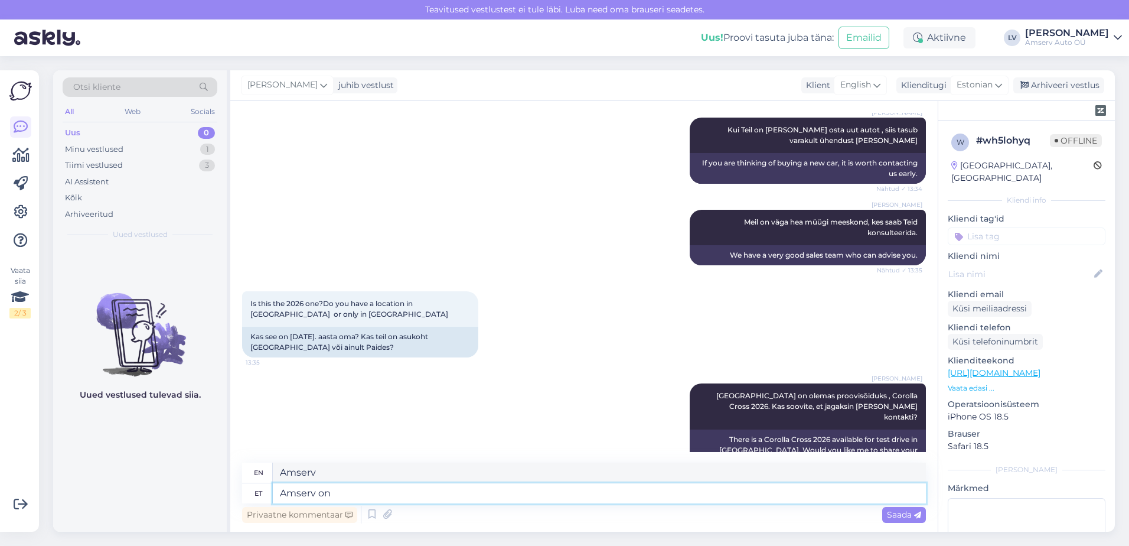
type textarea "Amserv on"
type textarea "Amserv is"
type textarea "Amserv on [GEOGRAPHIC_DATA], P"
type textarea "Amserv is in [GEOGRAPHIC_DATA],"
type textarea "Amserv on [GEOGRAPHIC_DATA], [GEOGRAPHIC_DATA]"
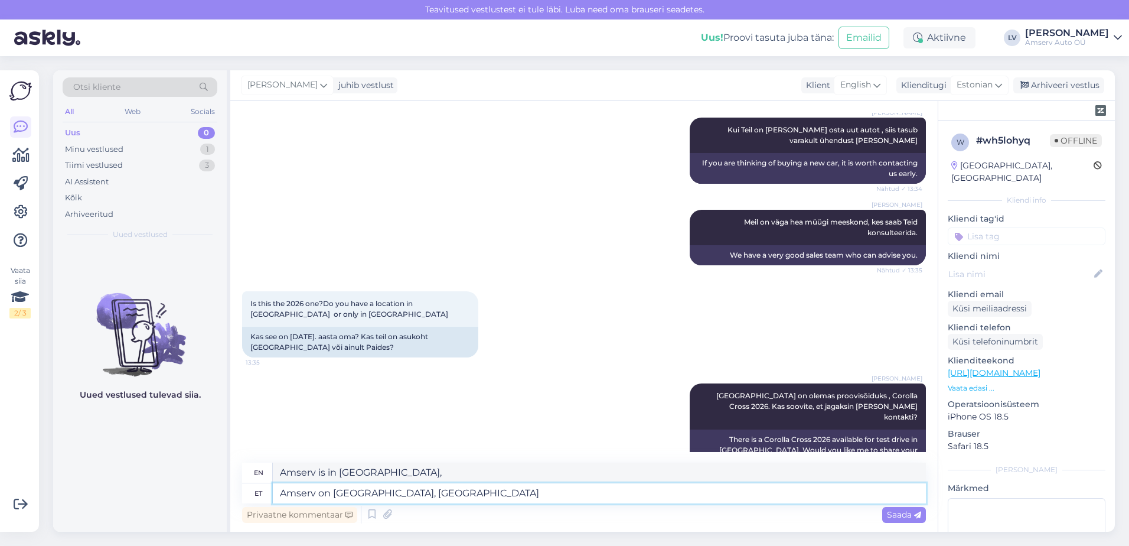
type textarea "Amserv is in [GEOGRAPHIC_DATA], [GEOGRAPHIC_DATA]"
type textarea "Amserv on [GEOGRAPHIC_DATA], [GEOGRAPHIC_DATA],"
type textarea "Amserv is located in [GEOGRAPHIC_DATA], [GEOGRAPHIC_DATA],"
type textarea "Amserv on [GEOGRAPHIC_DATA], [GEOGRAPHIC_DATA], [GEOGRAPHIC_DATA]"
type textarea "Amserv is in [GEOGRAPHIC_DATA], [GEOGRAPHIC_DATA], [GEOGRAPHIC_DATA]"
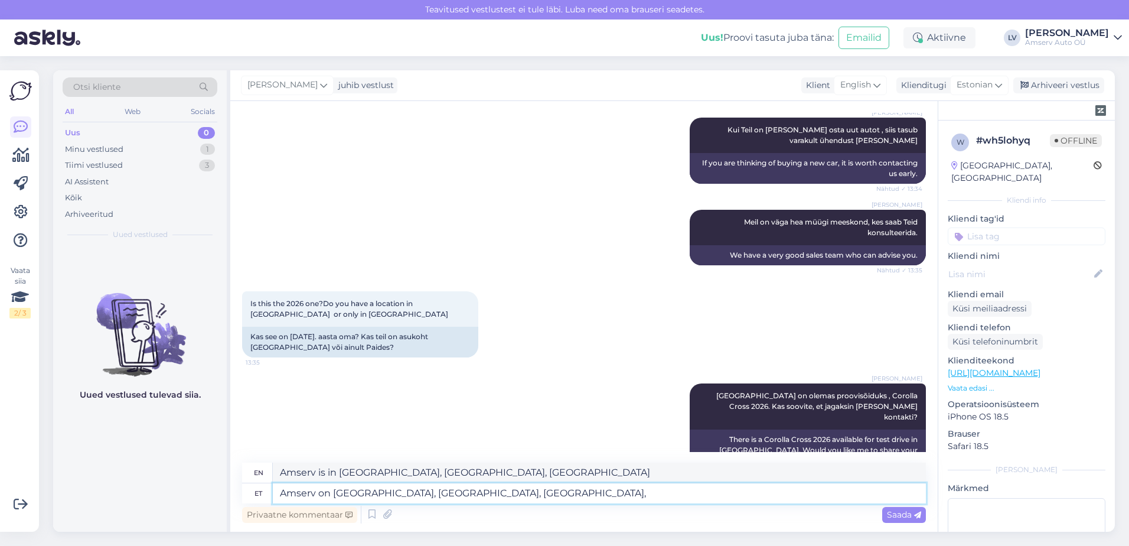
type textarea "Amserv on [GEOGRAPHIC_DATA], [GEOGRAPHIC_DATA], [GEOGRAPHIC_DATA], P"
type textarea "Amserv is in [GEOGRAPHIC_DATA], [GEOGRAPHIC_DATA], [GEOGRAPHIC_DATA],"
type textarea "Amserv on [GEOGRAPHIC_DATA], [GEOGRAPHIC_DATA], [GEOGRAPHIC_DATA], [GEOGRAPHIC_…"
type textarea "Amserv is in [GEOGRAPHIC_DATA], [GEOGRAPHIC_DATA], [GEOGRAPHIC_DATA], [GEOGRAPH…"
type textarea "Amserv on [GEOGRAPHIC_DATA], [GEOGRAPHIC_DATA], [GEOGRAPHIC_DATA], [GEOGRAPHIC_…"
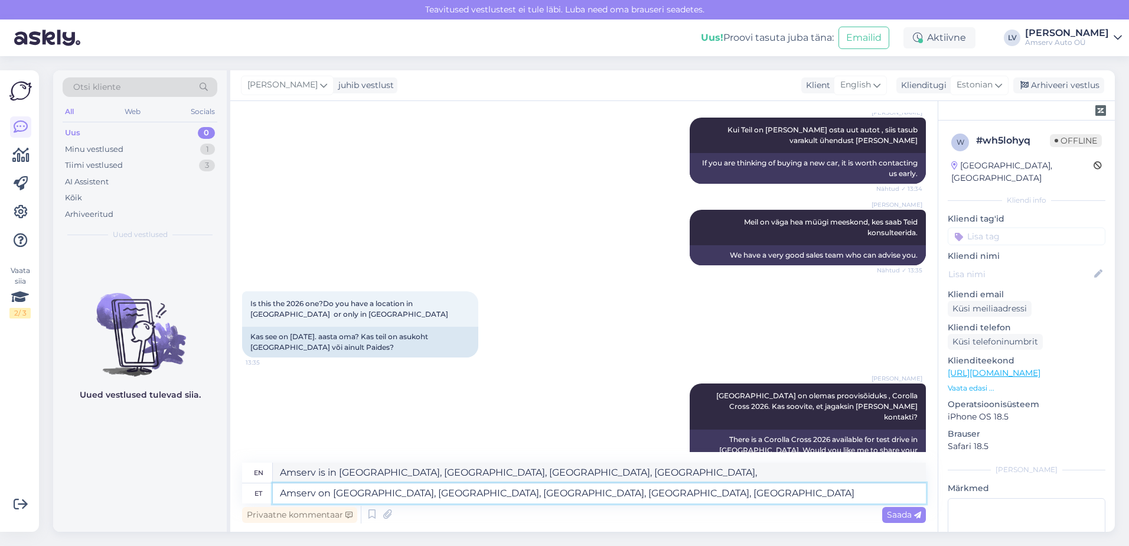
type textarea "Amserv is in [GEOGRAPHIC_DATA], [GEOGRAPHIC_DATA], [GEOGRAPHIC_DATA], [GEOGRAPH…"
type textarea "Amserv on [GEOGRAPHIC_DATA], [GEOGRAPHIC_DATA], [GEOGRAPHIC_DATA], [GEOGRAPHIC_…"
type textarea "Amserv is in [GEOGRAPHIC_DATA], [GEOGRAPHIC_DATA], [GEOGRAPHIC_DATA], [GEOGRAPH…"
type textarea "Amserv on [GEOGRAPHIC_DATA], [GEOGRAPHIC_DATA], [GEOGRAPHIC_DATA], [GEOGRAPHIC_…"
type textarea "Amserv is in [GEOGRAPHIC_DATA], [GEOGRAPHIC_DATA], [GEOGRAPHIC_DATA], [GEOGRAPH…"
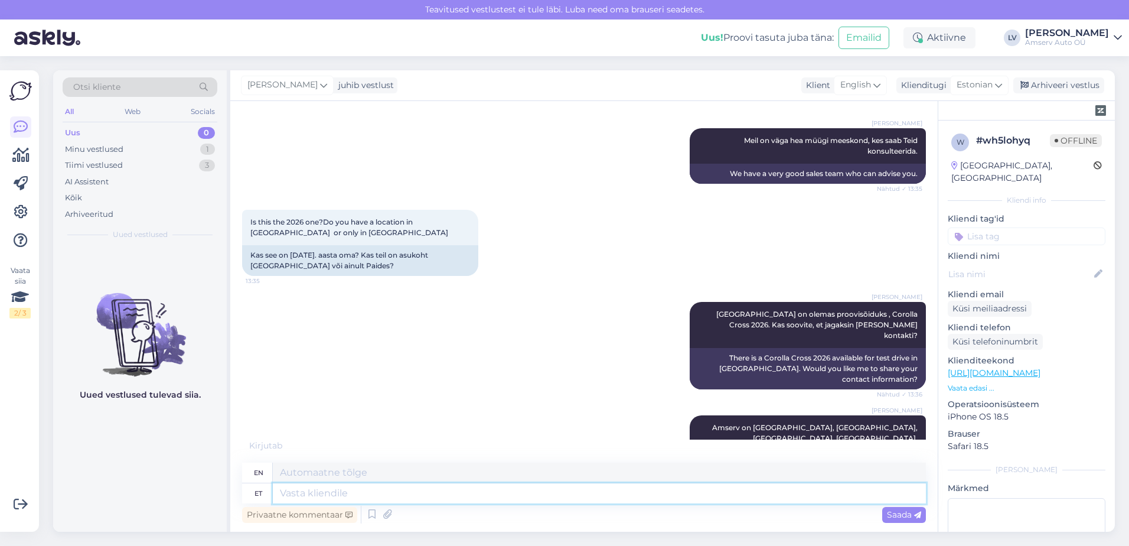
scroll to position [779, 0]
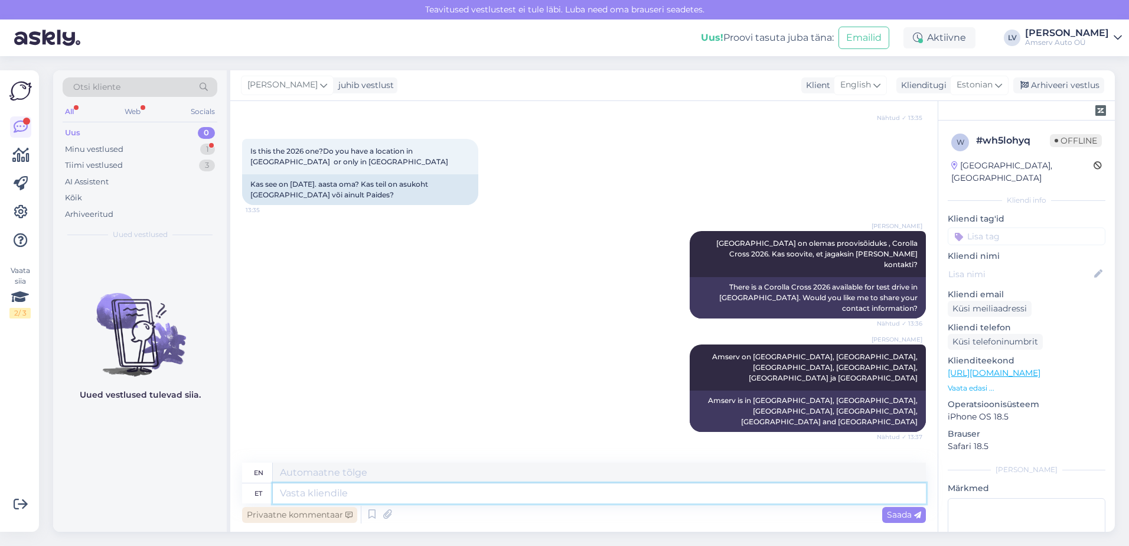
paste textarea "[PERSON_NAME] Kliendihaldur 650 2113, 5331 1624 [EMAIL_ADDRESS][DOMAIN_NAME]"
type textarea "[PERSON_NAME] Kliendihaldur 650 2113, 5331 1624 [EMAIL_ADDRESS][DOMAIN_NAME]"
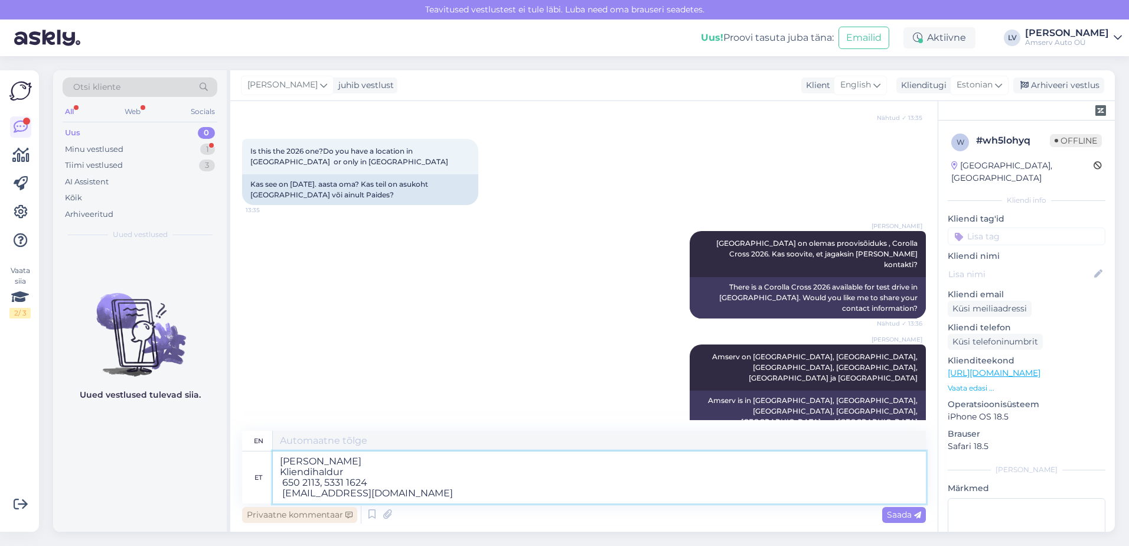
scroll to position [791, 0]
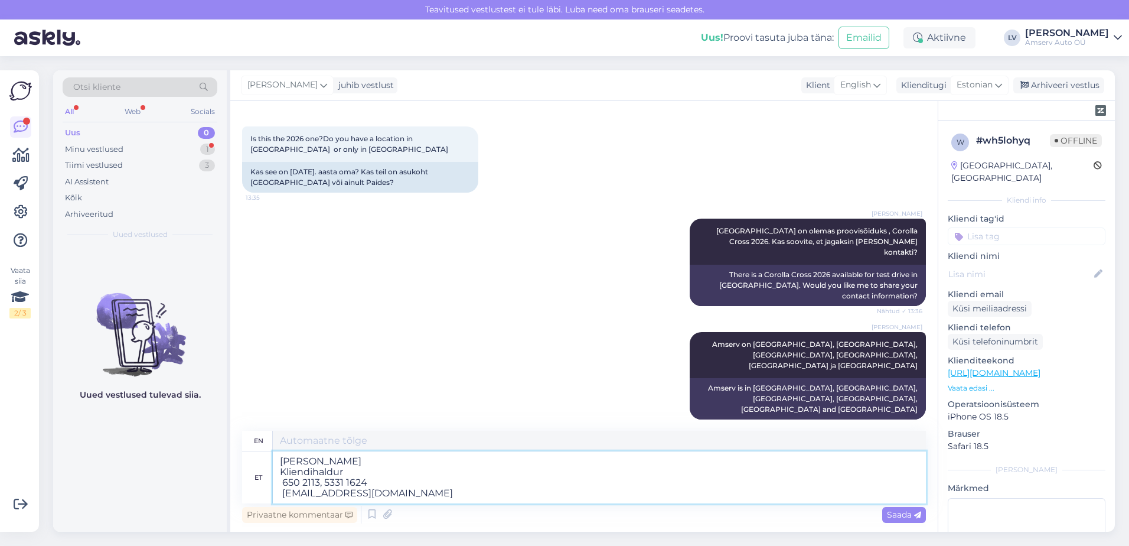
type textarea "[PERSON_NAME] Customer Manager 650 2113, 5331 1624 [EMAIL_ADDRESS][DOMAIN_NAME]"
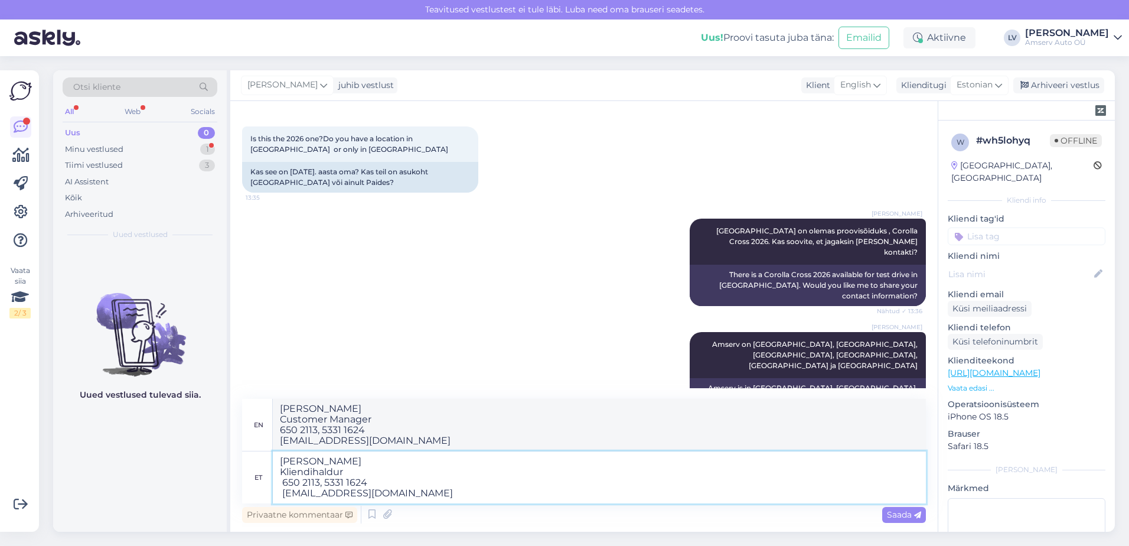
drag, startPoint x: 345, startPoint y: 470, endPoint x: 275, endPoint y: 468, distance: 70.3
click at [275, 468] on textarea "[PERSON_NAME] Kliendihaldur 650 2113, 5331 1624 [EMAIL_ADDRESS][DOMAIN_NAME]" at bounding box center [599, 477] width 653 height 52
type textarea "[PERSON_NAME] 650 2113, 5331 1624 [EMAIL_ADDRESS][DOMAIN_NAME]"
click at [282, 481] on textarea "[PERSON_NAME] 650 2113, 5331 1624 [EMAIL_ADDRESS][DOMAIN_NAME]" at bounding box center [599, 477] width 653 height 52
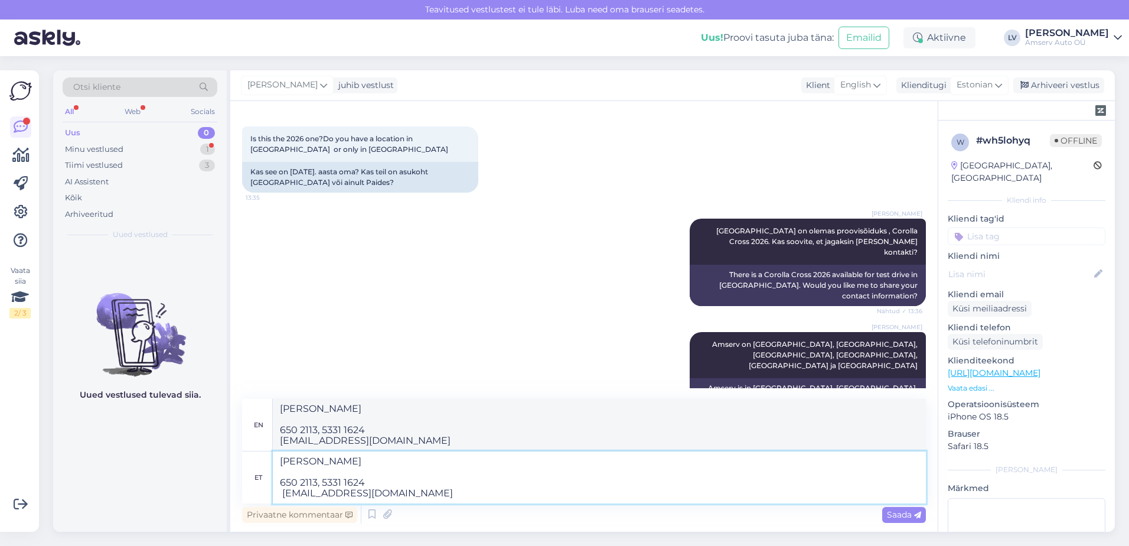
type textarea "[PERSON_NAME] 650 2113, 5331 1624 [EMAIL_ADDRESS][DOMAIN_NAME]"
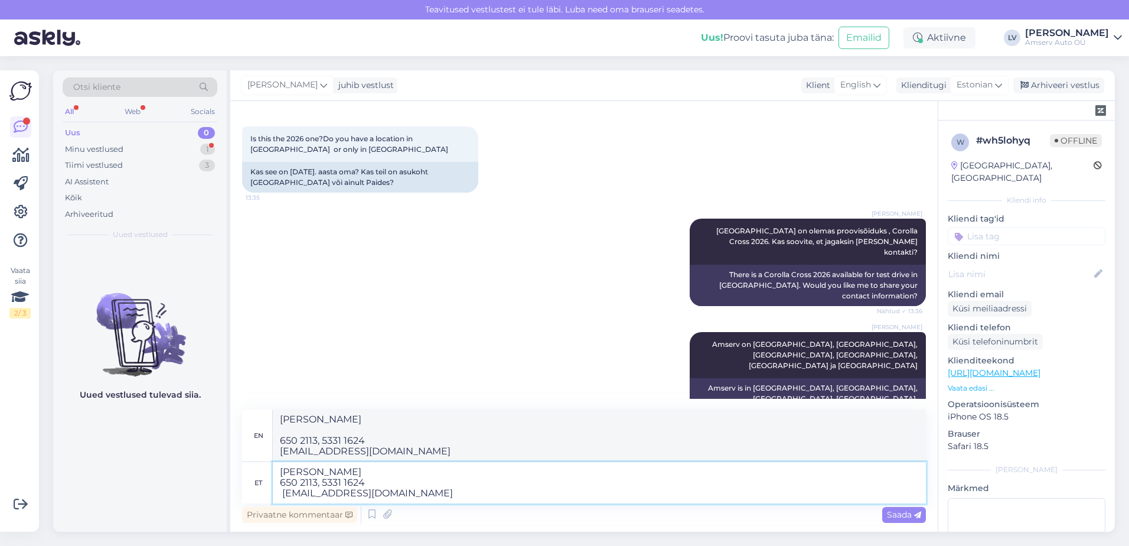
click at [283, 491] on textarea "[PERSON_NAME] 650 2113, 5331 1624 [EMAIL_ADDRESS][DOMAIN_NAME]" at bounding box center [599, 482] width 653 height 41
type textarea "[PERSON_NAME] 650 2113, 5331 1624 [EMAIL_ADDRESS][DOMAIN_NAME]"
click at [902, 512] on span "Saada" at bounding box center [904, 514] width 34 height 11
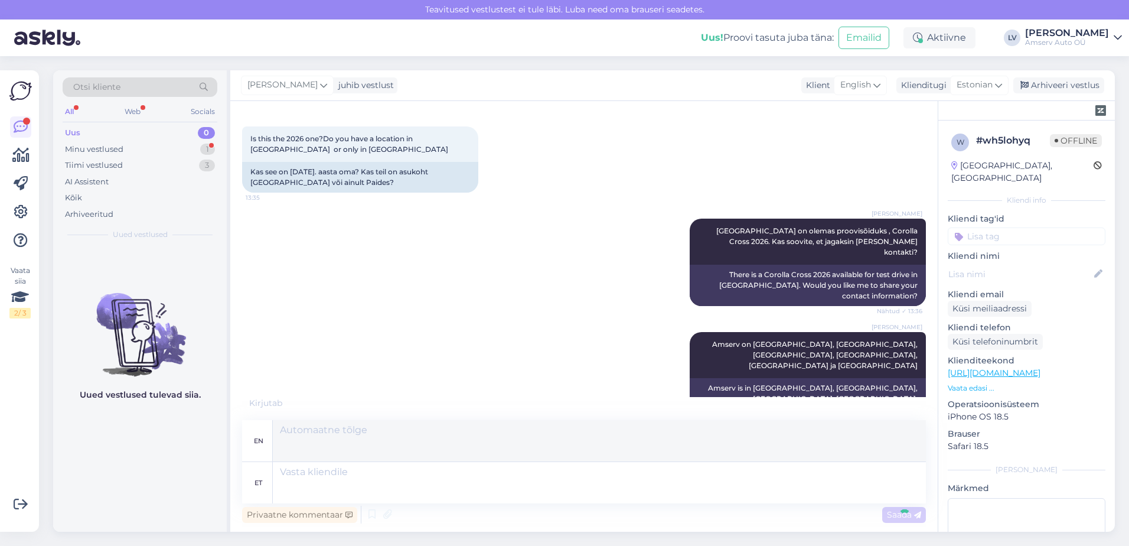
scroll to position [892, 0]
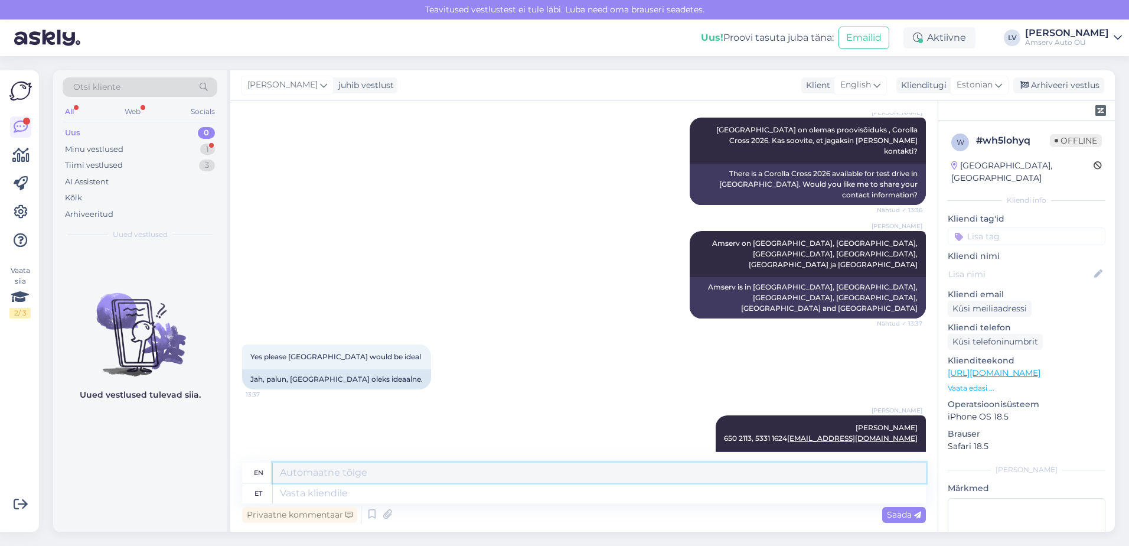
click at [505, 473] on textarea at bounding box center [599, 473] width 653 height 20
click at [535, 490] on textarea at bounding box center [599, 493] width 653 height 20
type textarea "Palun k"
type textarea "Please"
type textarea "Palun kontakteer"
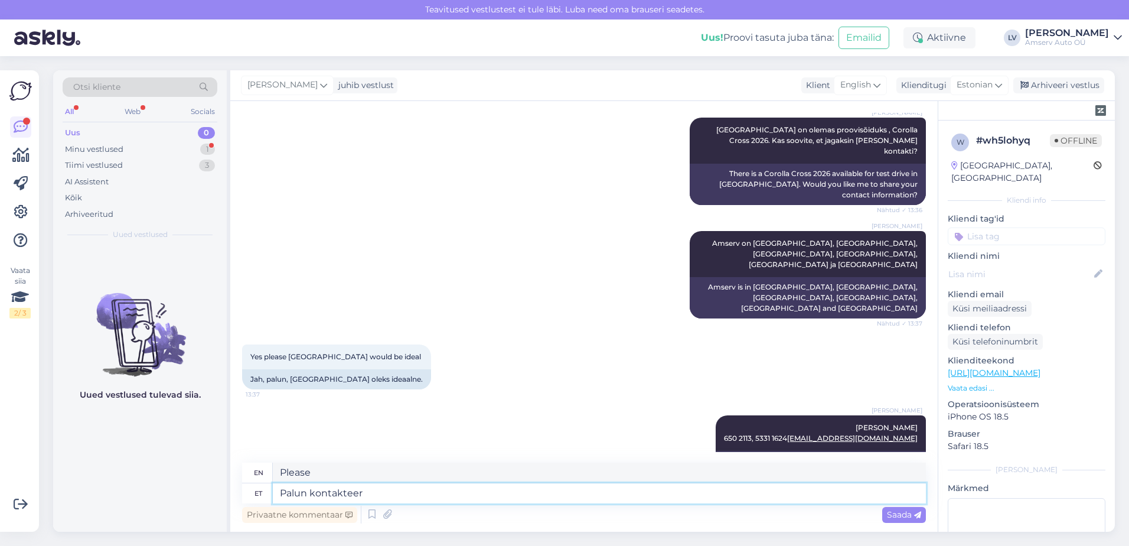
type textarea "Please contact"
type textarea "Palun kontakteeruge meie m"
type textarea "Please contact us"
type textarea "Palun kontakteeruge meie müügiosakonnaga ja"
type textarea "Please contact our sales department."
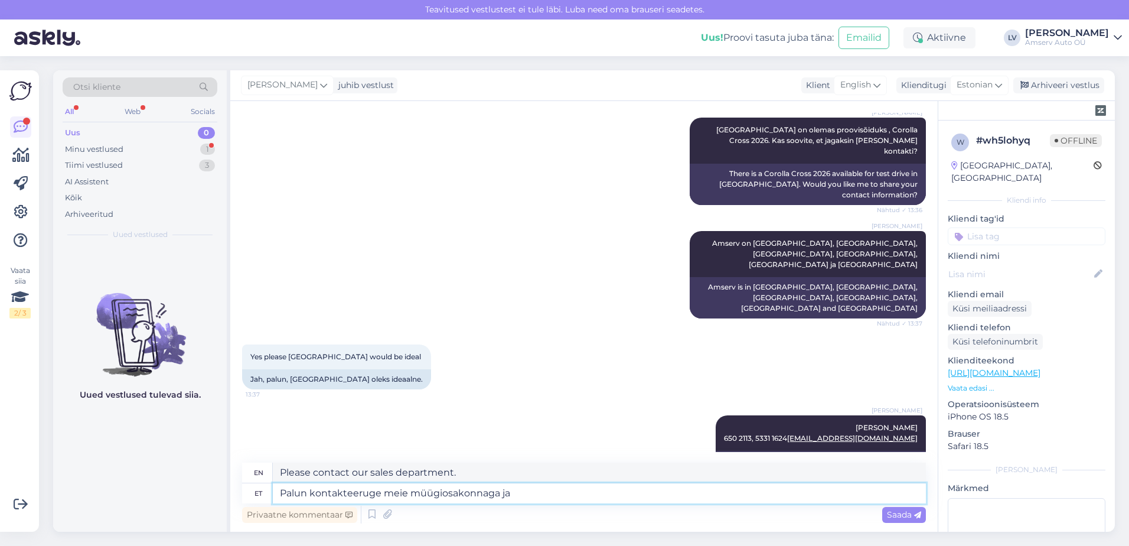
type textarea "Palun kontakteeruge meie müügiosakonnaga ja"
type textarea "Please contact our sales department and"
type textarea "Palun kontakteeruge meie müügiosakonnaga ja nad"
click at [407, 497] on textarea "Palun kontakteeruge meie müügiosakonnaga." at bounding box center [599, 493] width 653 height 20
click at [351, 472] on textarea "Please contact our helpful sales department." at bounding box center [599, 473] width 653 height 20
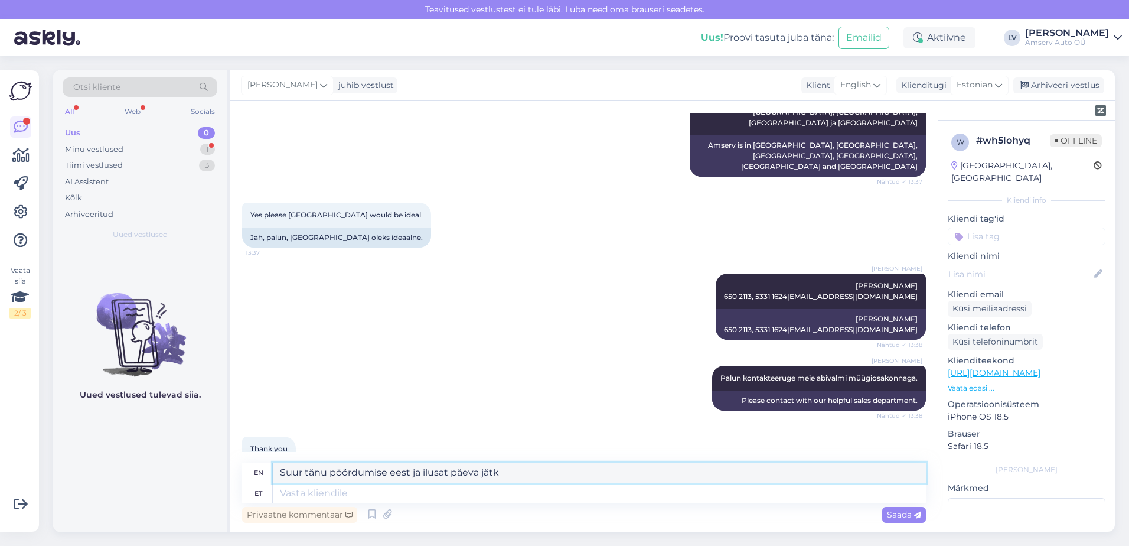
scroll to position [1105, 0]
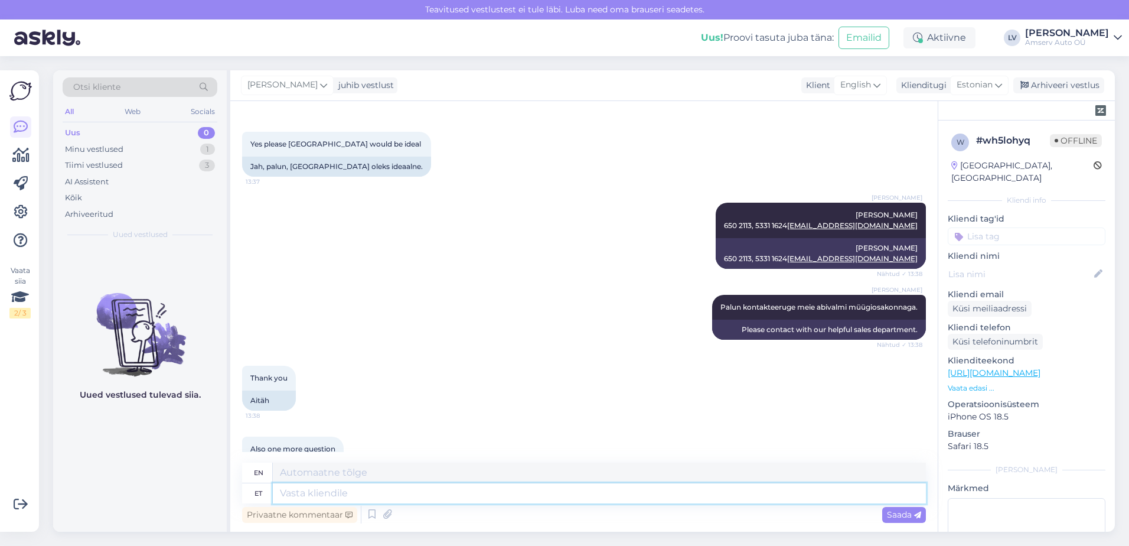
click at [374, 493] on textarea at bounding box center [599, 493] width 653 height 20
click at [914, 514] on span "Saada" at bounding box center [904, 514] width 34 height 11
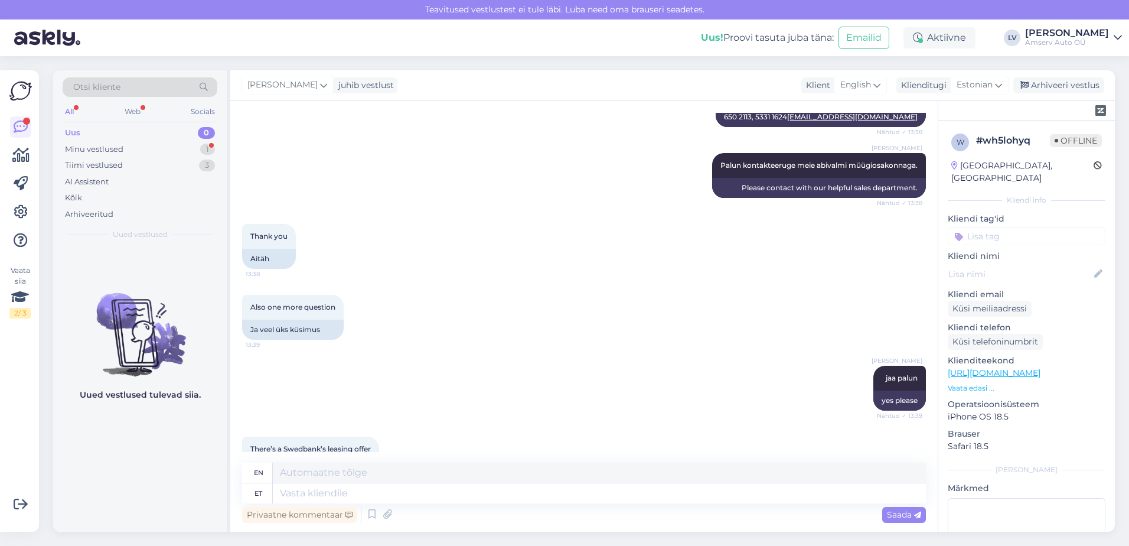
scroll to position [1338, 0]
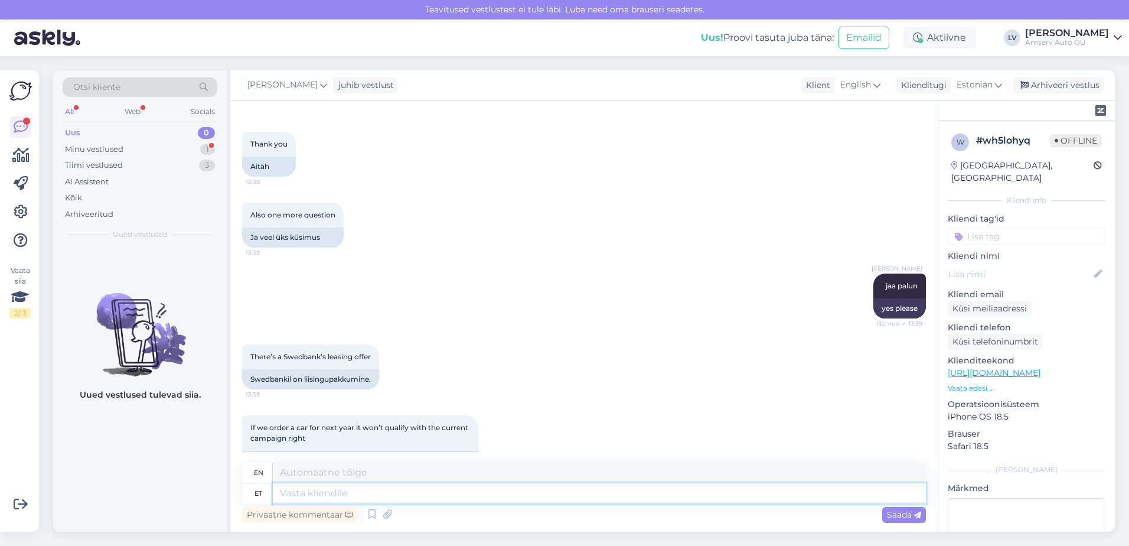
click at [333, 486] on textarea at bounding box center [599, 493] width 653 height 20
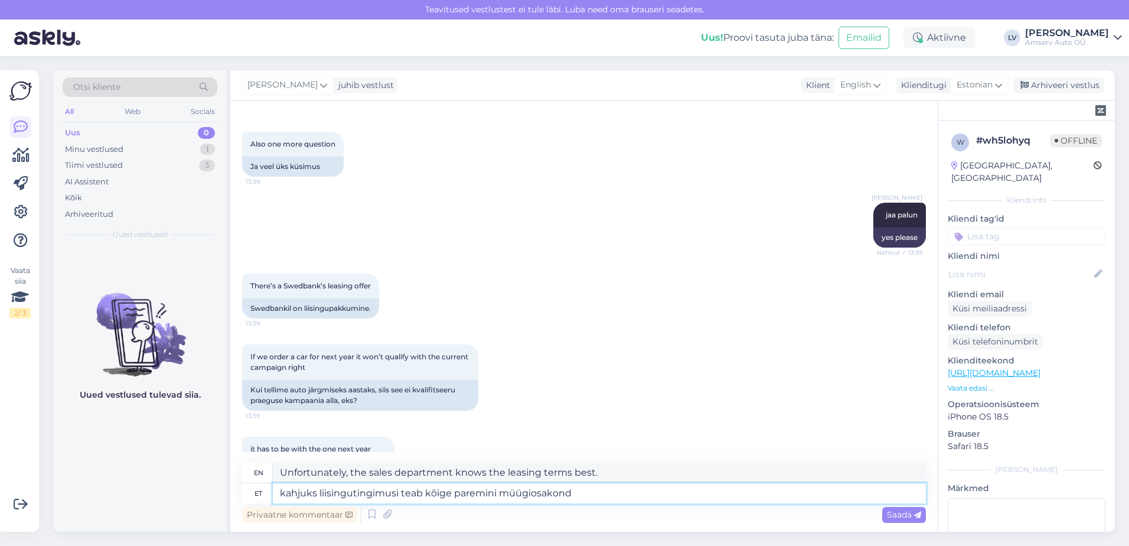
click at [317, 492] on textarea "kahjuks liisingutingimusi teab kõige paremini müügiosakond" at bounding box center [599, 493] width 653 height 20
drag, startPoint x: 504, startPoint y: 469, endPoint x: 226, endPoint y: 478, distance: 278.4
click at [226, 478] on div "Otsi kliente All Web Socials Uus 0 Minu vestlused 1 Tiimi vestlused 3 AI Assist…" at bounding box center [584, 300] width 1062 height 461
click at [282, 473] on textarea "The sales department knows the leasing terms best." at bounding box center [599, 473] width 653 height 20
drag, startPoint x: 771, startPoint y: 495, endPoint x: 148, endPoint y: 543, distance: 625.0
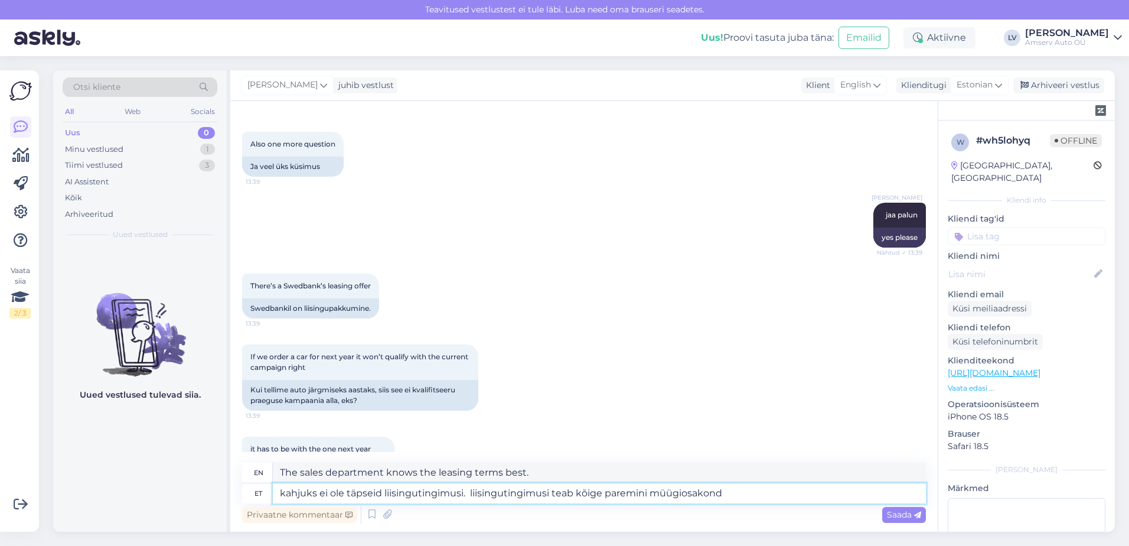
click at [146, 543] on div "Otsi kliente All Web Socials Uus 0 Minu vestlused 1 Tiimi vestlused 3 AI Assist…" at bounding box center [587, 301] width 1083 height 490
drag, startPoint x: 908, startPoint y: 513, endPoint x: 871, endPoint y: 516, distance: 37.9
click at [908, 513] on span "Saada" at bounding box center [904, 514] width 34 height 11
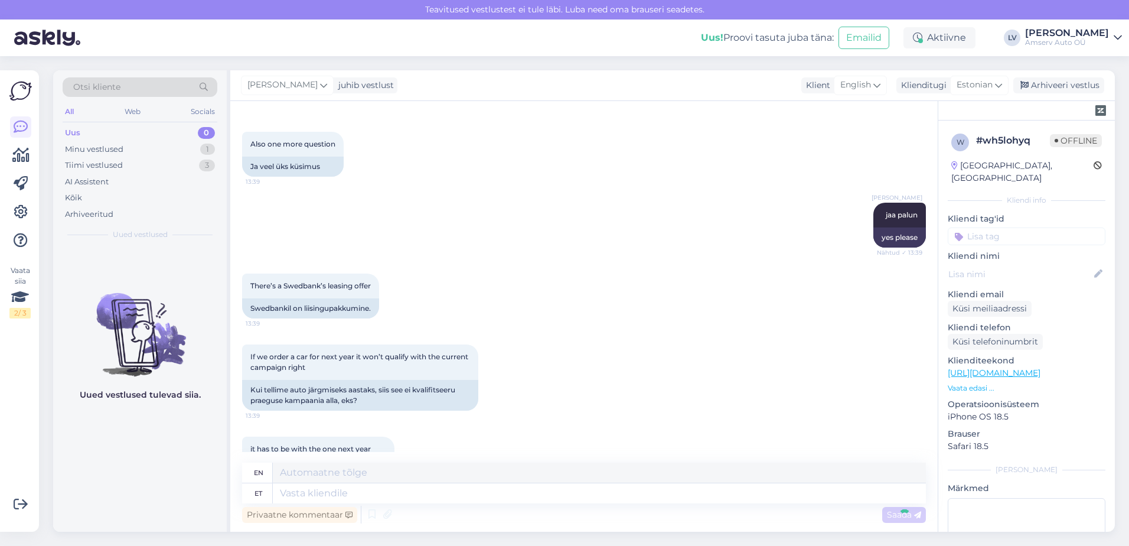
scroll to position [1491, 0]
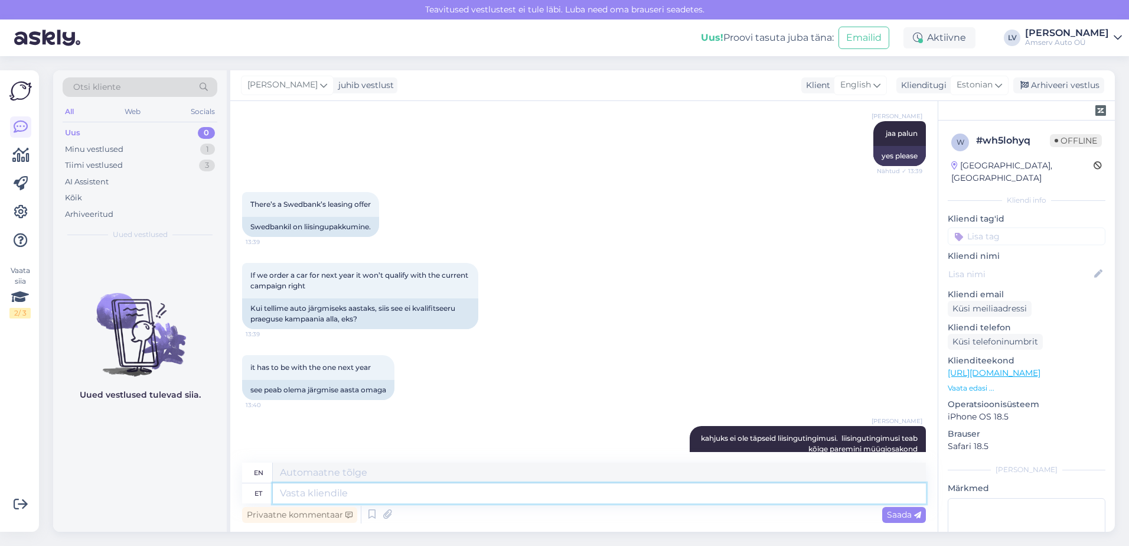
drag, startPoint x: 774, startPoint y: 497, endPoint x: 898, endPoint y: 491, distance: 124.2
click at [775, 497] on textarea at bounding box center [599, 493] width 653 height 20
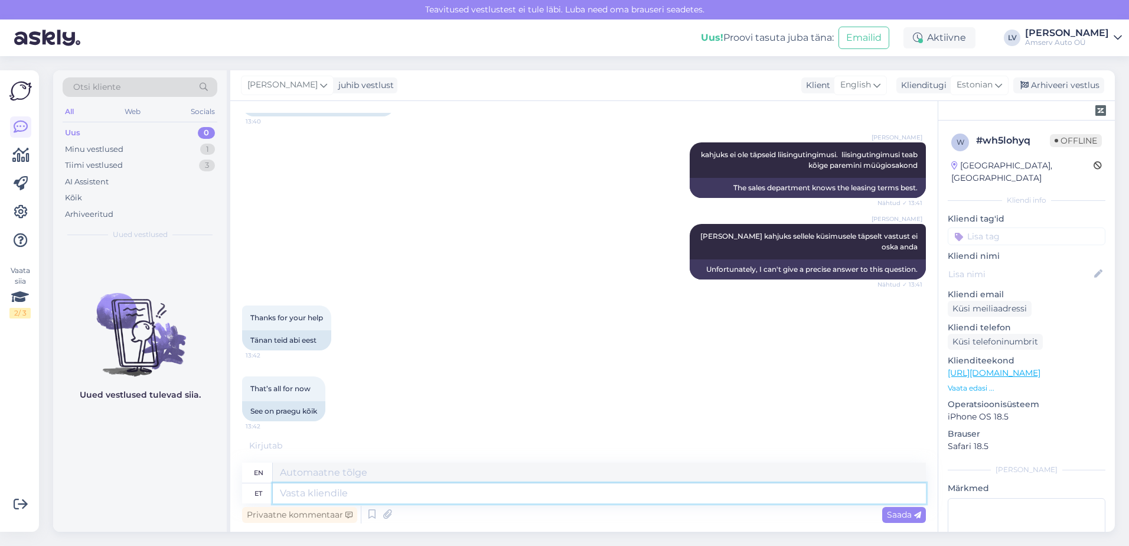
scroll to position [1845, 0]
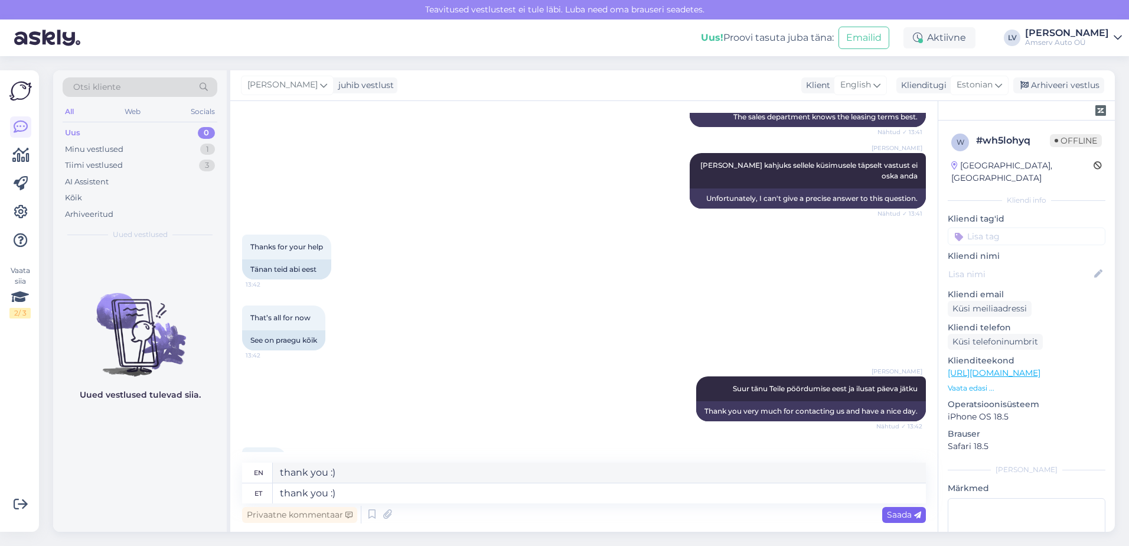
click at [907, 519] on span "Saada" at bounding box center [904, 514] width 34 height 11
